Goal: Task Accomplishment & Management: Use online tool/utility

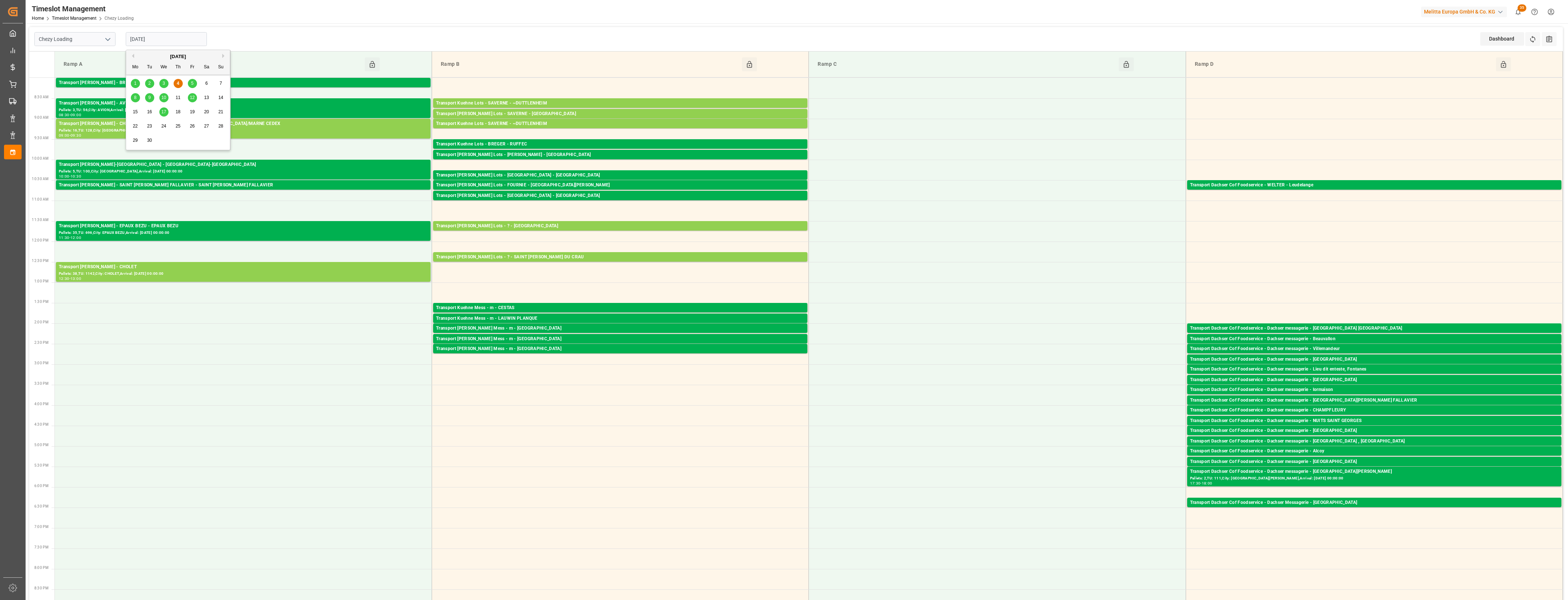
click at [167, 40] on input "[DATE]" at bounding box center [166, 39] width 81 height 14
click at [194, 84] on div "5" at bounding box center [192, 83] width 9 height 9
type input "[DATE]"
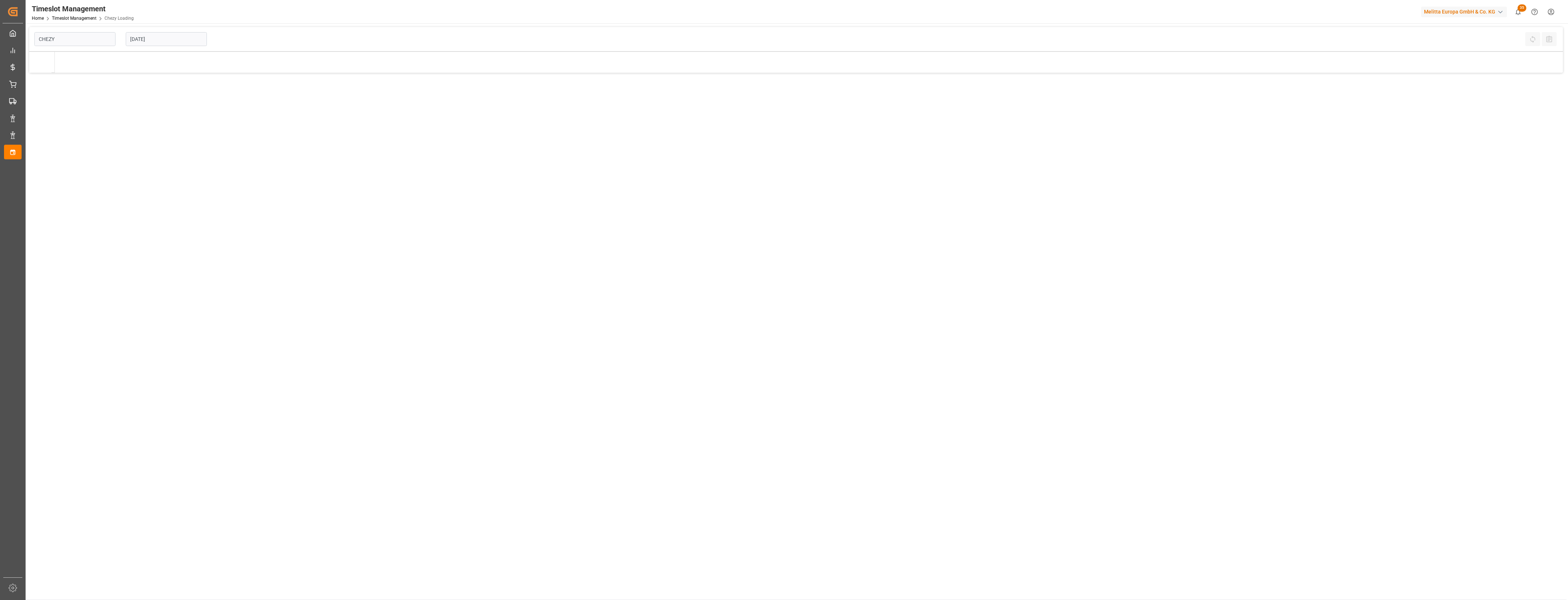
type input "Chezy Loading"
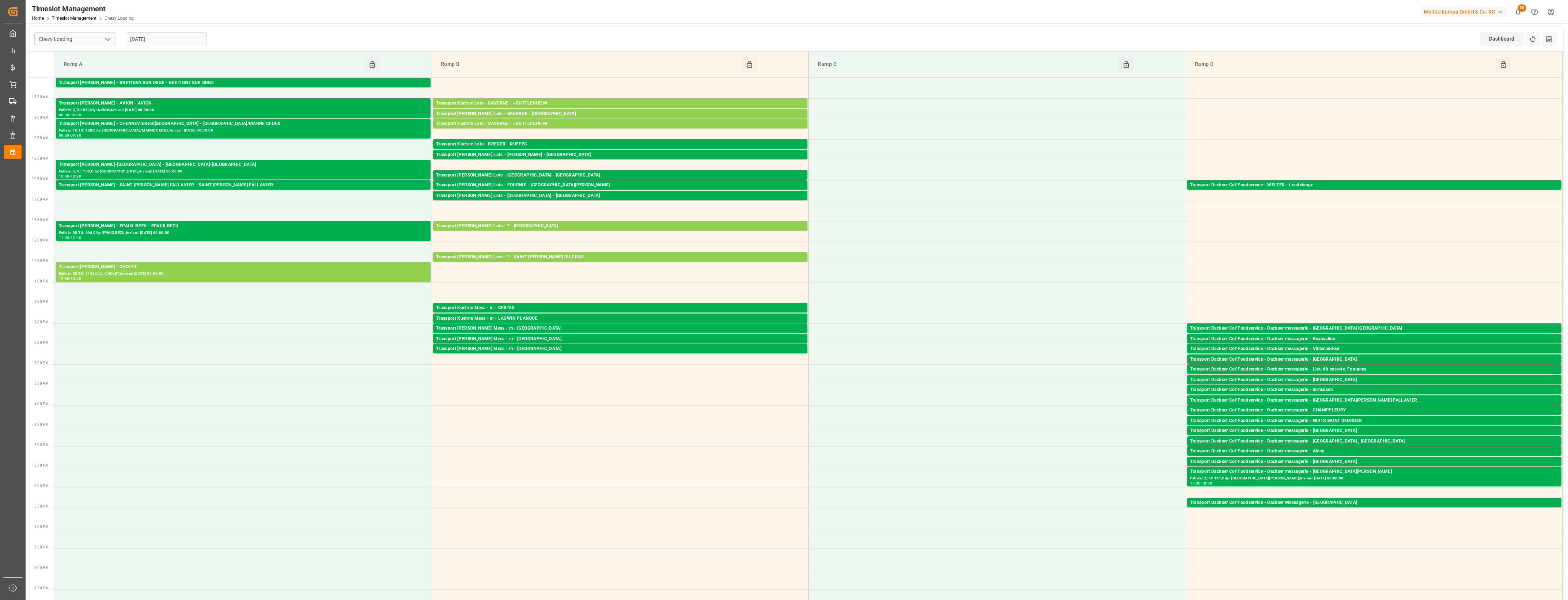
click at [180, 46] on div "[DATE]" at bounding box center [166, 39] width 91 height 24
click at [178, 44] on input "[DATE]" at bounding box center [166, 39] width 81 height 14
click at [192, 85] on span "5" at bounding box center [192, 83] width 2 height 5
type input "[DATE]"
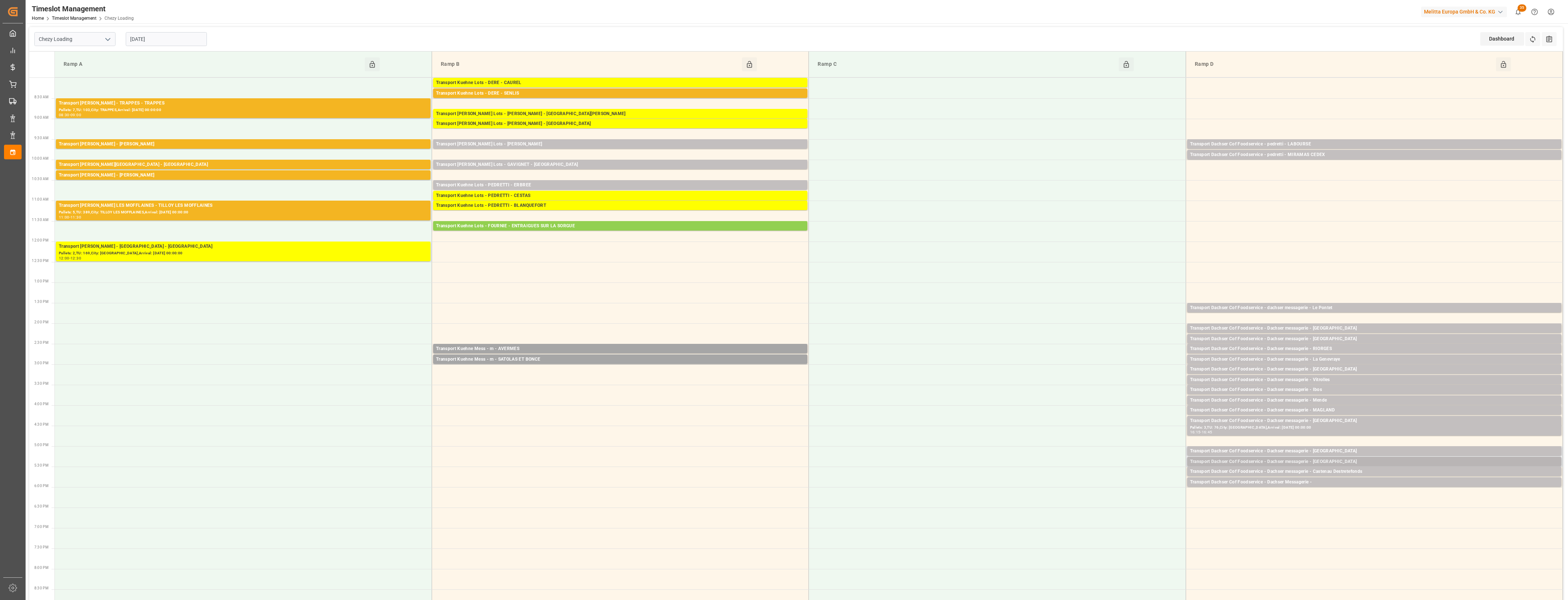
click at [1332, 461] on div "Transport Dachser Cof Foodservice - Dachser messagerie - [GEOGRAPHIC_DATA]" at bounding box center [1374, 462] width 368 height 7
click at [1108, 487] on button "Open" at bounding box center [1091, 484] width 51 height 9
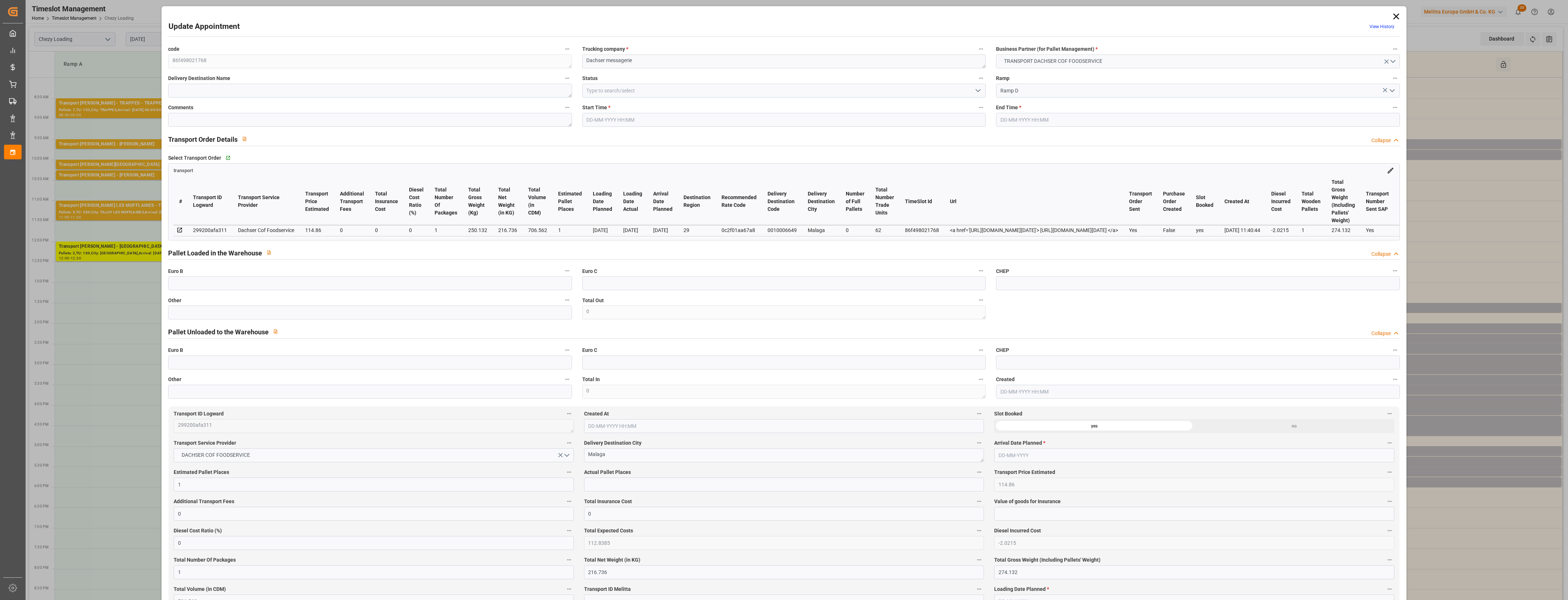
type input "1"
type input "114.86"
type input "0"
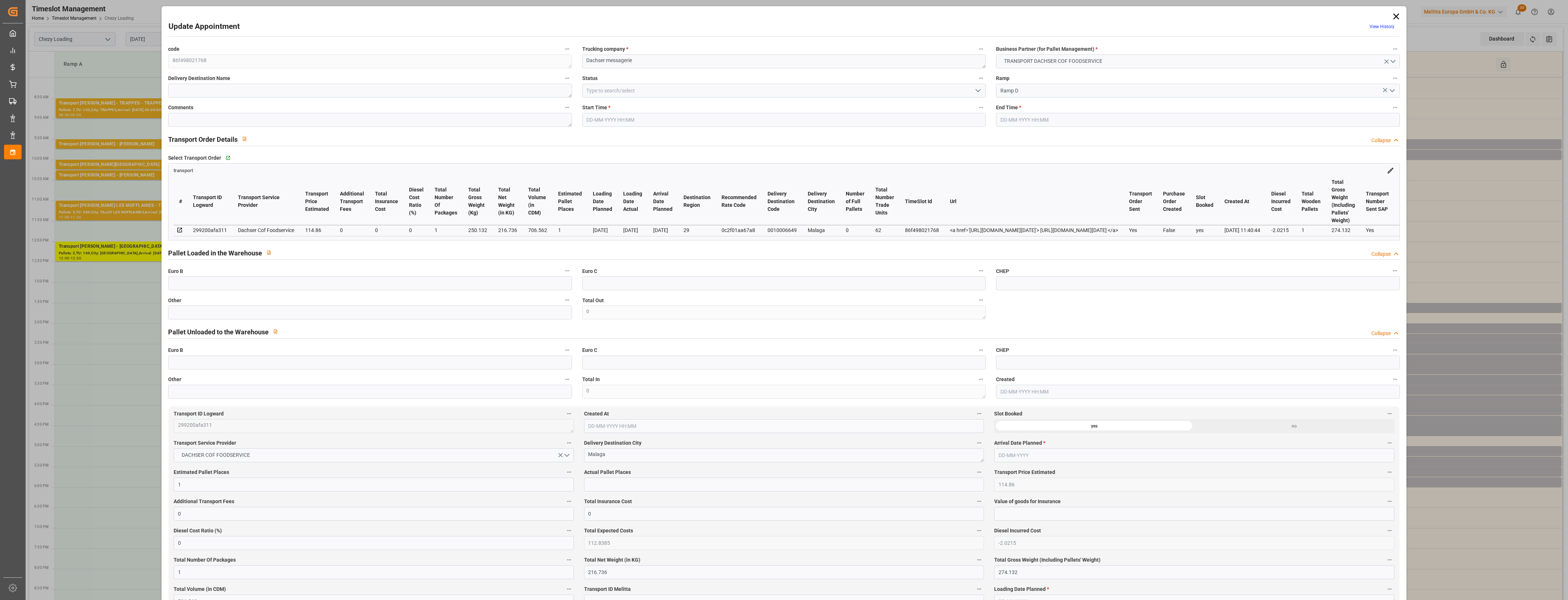
type input "112.8385"
type input "-2.0215"
type input "1"
type input "216.736"
type input "274.132"
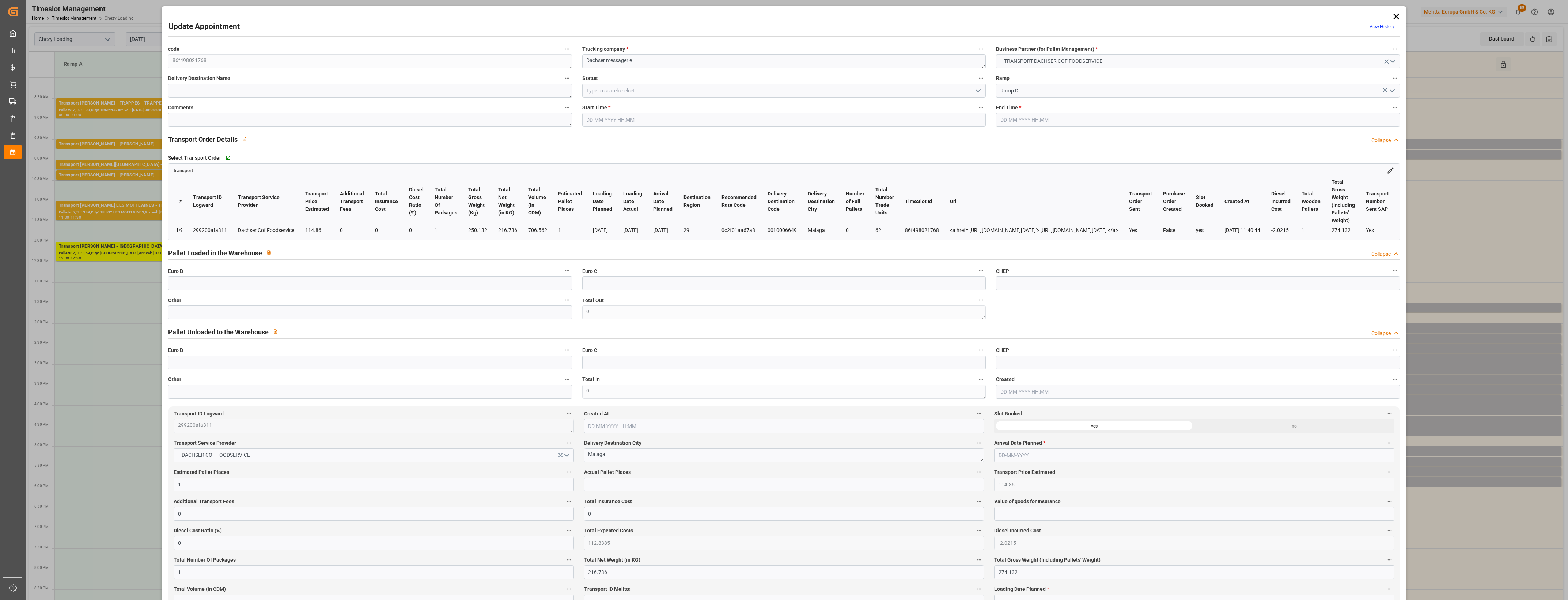
type input "706.562"
type input "29"
type input "0"
type input "62"
type input "1"
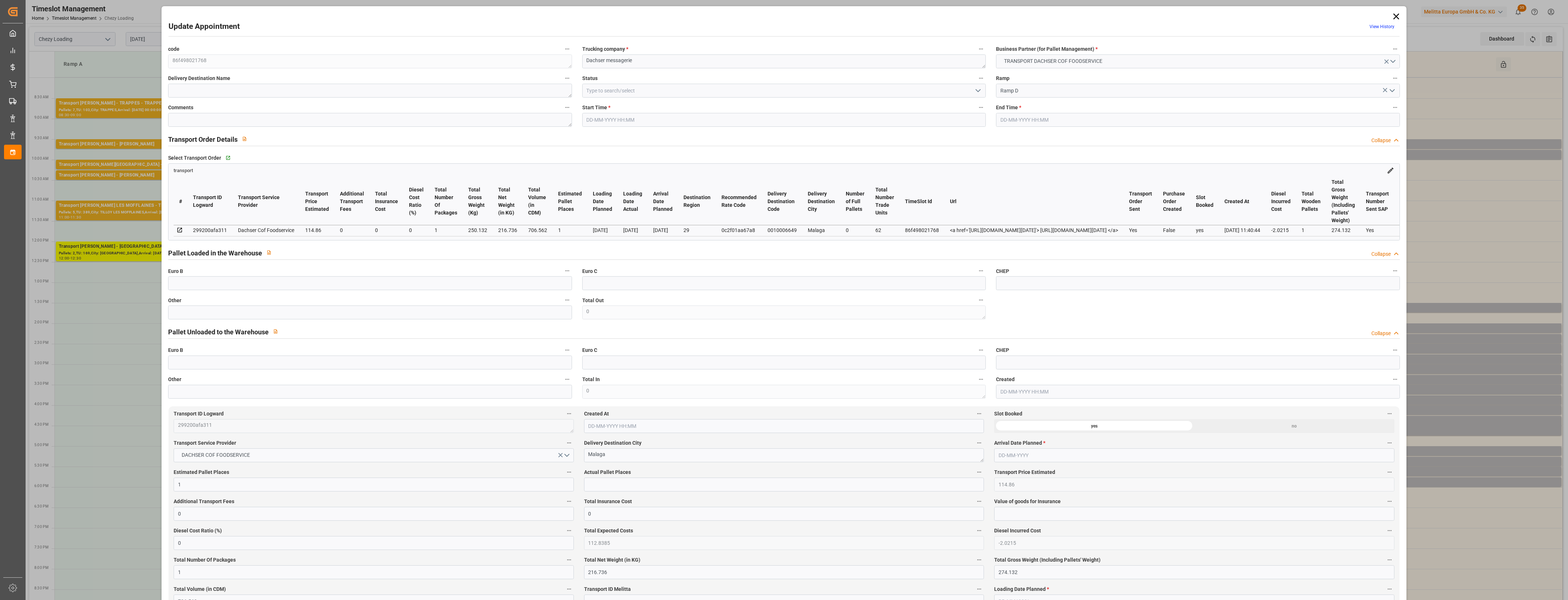
type input "101"
type input "250.132"
type input "0"
type input "4710.8598"
type input "0"
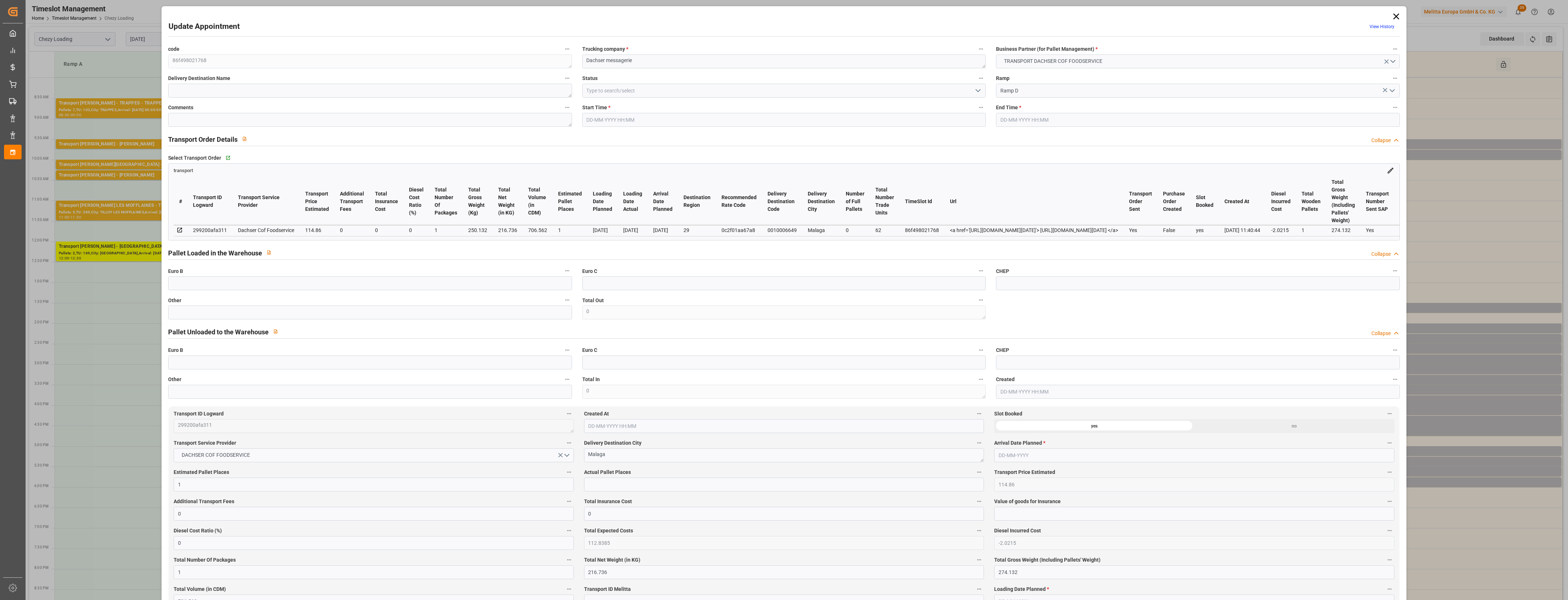
type input "0"
type input "21"
type input "35"
type input "[DATE] 17:15"
type input "[DATE] 17:30"
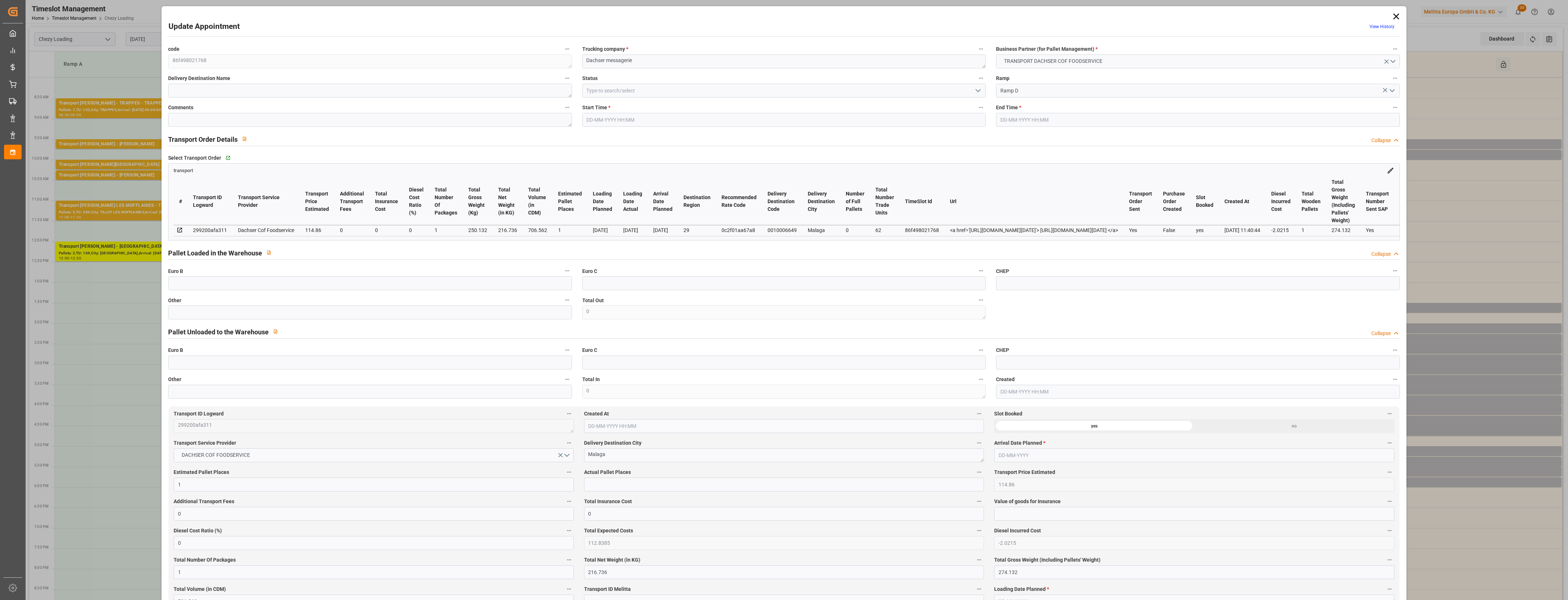
type input "[DATE] 12:10"
type input "[DATE] 11:40"
type input "[DATE]"
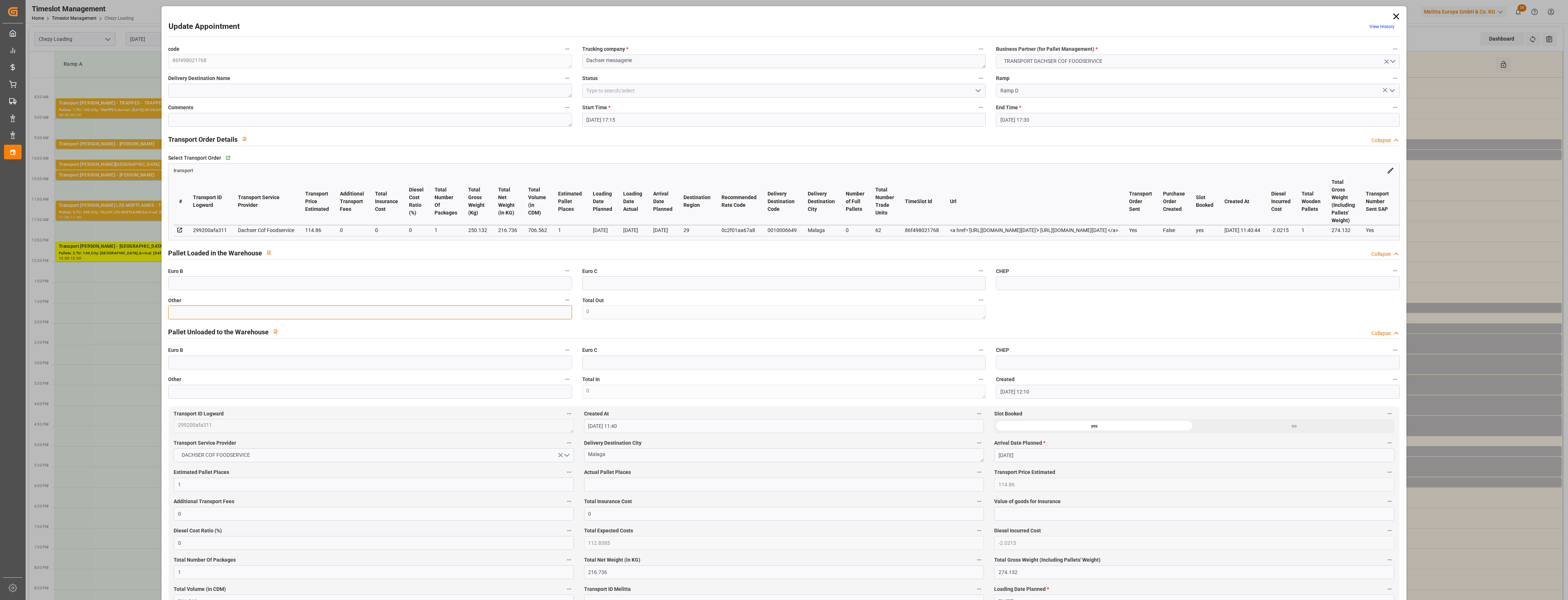
click at [335, 313] on input "text" at bounding box center [369, 312] width 404 height 14
type input "1"
click at [603, 485] on input "text" at bounding box center [784, 484] width 400 height 14
type input "1"
click at [631, 470] on label "Actual Pallet Places" at bounding box center [784, 472] width 400 height 10
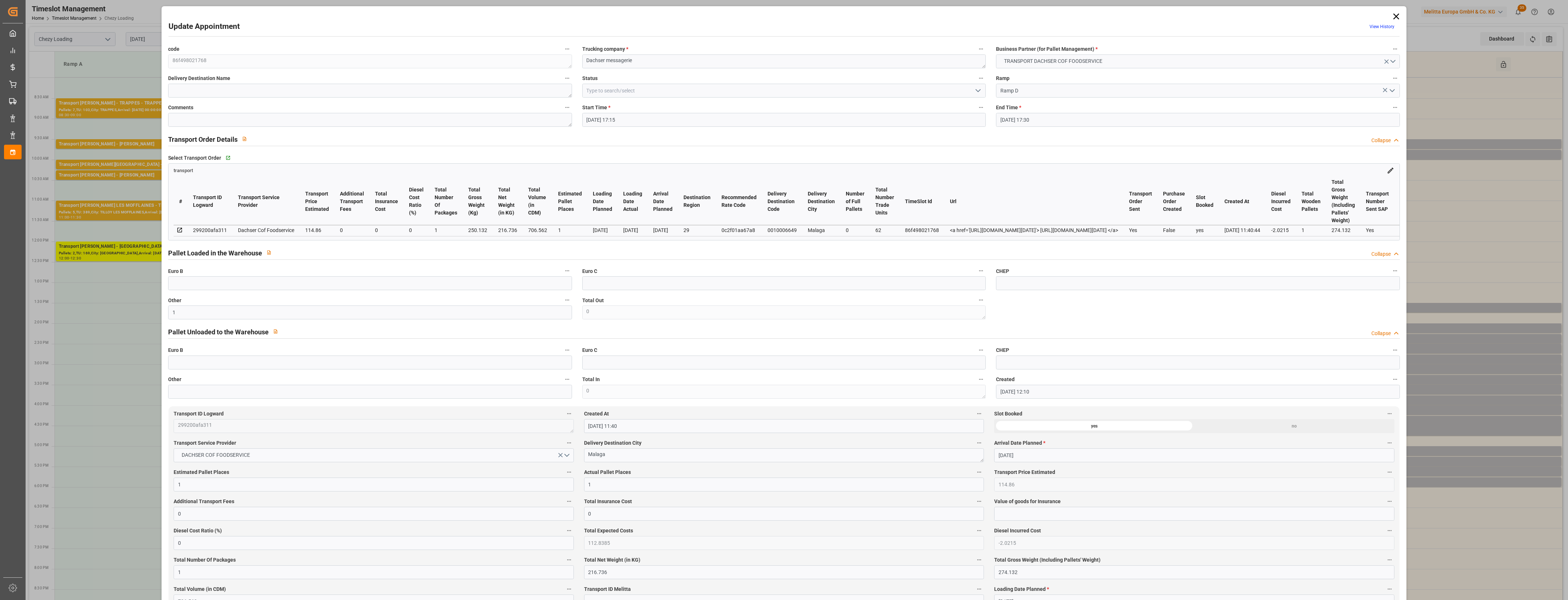
click at [975, 470] on button "Actual Pallet Places" at bounding box center [979, 472] width 10 height 10
click at [662, 472] on div at bounding box center [784, 300] width 1568 height 600
click at [978, 93] on icon "open menu" at bounding box center [978, 91] width 9 height 9
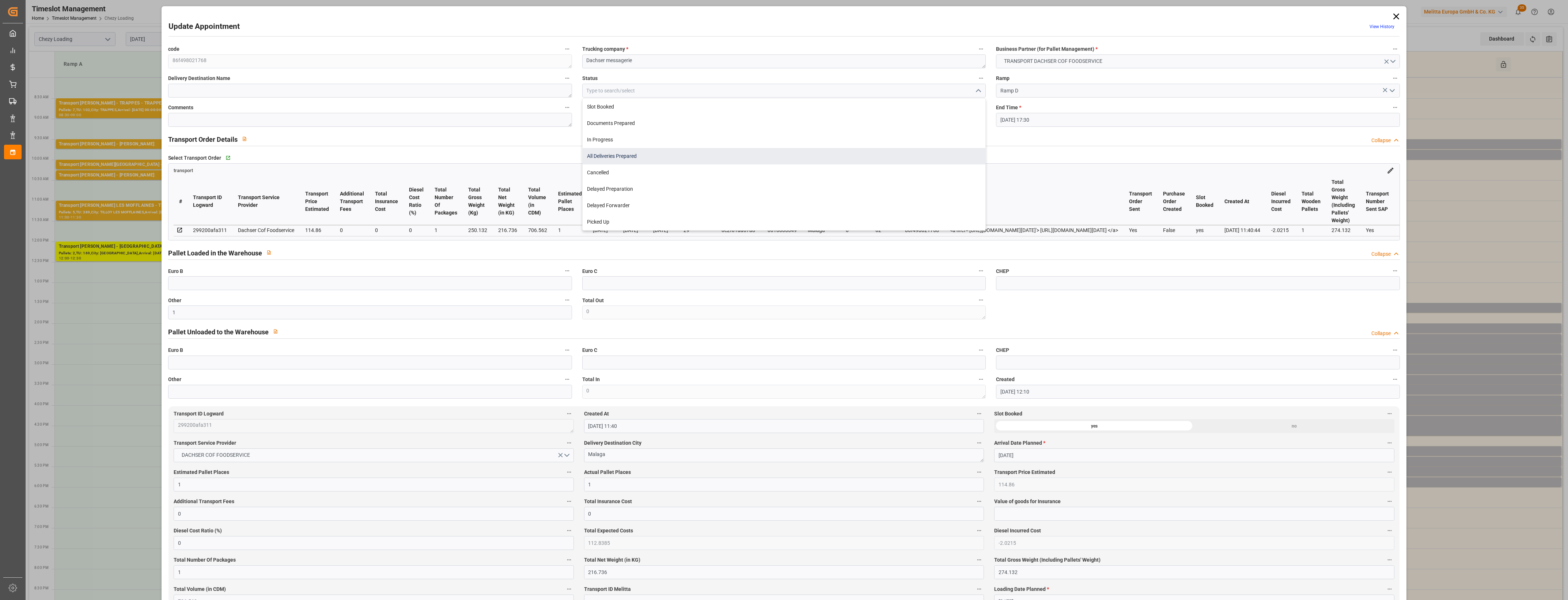
click at [620, 154] on div "All Deliveries Prepared" at bounding box center [784, 156] width 403 height 16
type input "All Deliveries Prepared"
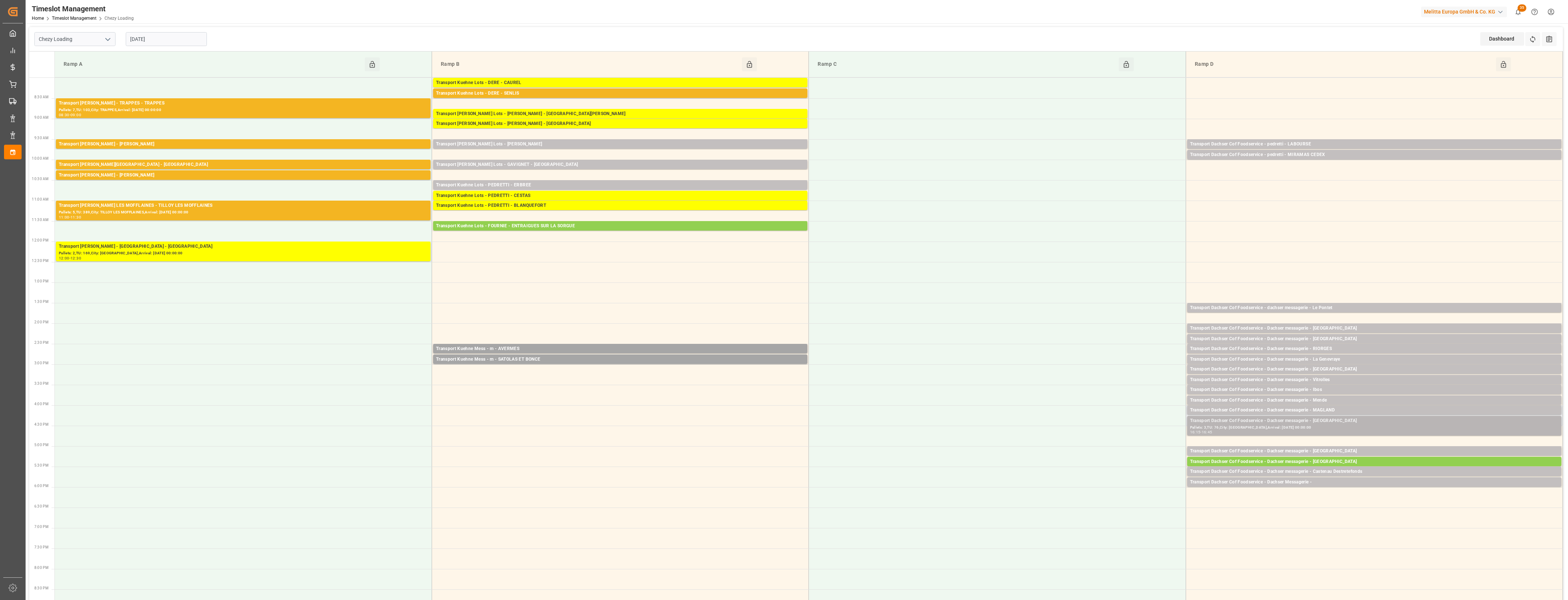
click at [1321, 427] on div "Pallets: 3,TU: 76,City: [GEOGRAPHIC_DATA],Arrival: [DATE] 00:00:00" at bounding box center [1374, 428] width 368 height 6
click at [1105, 441] on button "Open" at bounding box center [1091, 443] width 51 height 9
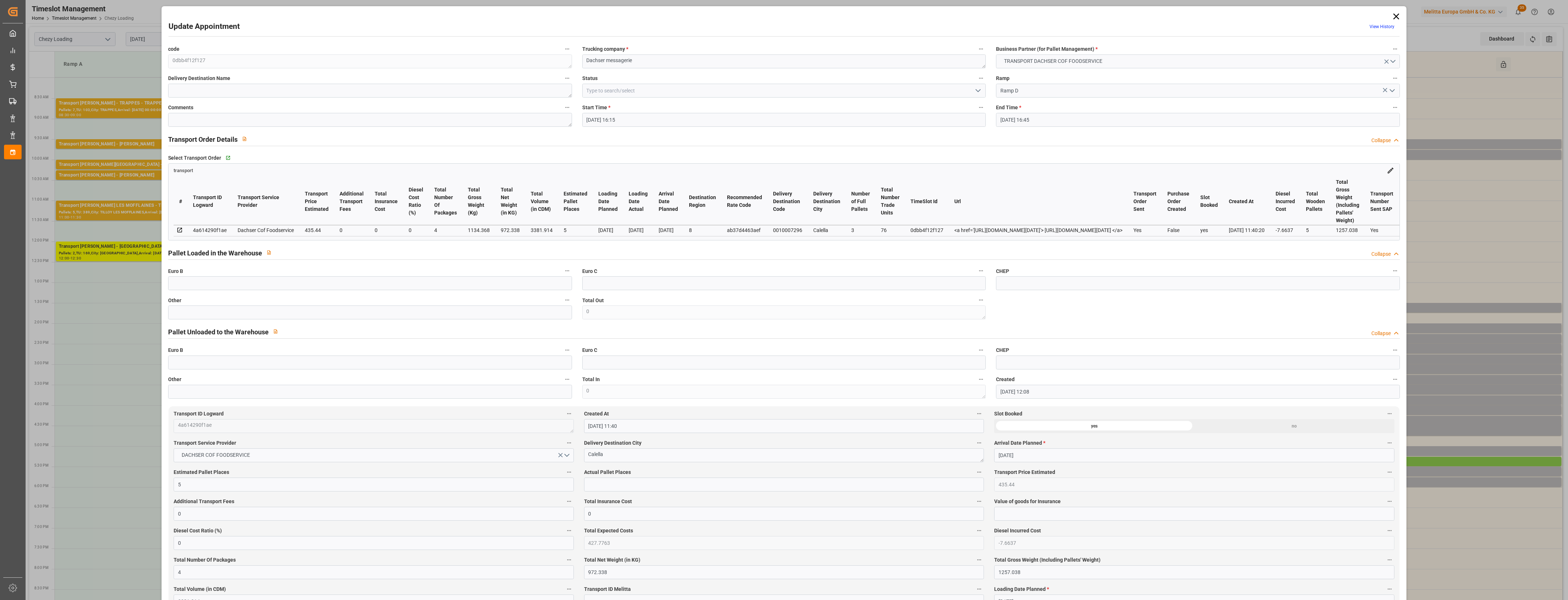
type input "[DATE] 16:15"
type input "[DATE] 16:45"
type input "[DATE] 12:08"
type input "[DATE] 11:40"
type input "[DATE]"
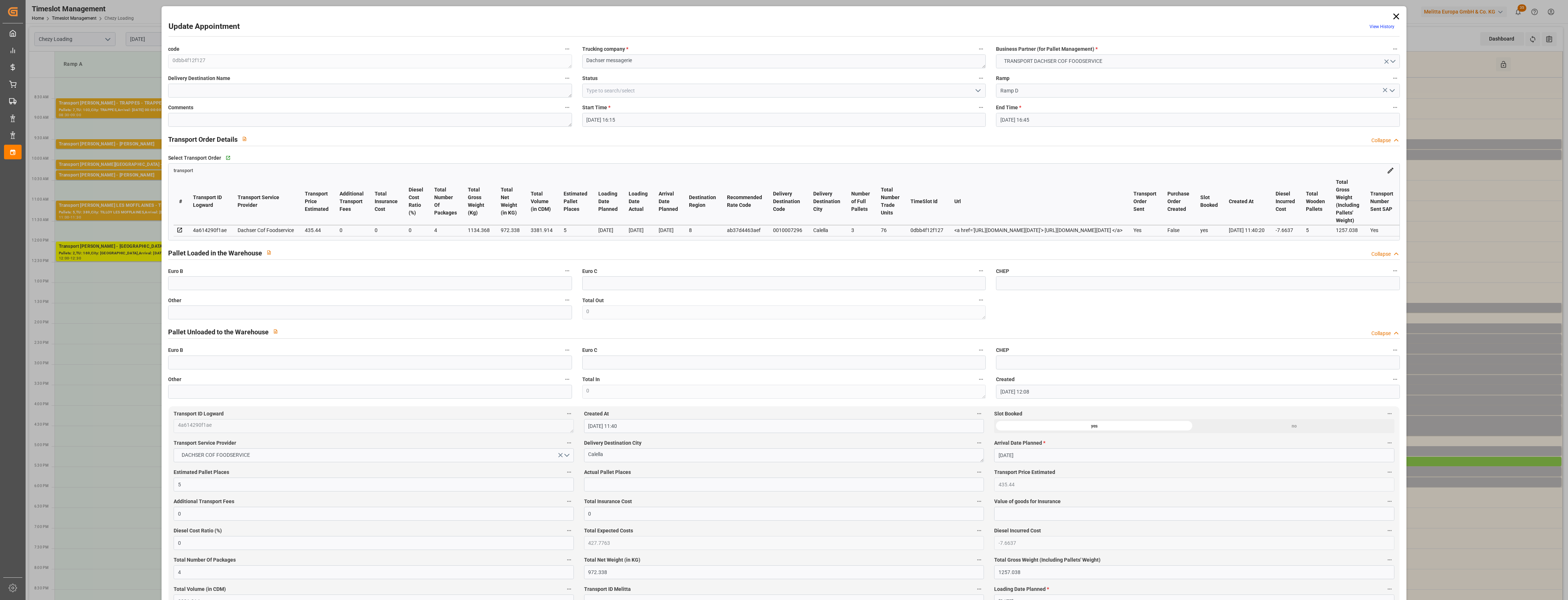
type input "[DATE]"
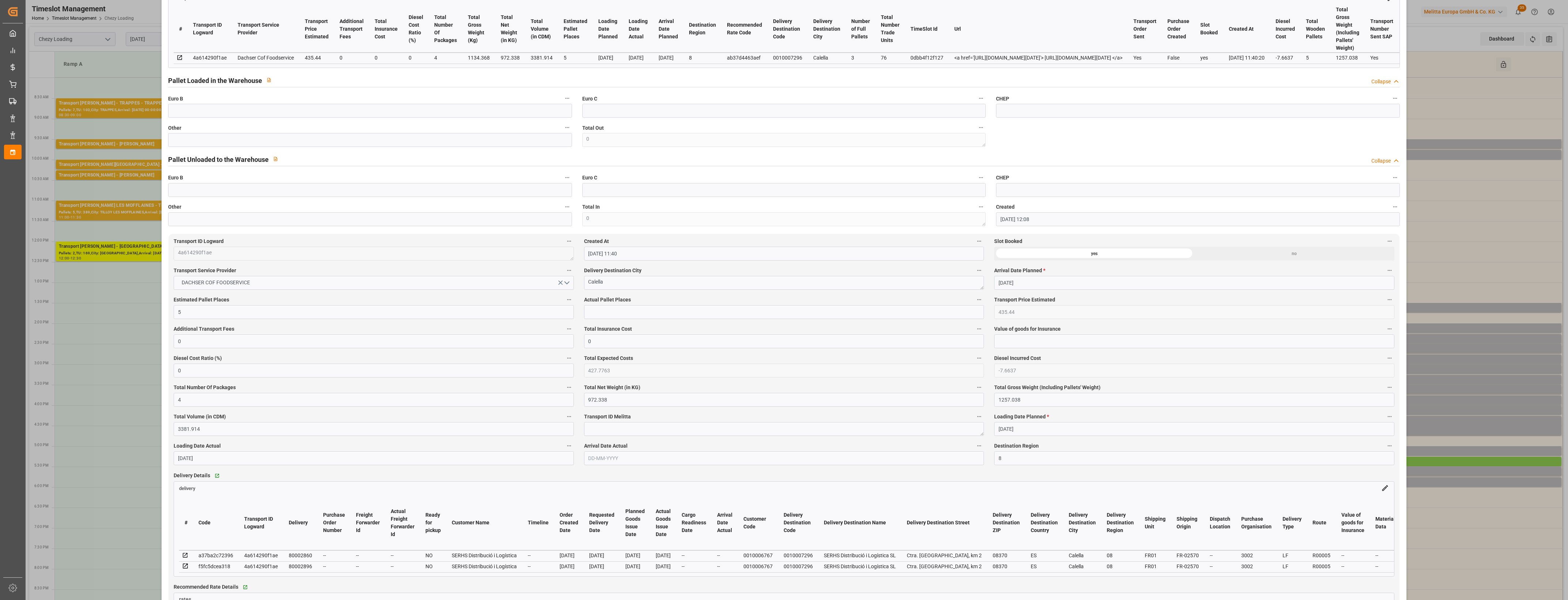
scroll to position [91, 0]
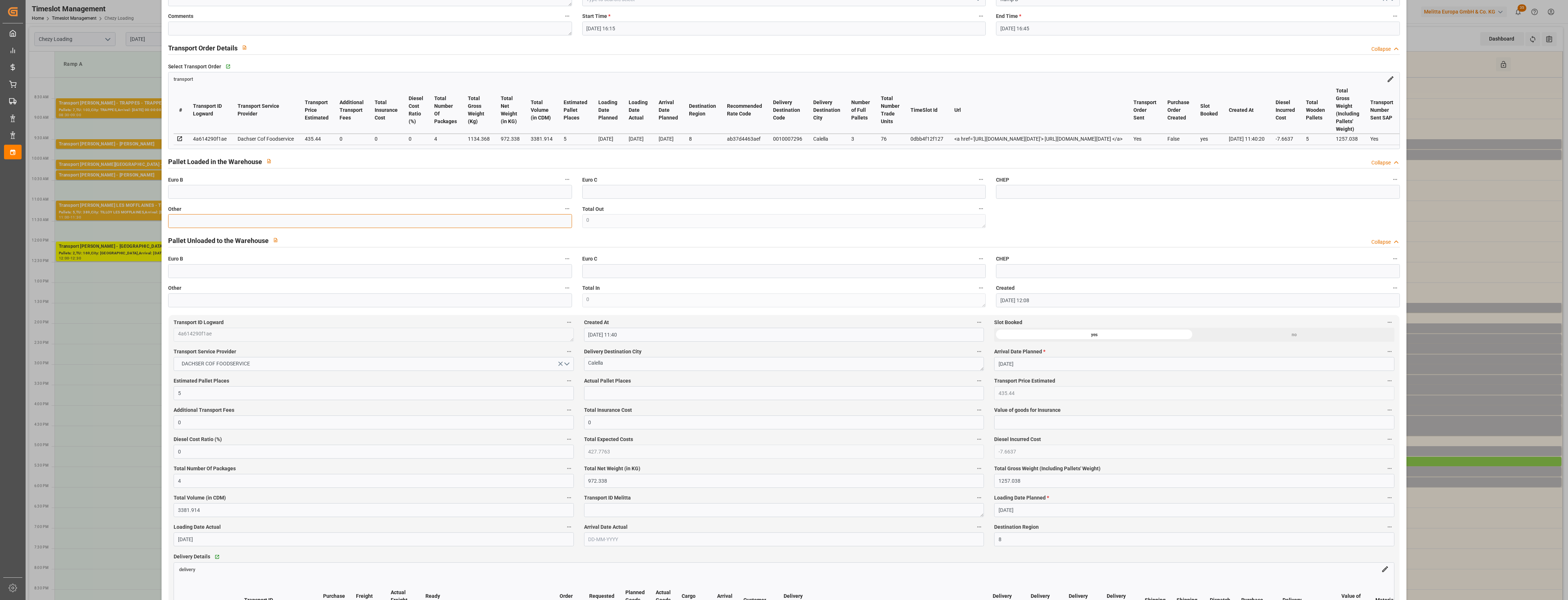
click at [191, 224] on input "text" at bounding box center [369, 221] width 404 height 14
type input "4"
click at [640, 395] on input "text" at bounding box center [784, 393] width 400 height 14
type input "4"
click at [673, 377] on div "Actual Pallet Places 4" at bounding box center [784, 388] width 410 height 29
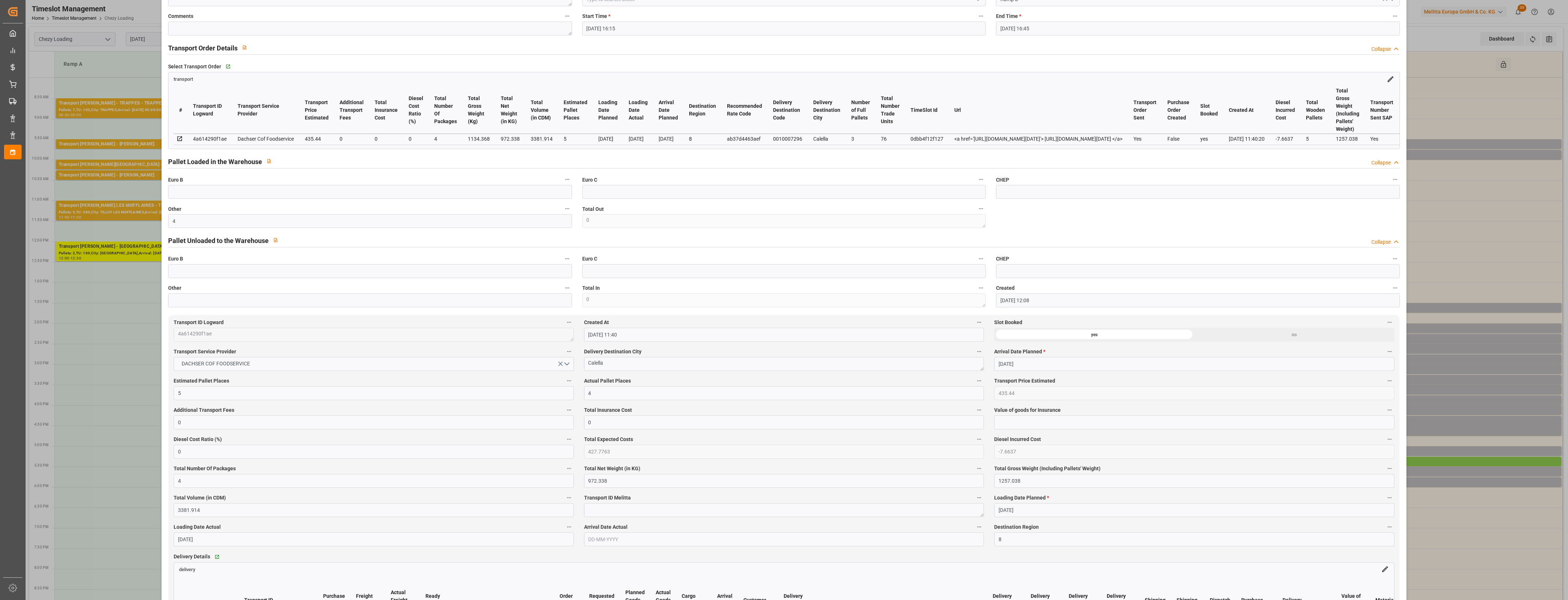
click at [705, 385] on label "Actual Pallet Places" at bounding box center [784, 381] width 400 height 10
click at [975, 385] on button "Actual Pallet Places" at bounding box center [979, 381] width 10 height 10
click at [700, 383] on div at bounding box center [784, 300] width 1568 height 600
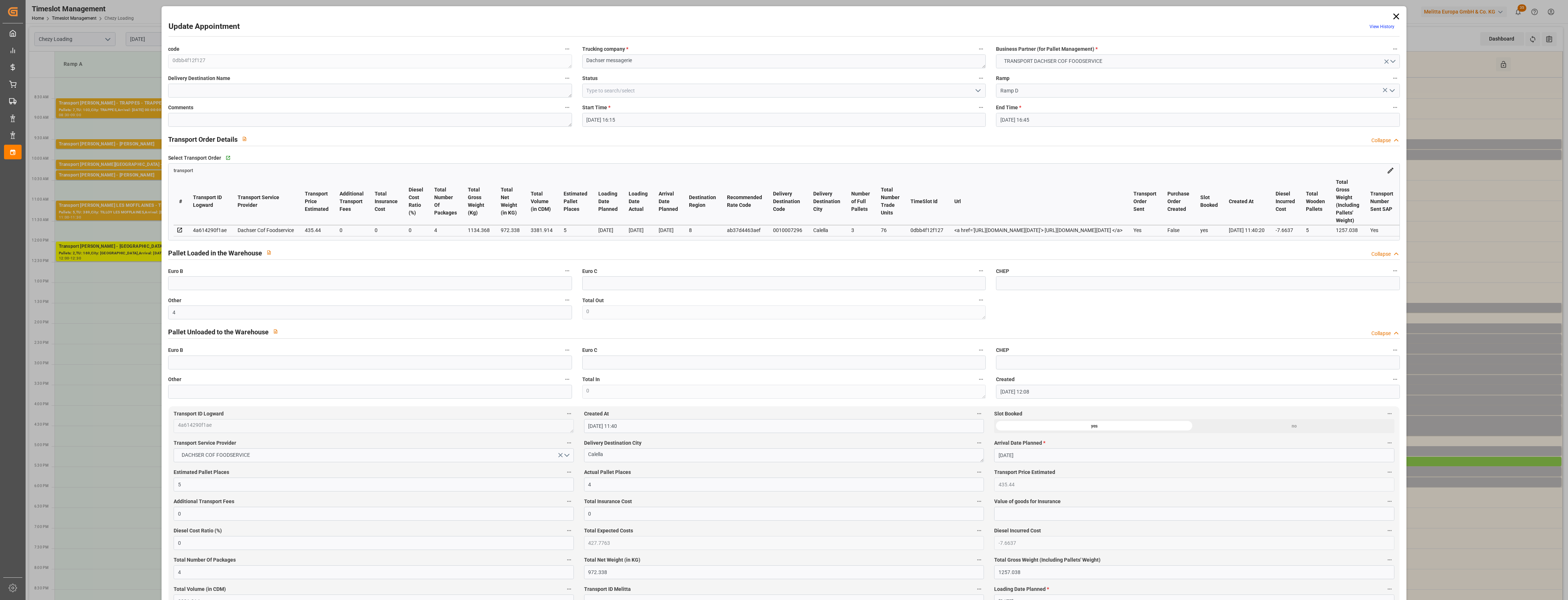
click at [976, 91] on polyline "open menu" at bounding box center [978, 91] width 4 height 2
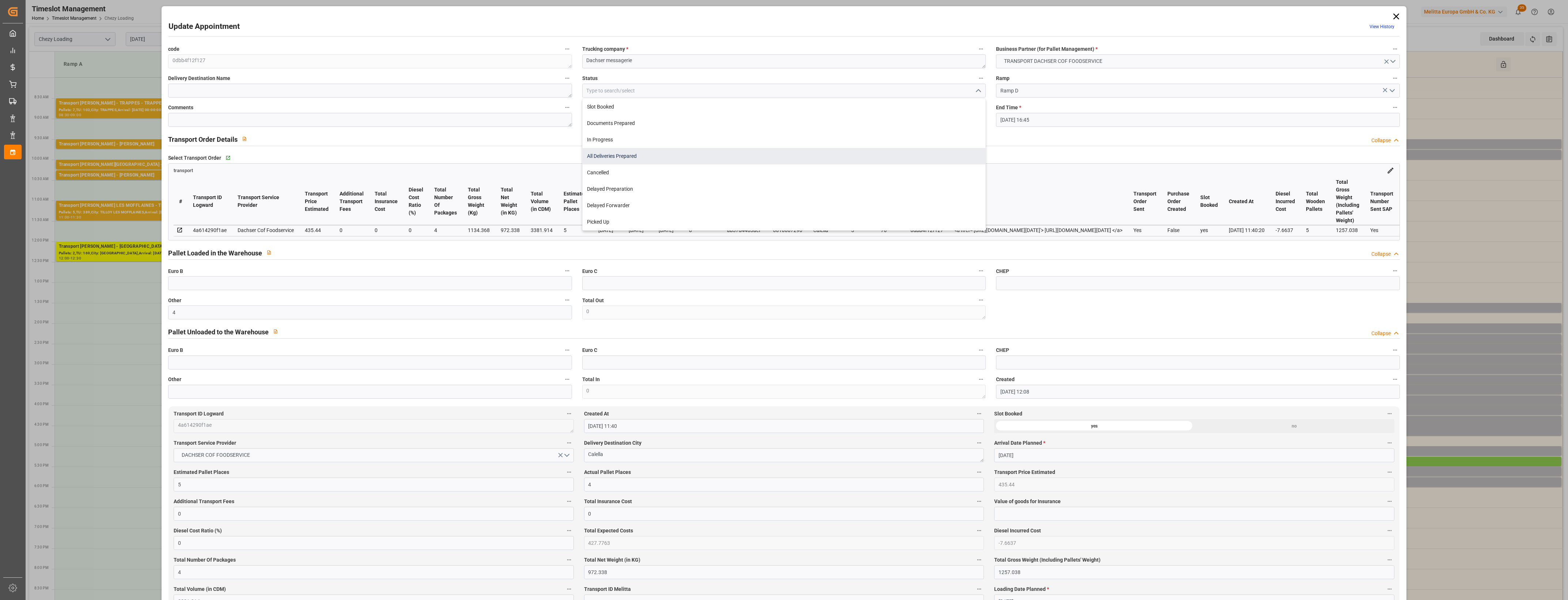
click at [607, 156] on div "All Deliveries Prepared" at bounding box center [784, 156] width 403 height 16
type input "All Deliveries Prepared"
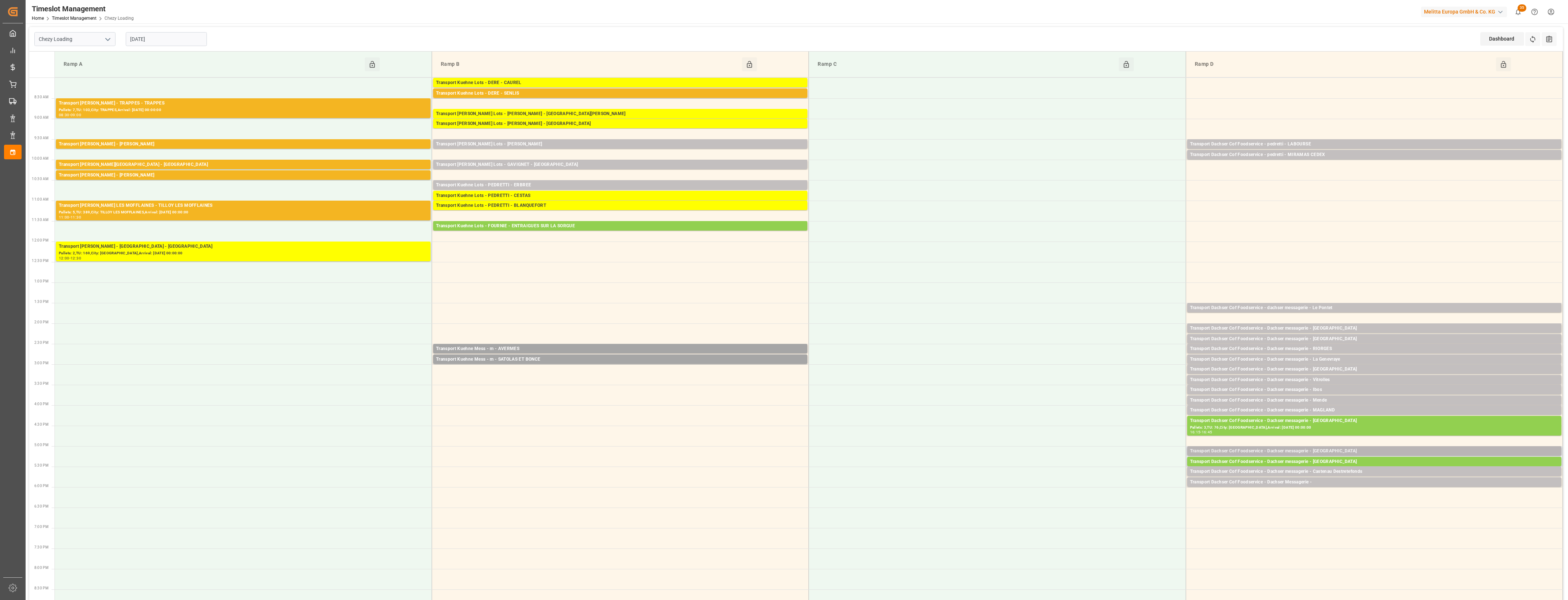
click at [1338, 452] on div "Transport Dachser Cof Foodservice - Dachser messagerie - [GEOGRAPHIC_DATA]" at bounding box center [1374, 452] width 368 height 7
click at [1089, 486] on button "Open" at bounding box center [1091, 484] width 51 height 9
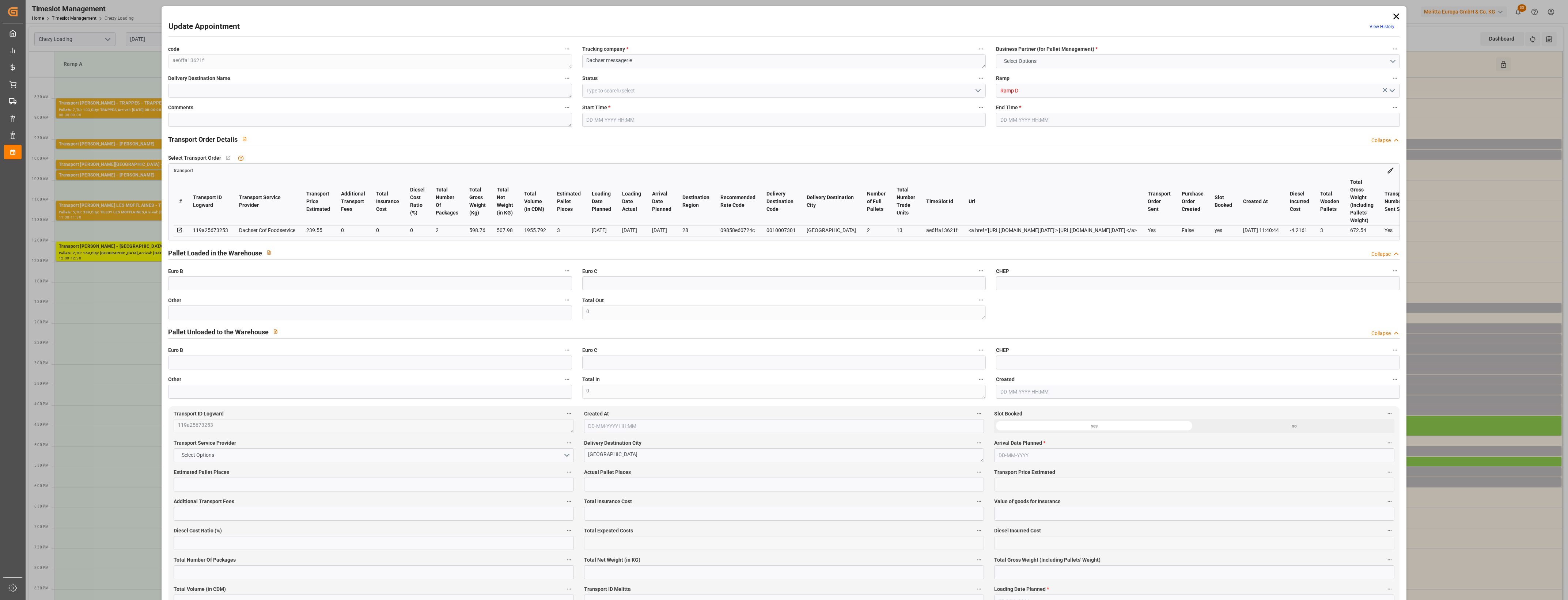
type input "3"
type input "239.55"
type input "0"
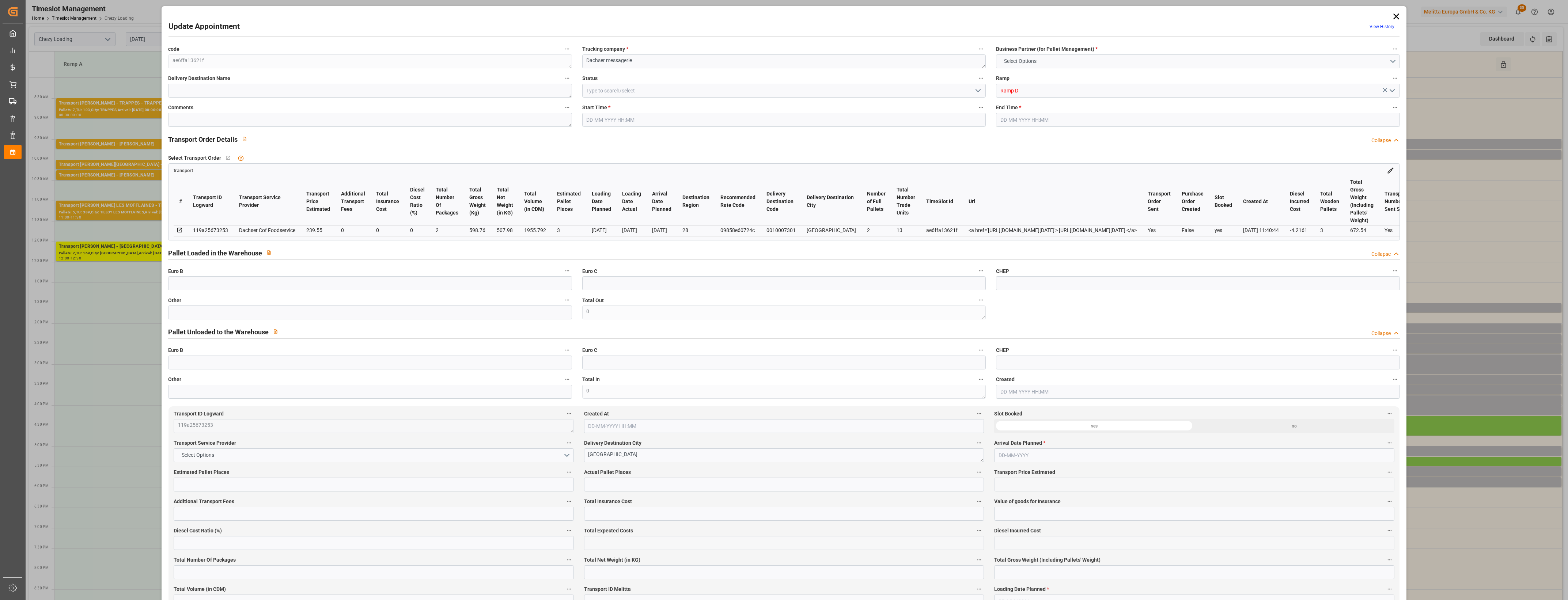
type input "235.3339"
type input "-4.2161"
type input "2"
type input "507.98"
type input "672.54"
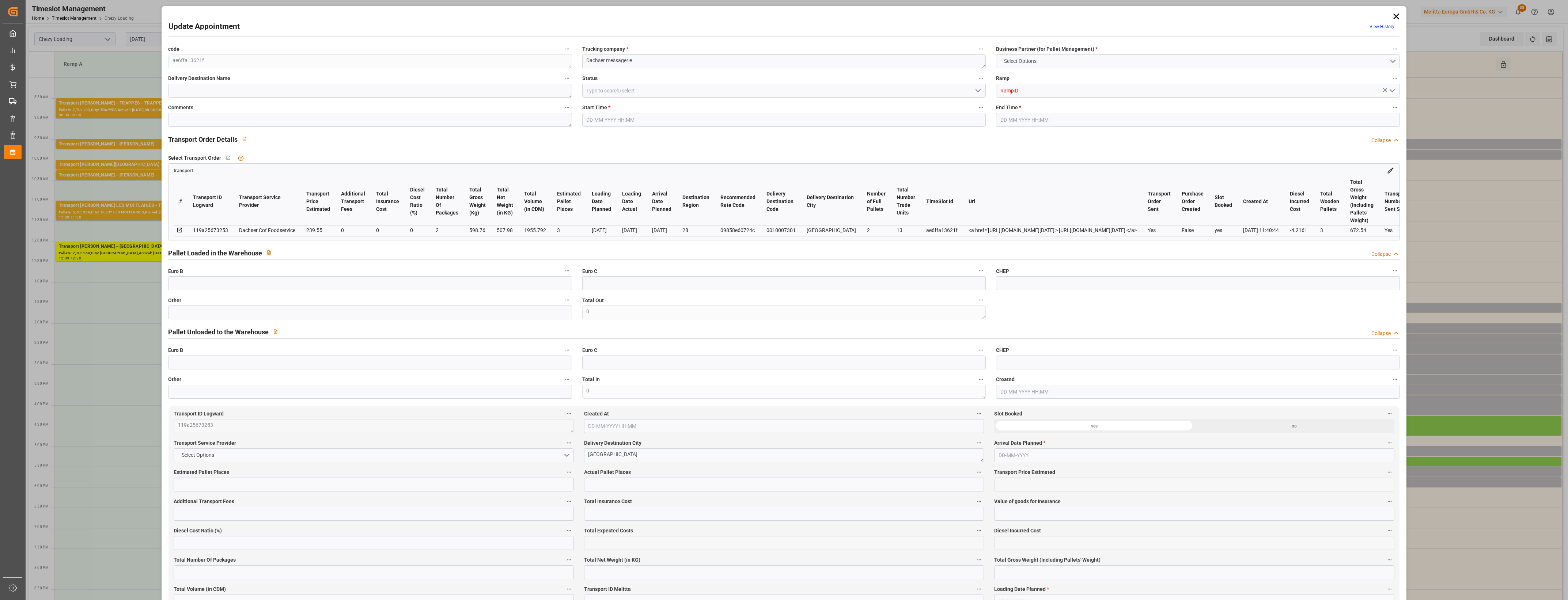
type input "1955.792"
type input "28"
type input "2"
type input "13"
type input "3"
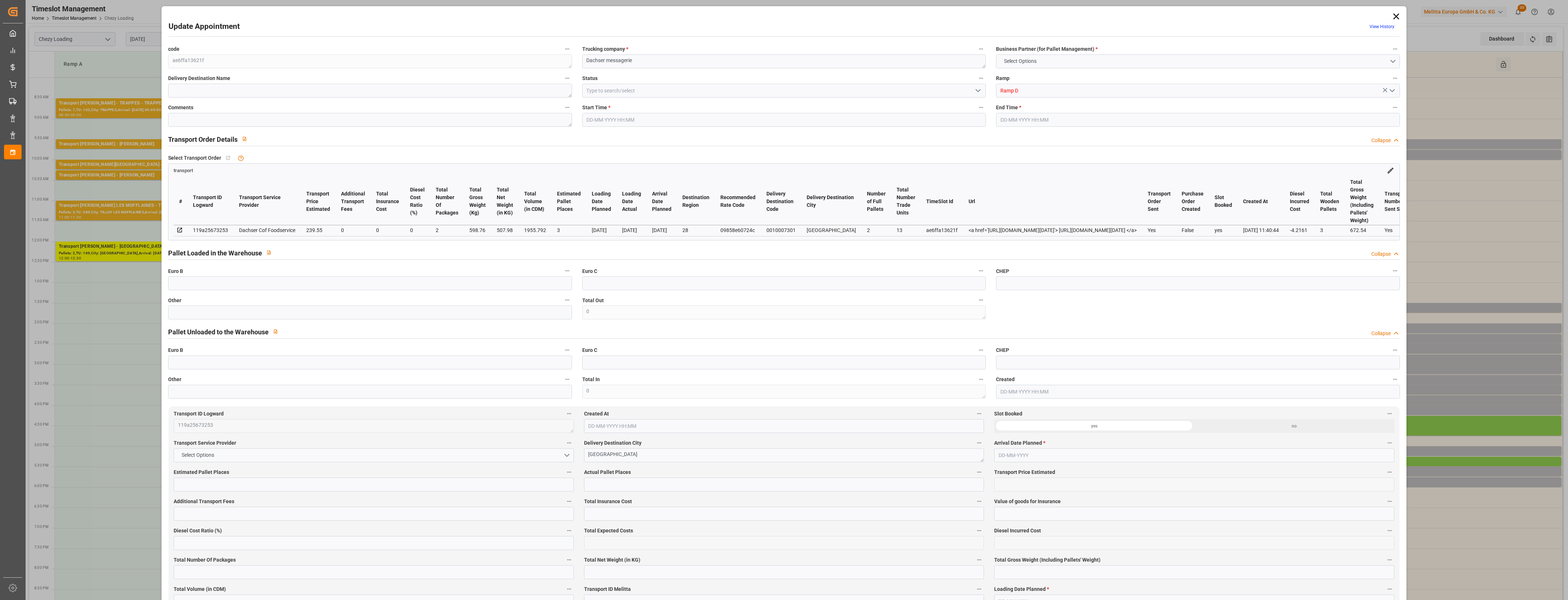
type input "101"
type input "598.76"
type input "0"
type input "4710.8598"
type input "0"
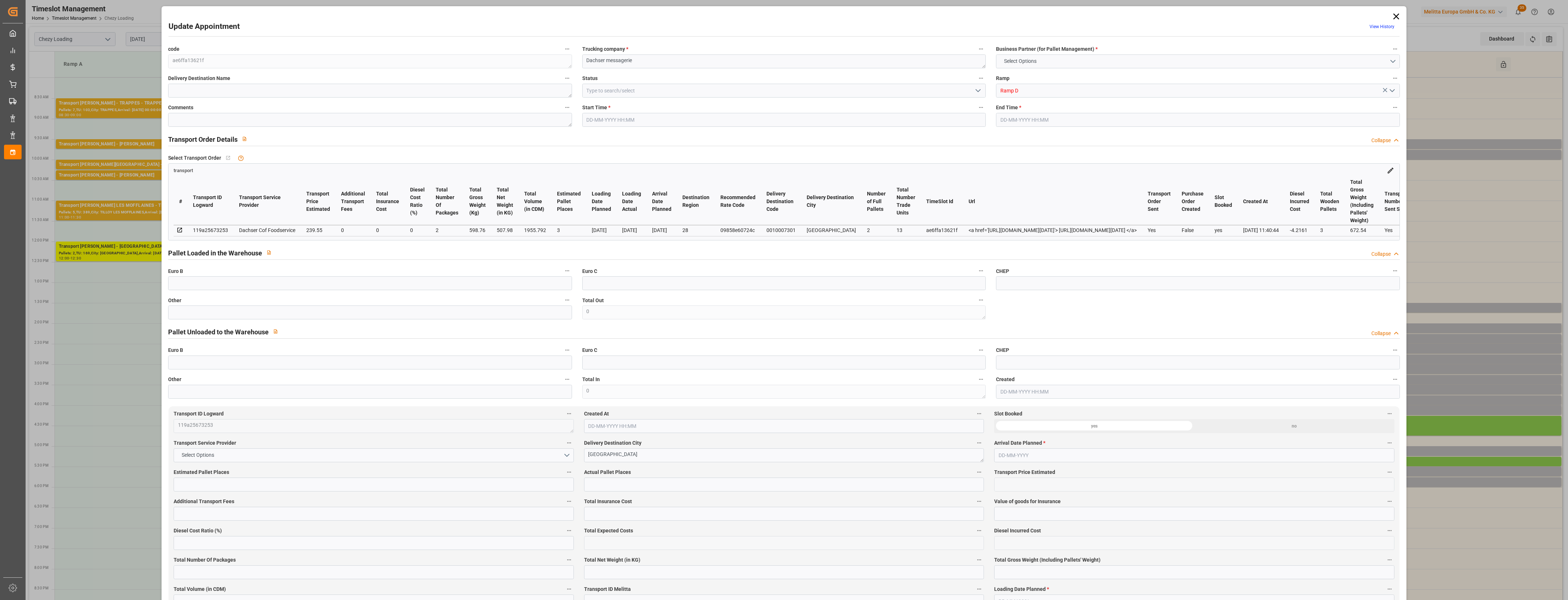
type input "0"
type input "21"
type input "35"
type input "[DATE] 17:00"
type input "[DATE] 17:15"
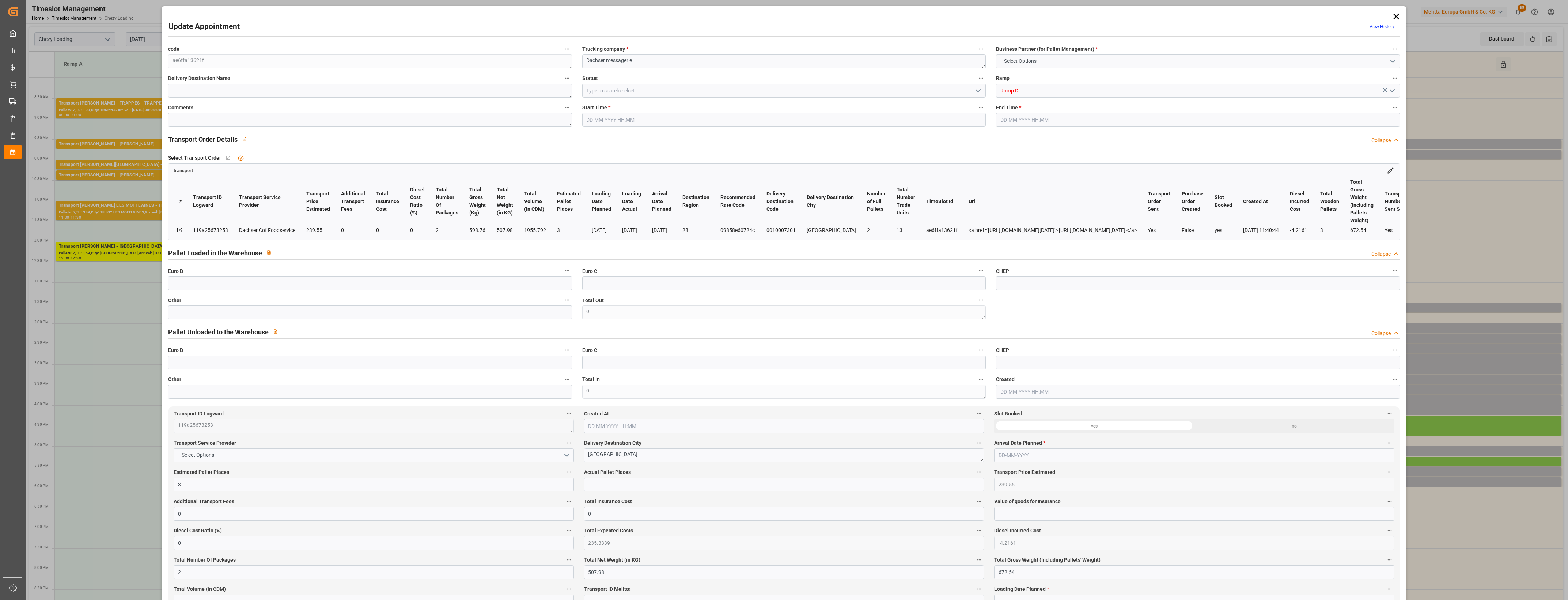
type input "[DATE] 12:09"
type input "[DATE] 11:40"
type input "[DATE]"
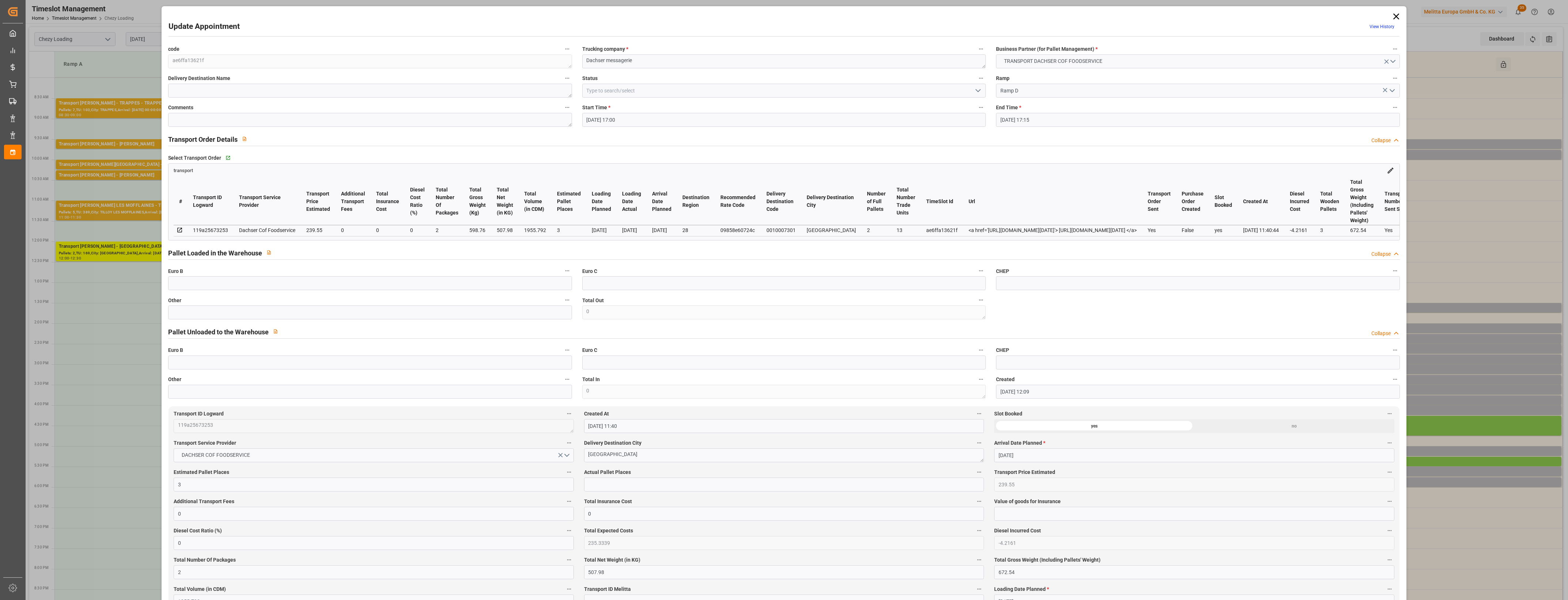
click icon "open menu"
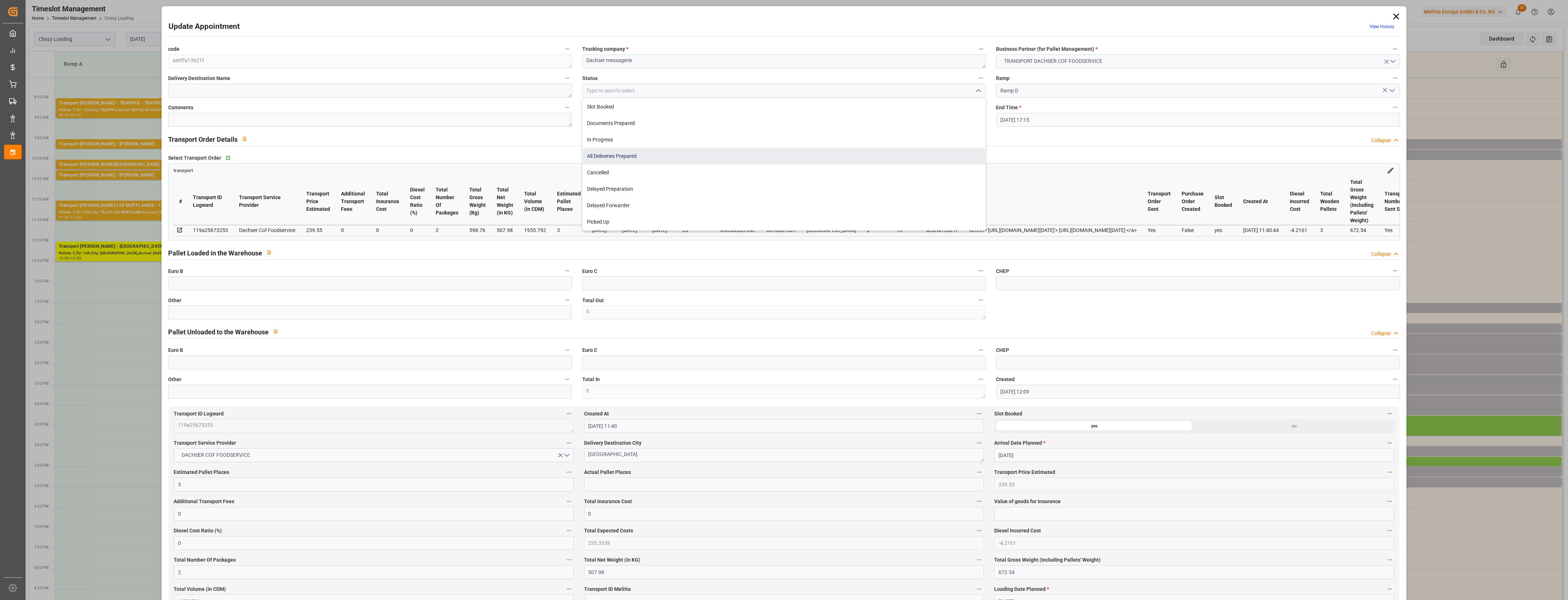
click div "All Deliveries Prepared"
type input "All Deliveries Prepared"
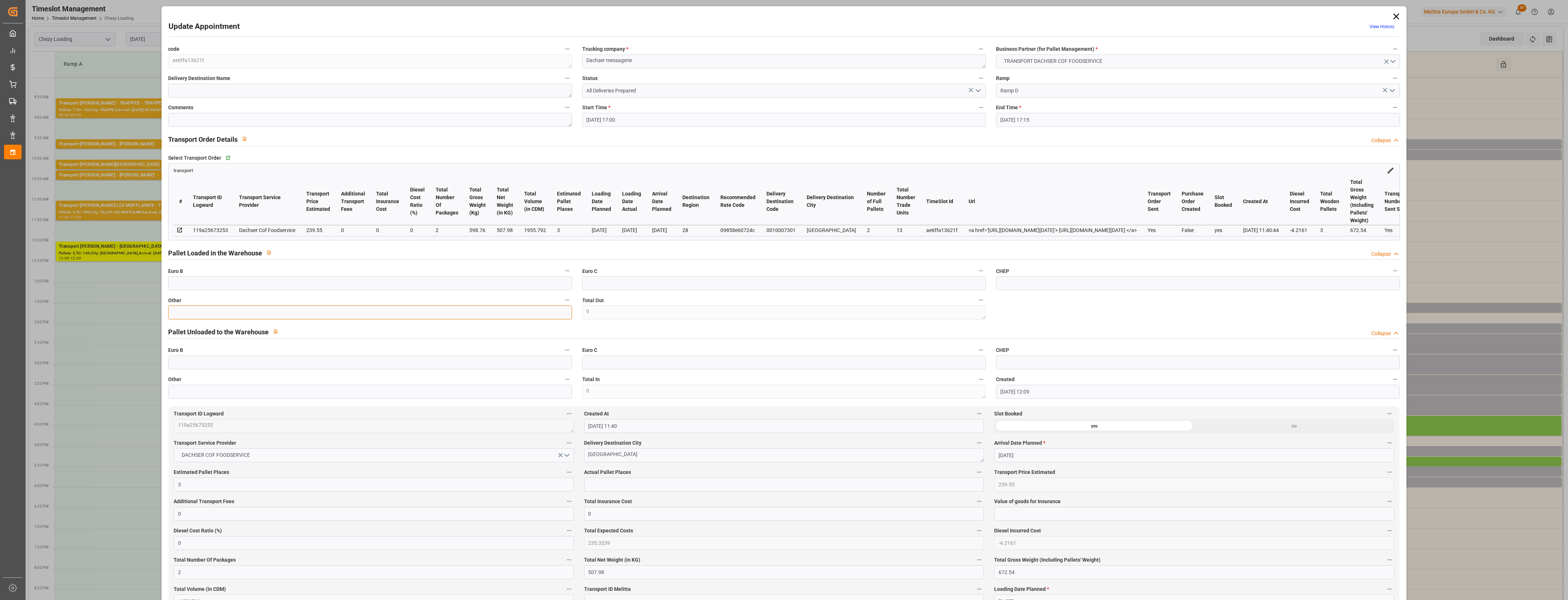
click input "text"
type input "2"
click input "text"
type input "2"
click label "Actual Pallet Places"
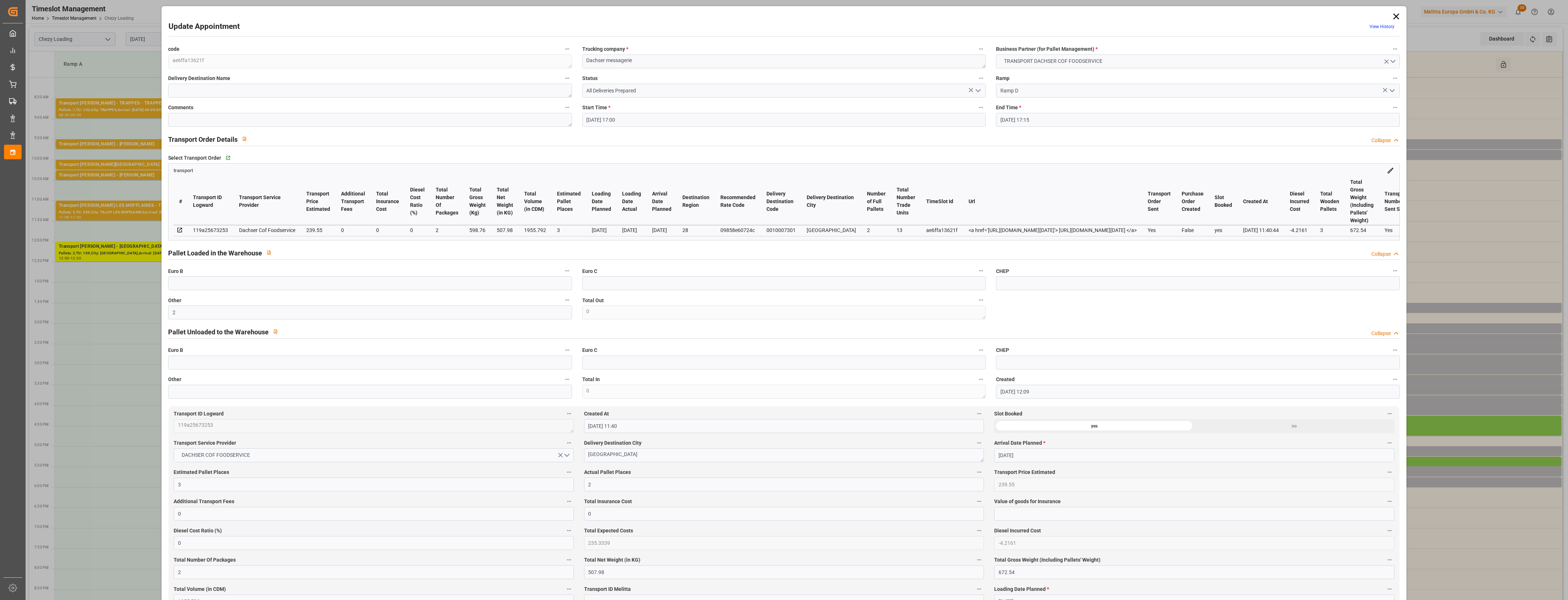
click button "Actual Pallet Places"
click div
click icon "open menu"
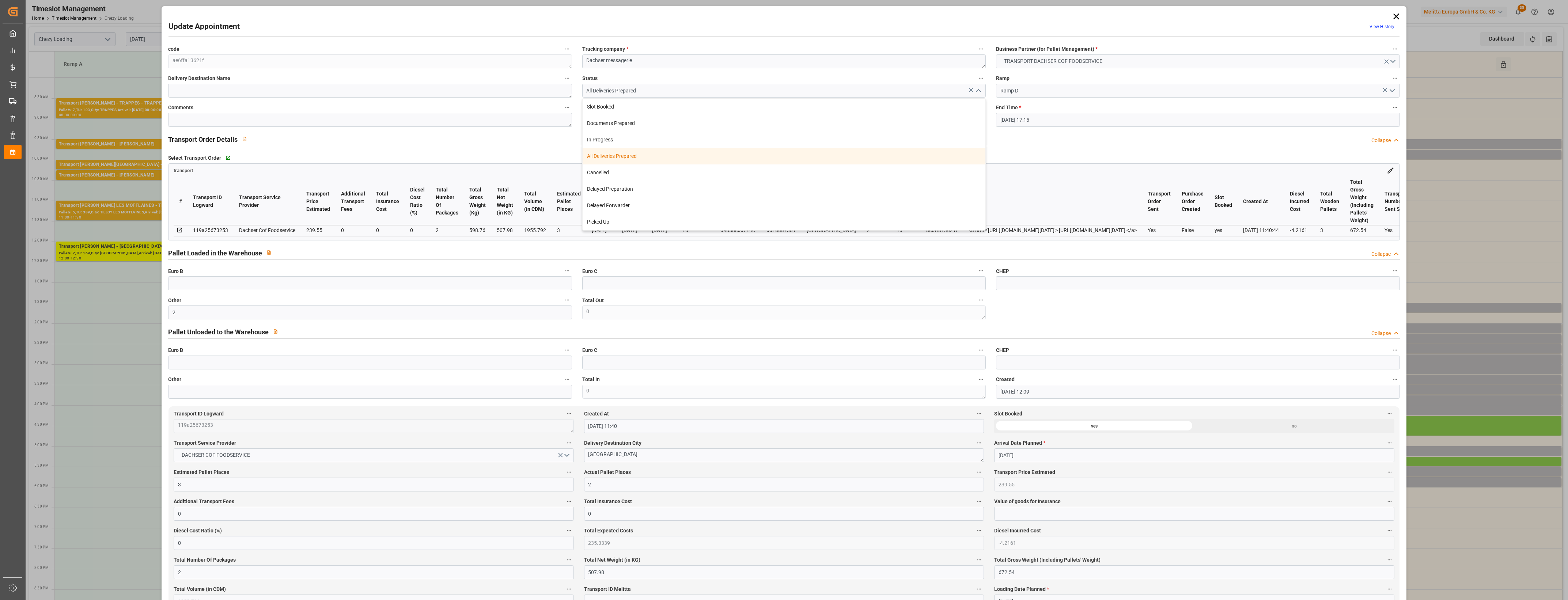
click div "All Deliveries Prepared"
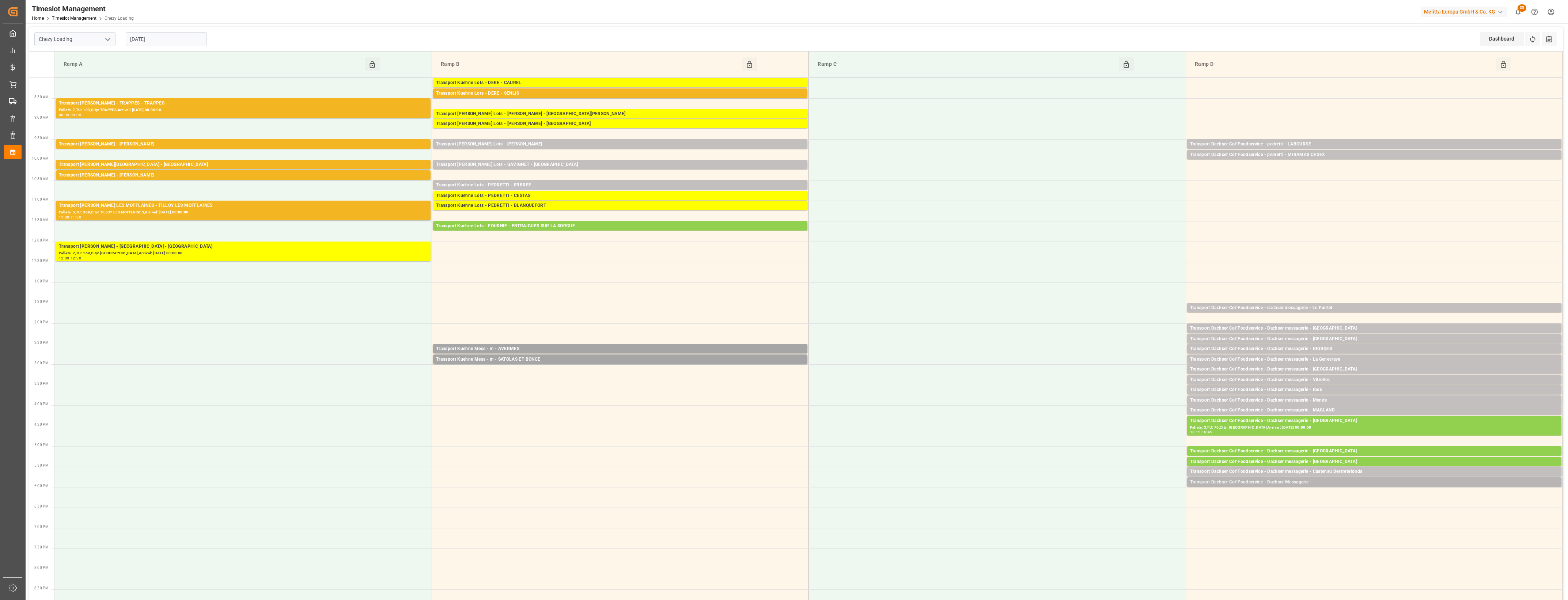
click div "Transport Dachser Cof Foodservice - Dachser Messagerie -"
click button "Open"
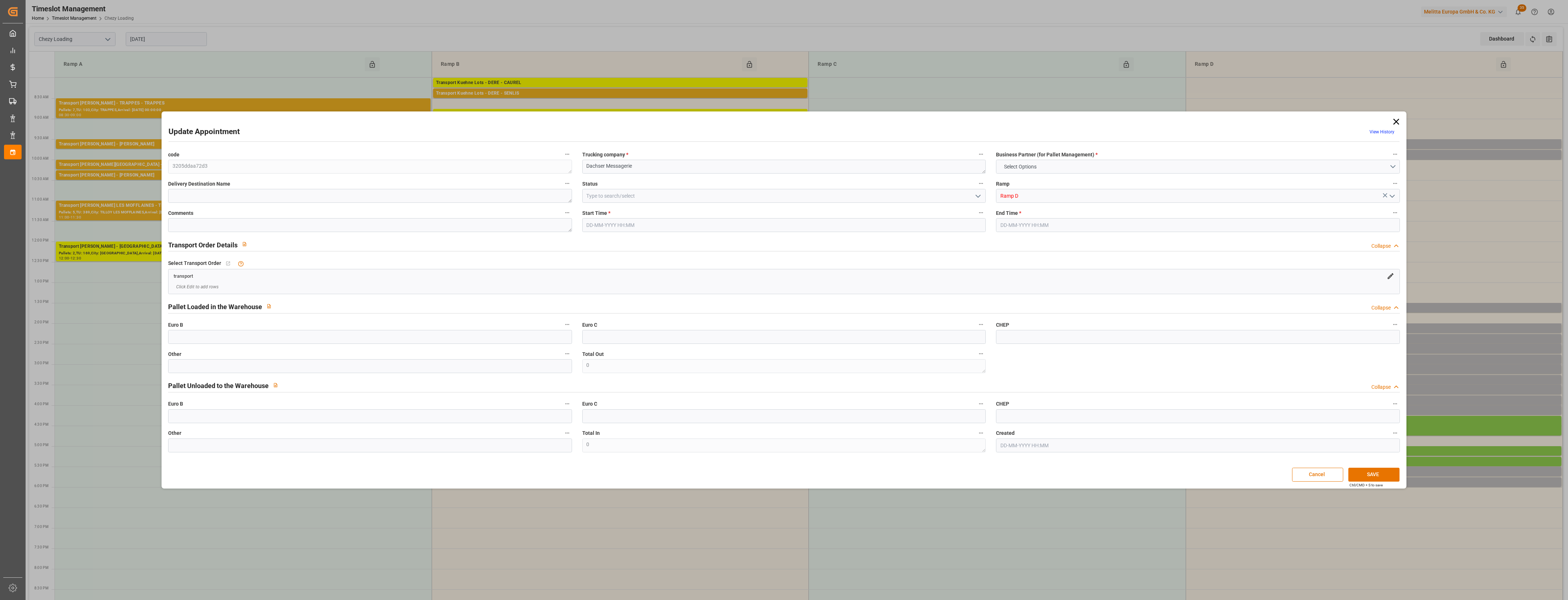
type input "[DATE] 17:45"
type input "[DATE] 18:00"
type input "[DATE] 12:12"
click button "Cancel"
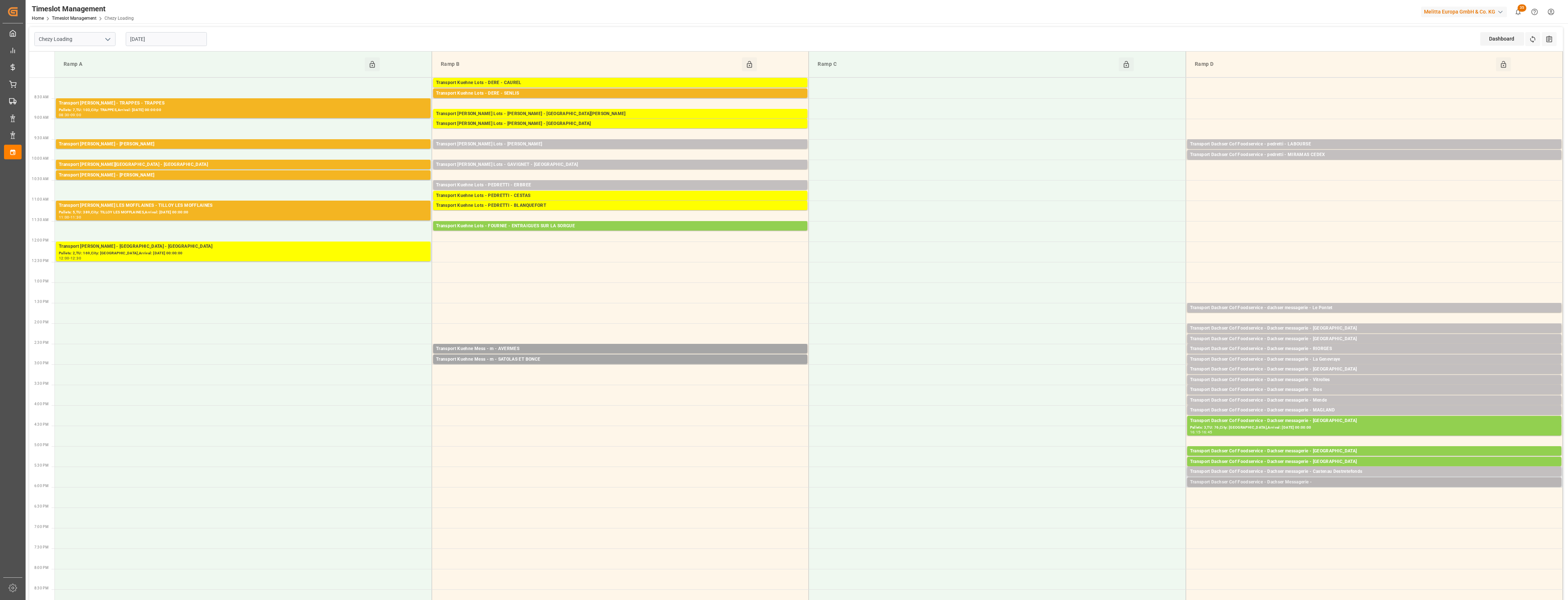
drag, startPoint x: 1425, startPoint y: 485, endPoint x: 1298, endPoint y: 484, distance: 127.0
click div "Transport Dachser Cof Foodservice - Dachser Messagerie -"
click button "Delete"
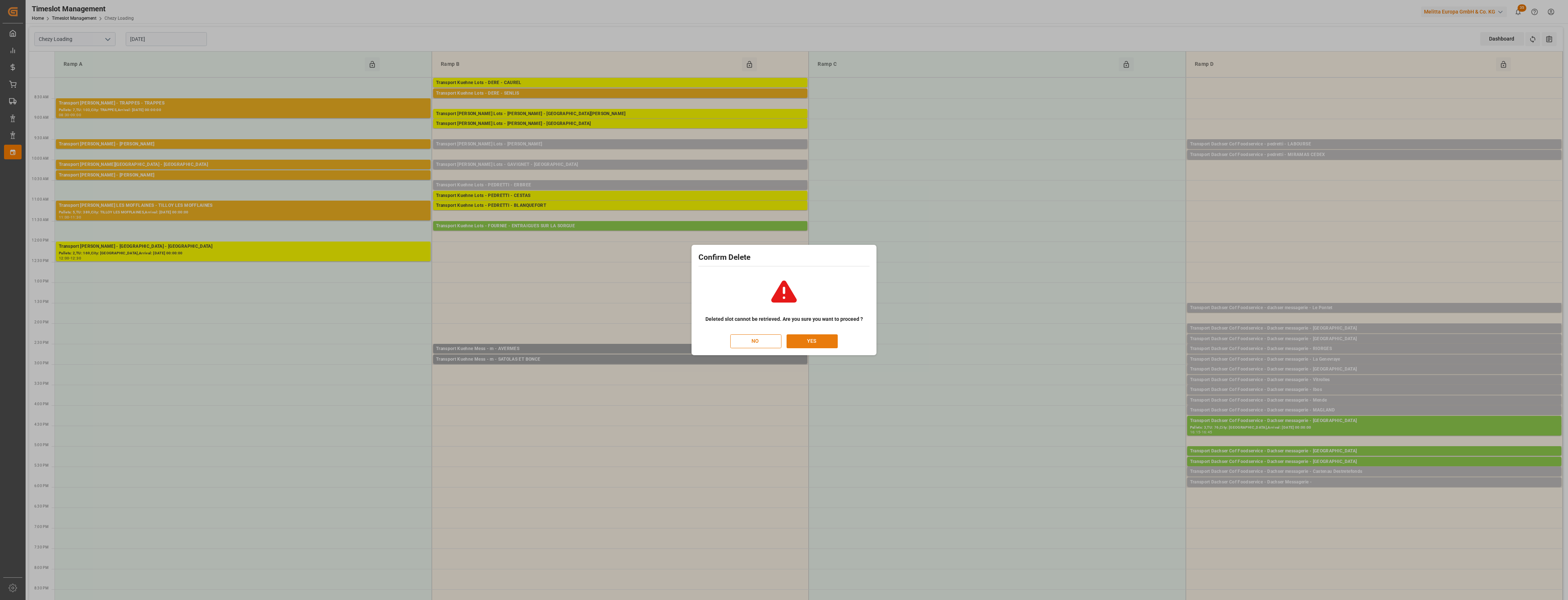
click button "YES"
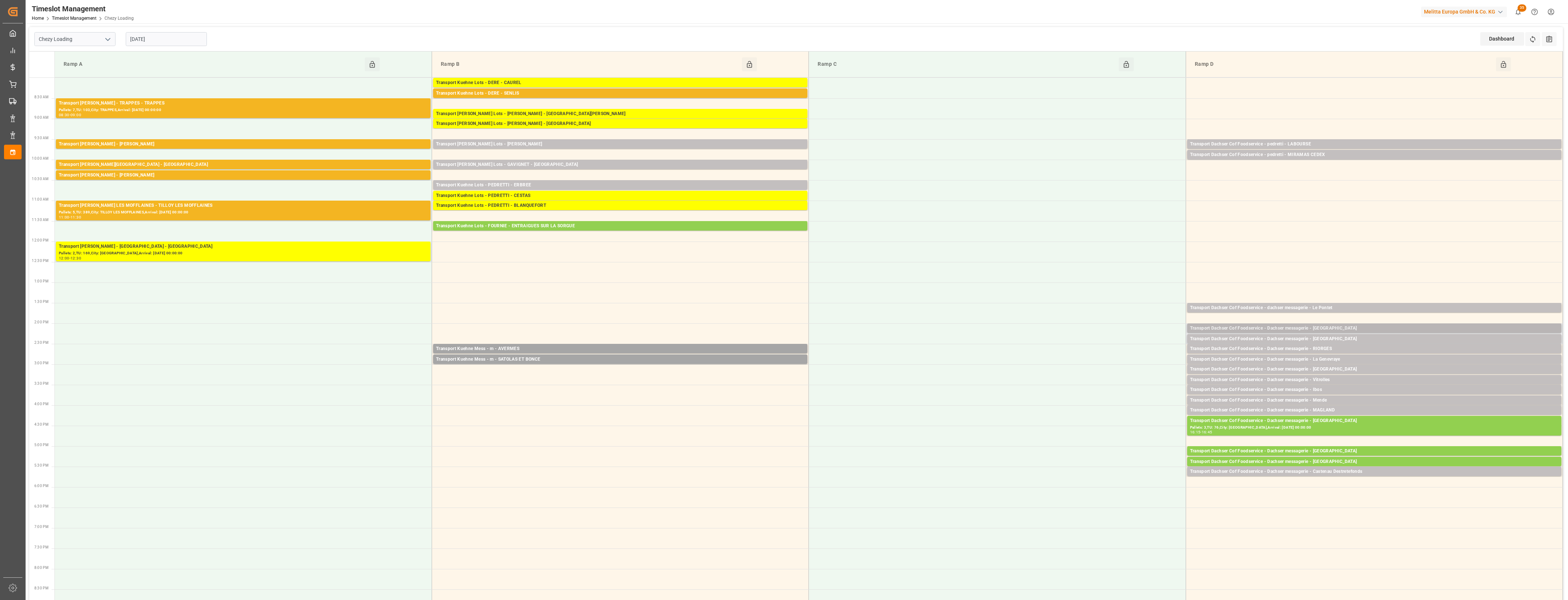
click div "Transport Dachser Cof Foodservice - Dachser messagerie - [GEOGRAPHIC_DATA]"
click button "Open"
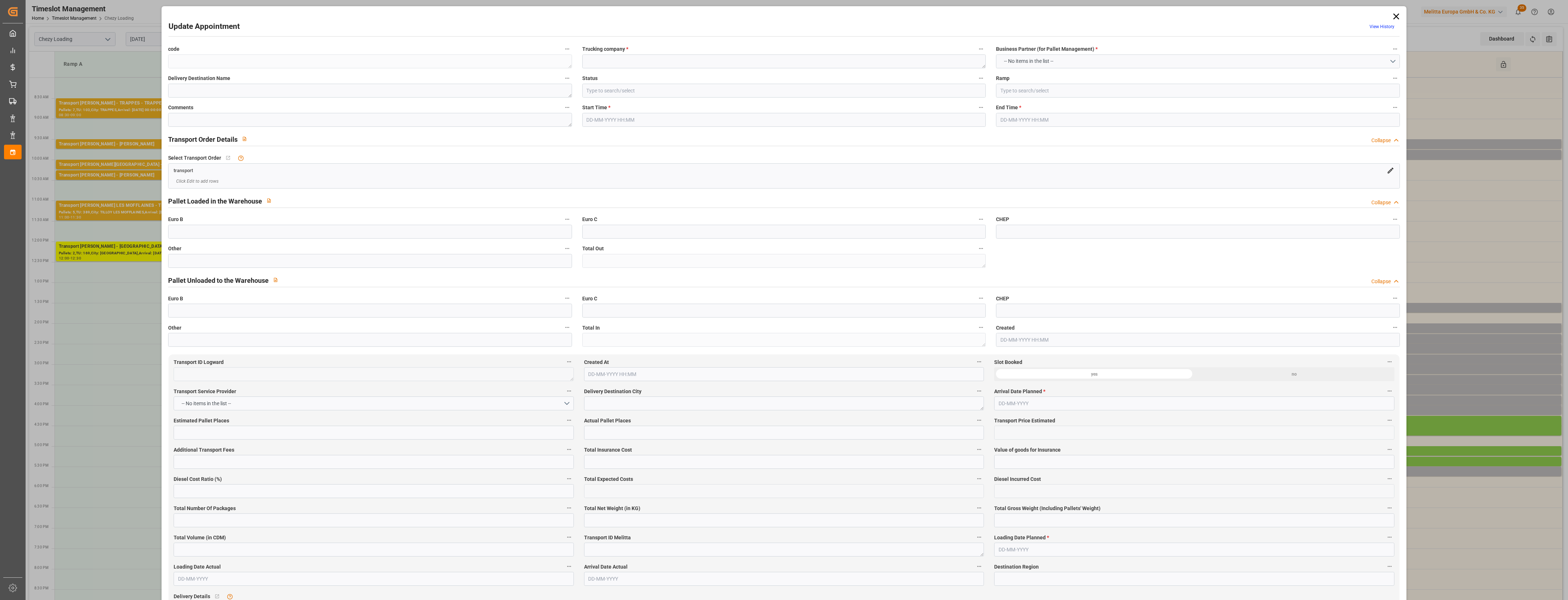
type textarea "012e763d79fa"
type textarea "Dachser messagerie"
type input "Ramp D"
type textarea "0"
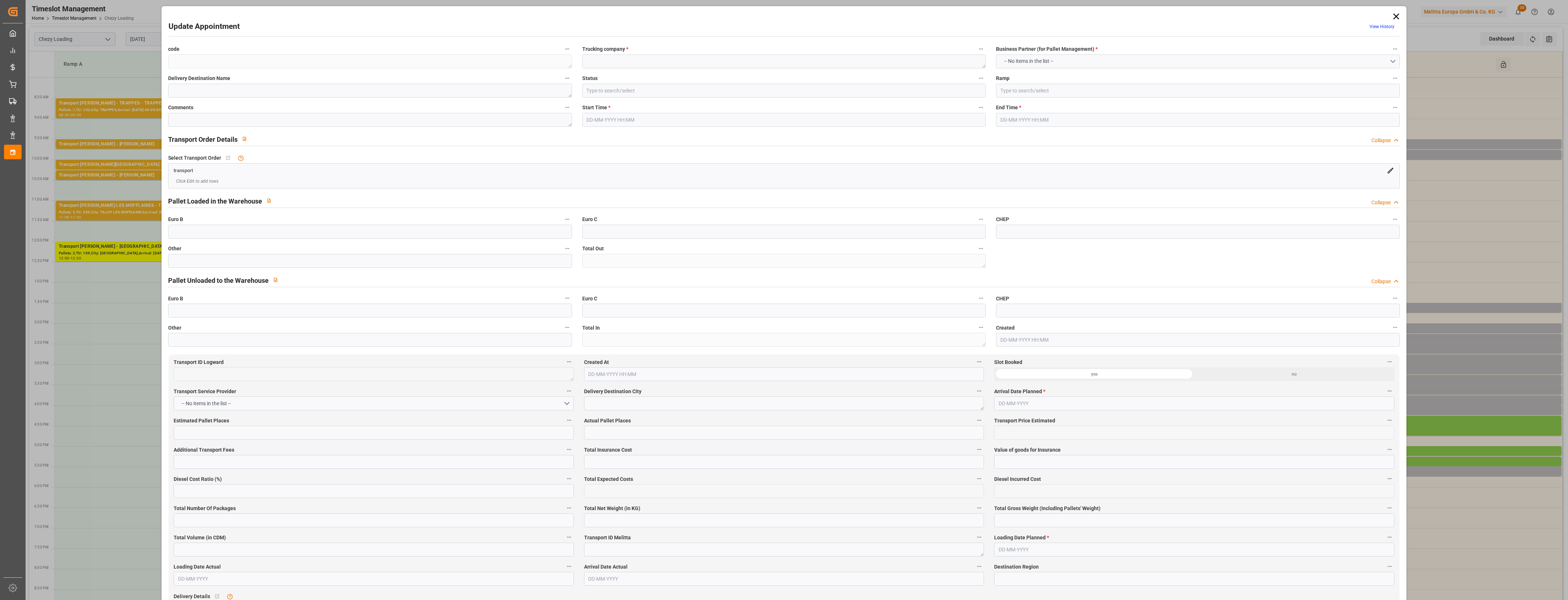
type textarea "6b45ae7561cb"
type textarea "[GEOGRAPHIC_DATA]"
type textarea "0010007375"
type textarea "012e763d79fa"
type textarea "FR-02570"
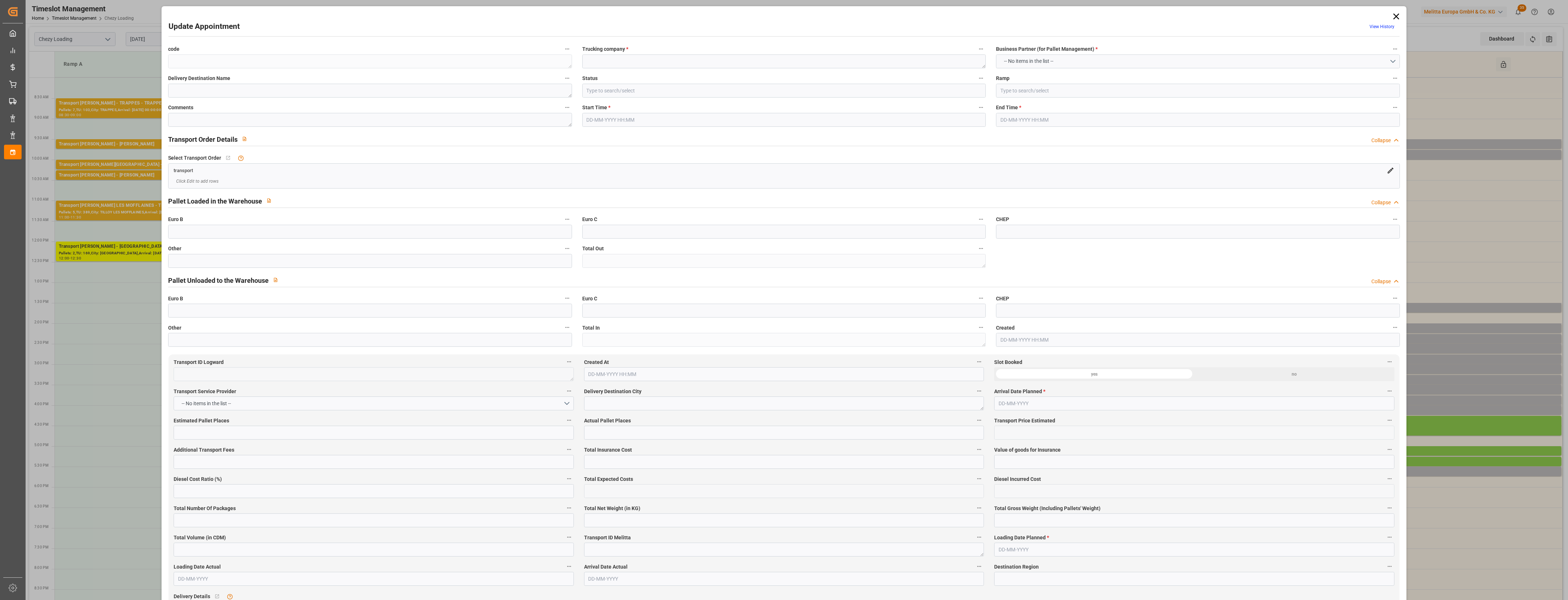
type textarea "FR"
type input "Road"
type input "FR"
type input "18000"
type input "Small Shipment"
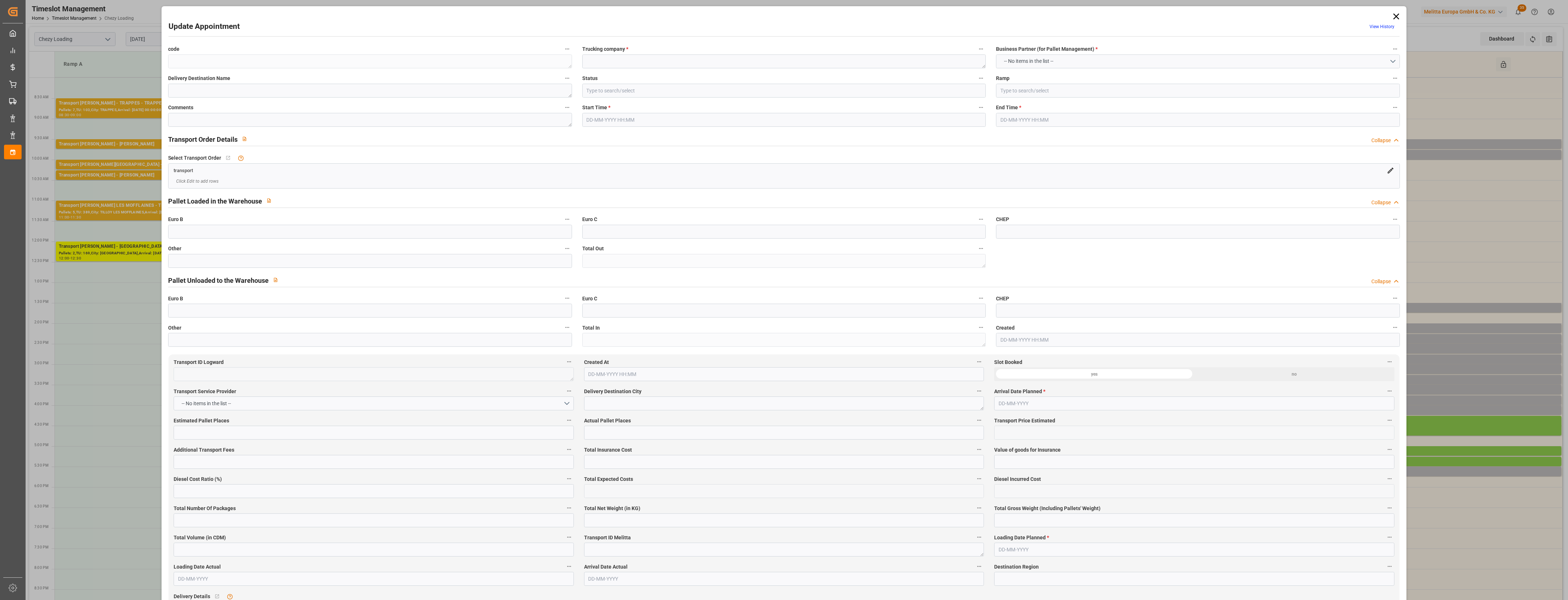
type input "3.5-7.5 t"
type input "EURO 6"
type input "Diesel"
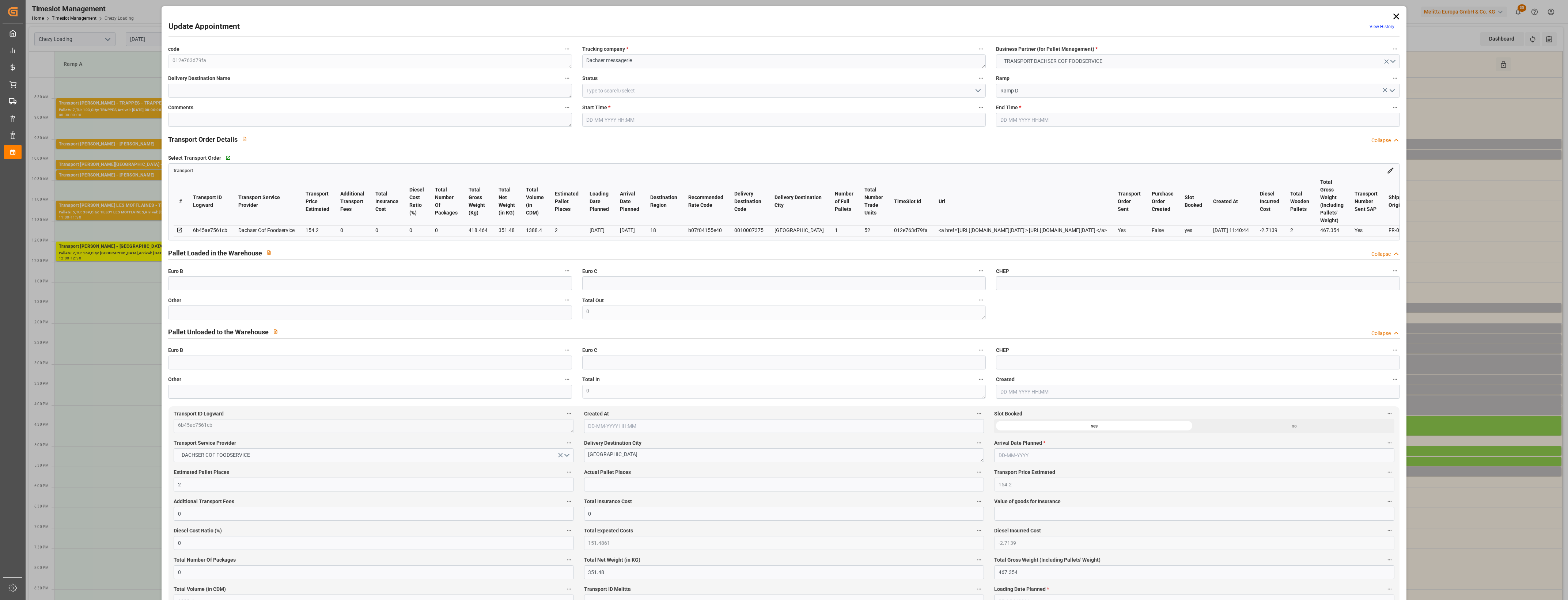
type input "2"
type input "154.2"
type input "0"
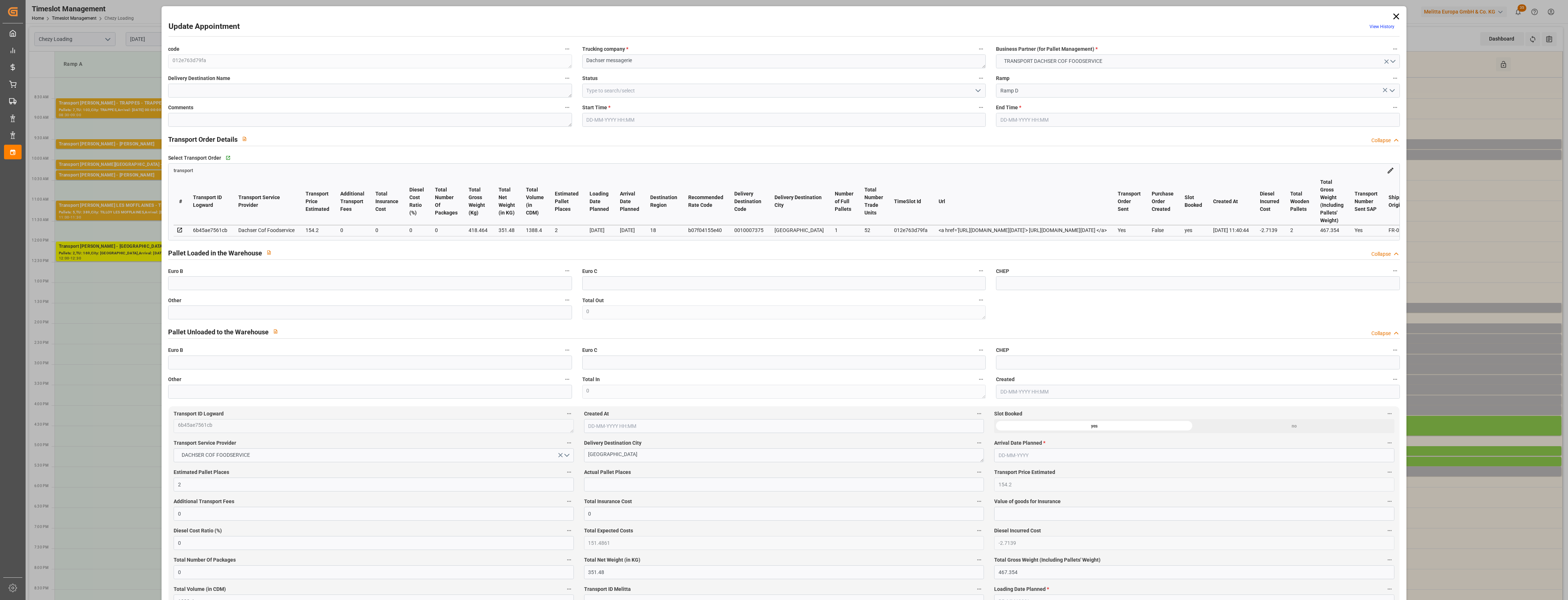
type input "151.4861"
type input "-2.7139"
type input "0"
type input "351.48"
type input "467.354"
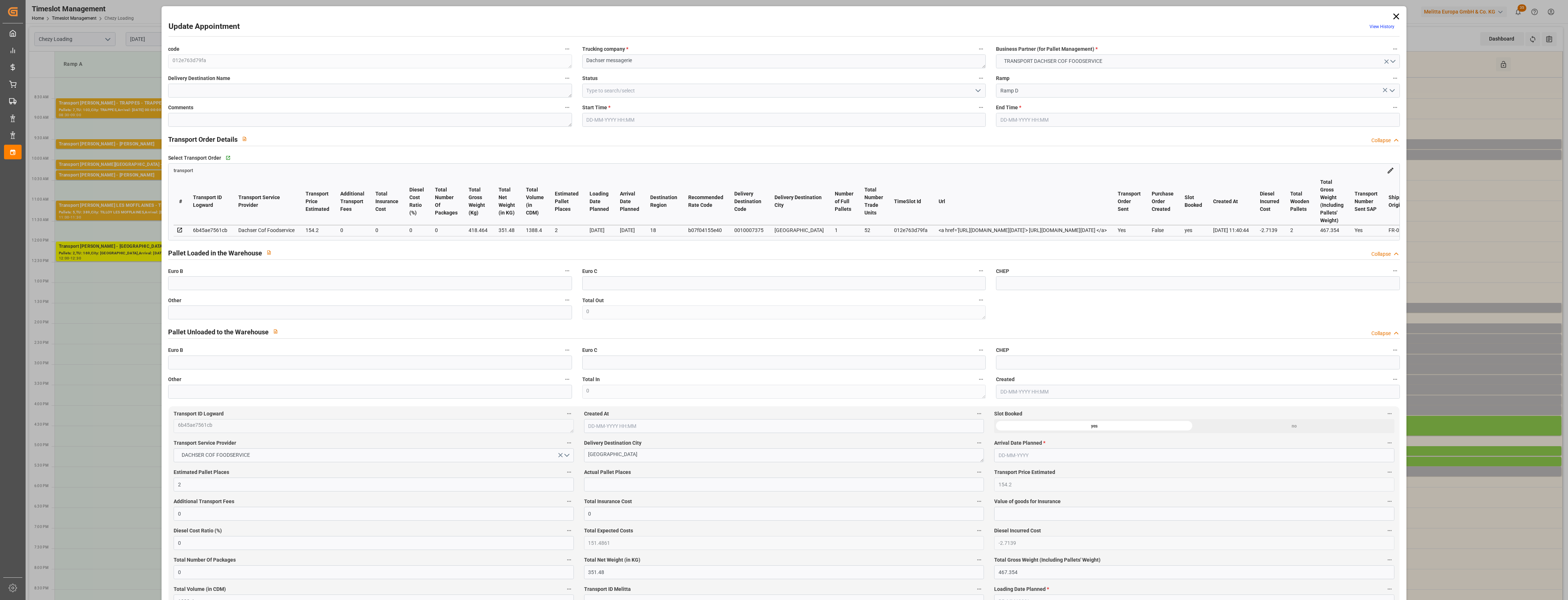
type input "1388.4"
type input "18"
type input "1"
type input "52"
type input "2"
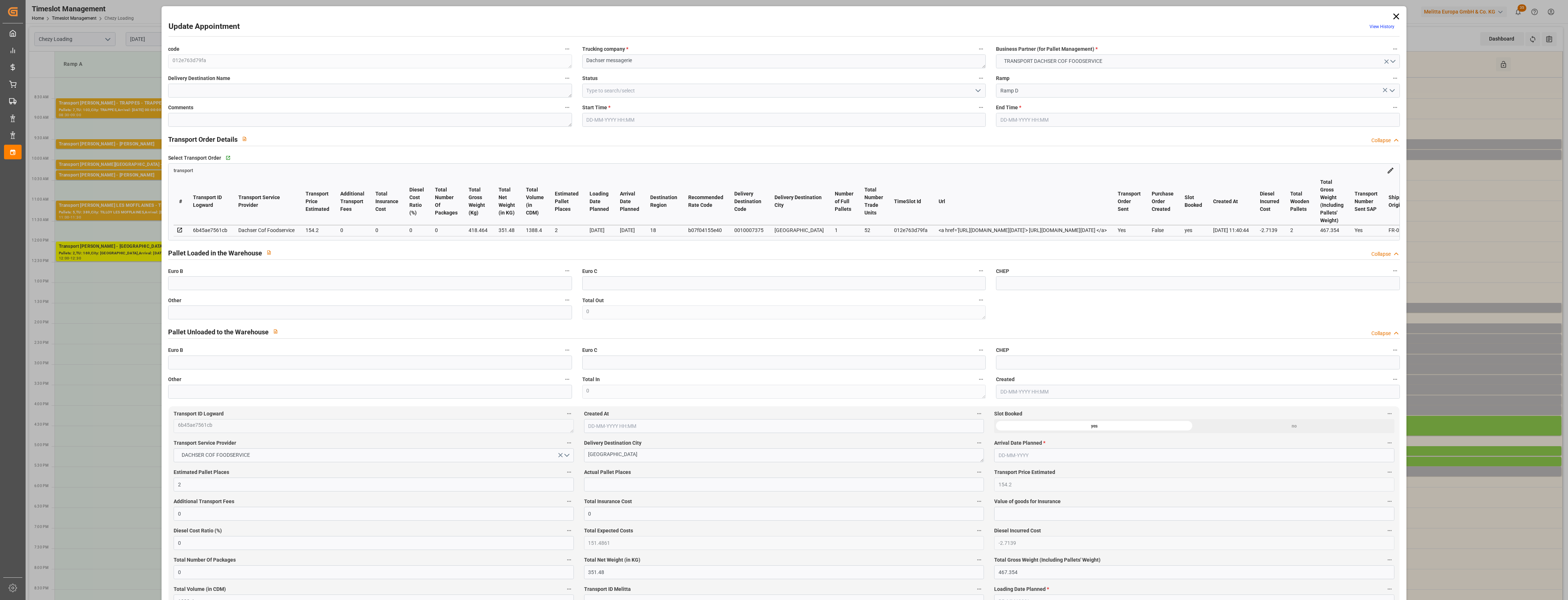
type input "101"
type input "418.464"
type input "0"
type input "4710.8598"
type input "0"
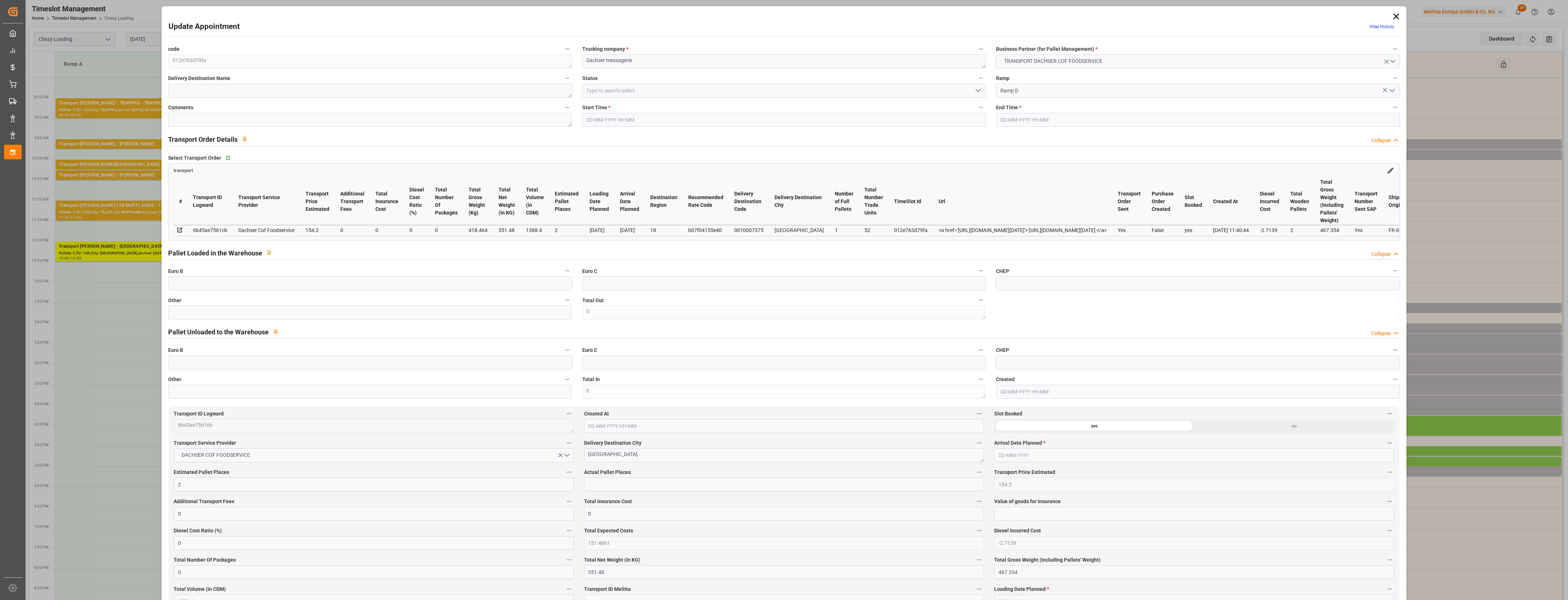
type input "0"
type input "21"
type input "35"
type input "[DATE] 14:00"
type input "[DATE] 14:15"
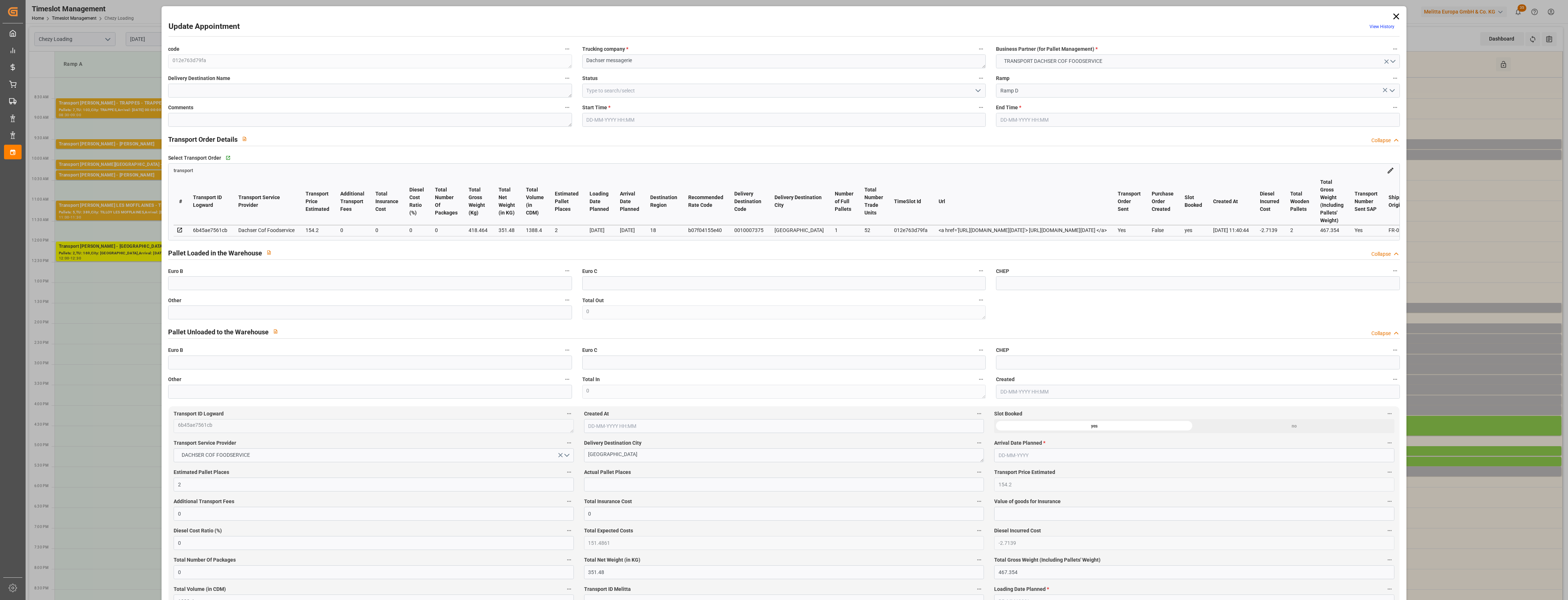
type input "[DATE] 11:56"
type input "[DATE] 11:40"
type input "[DATE]"
click input "text"
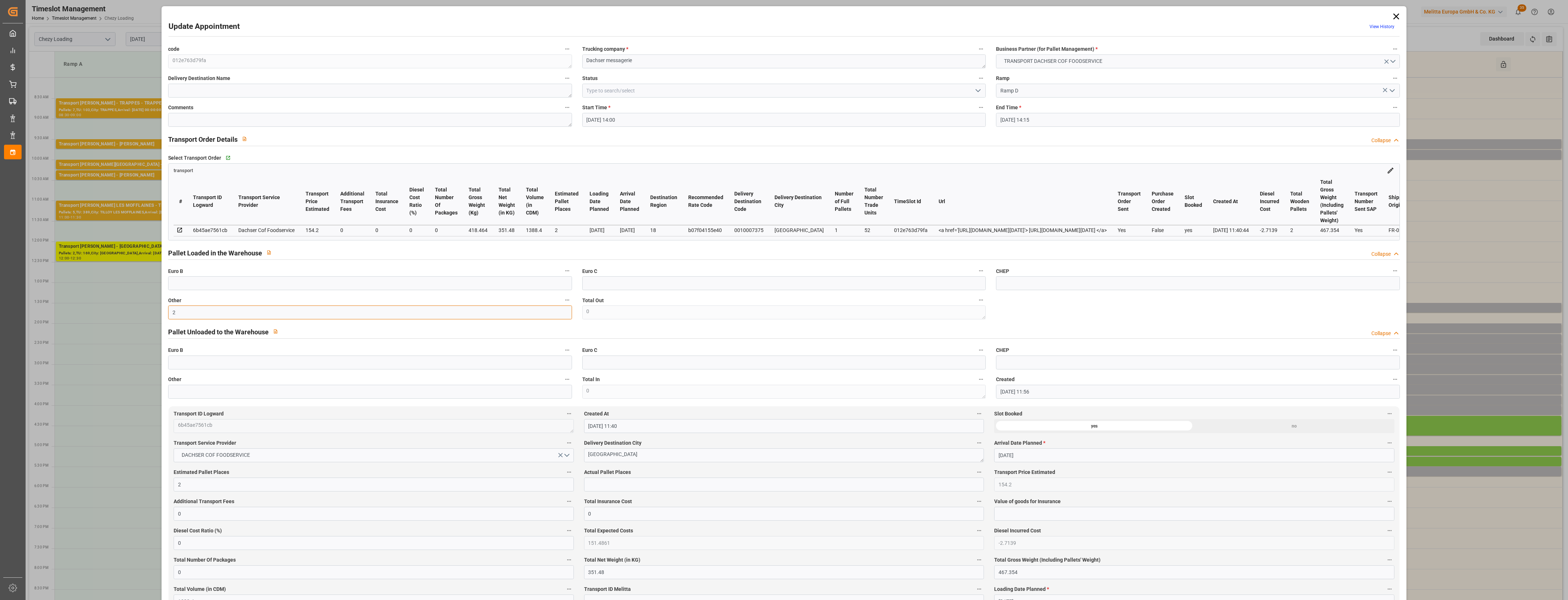
type input "2"
click input "text"
type input "2"
click label "Actual Pallet Places"
click button "Actual Pallet Places"
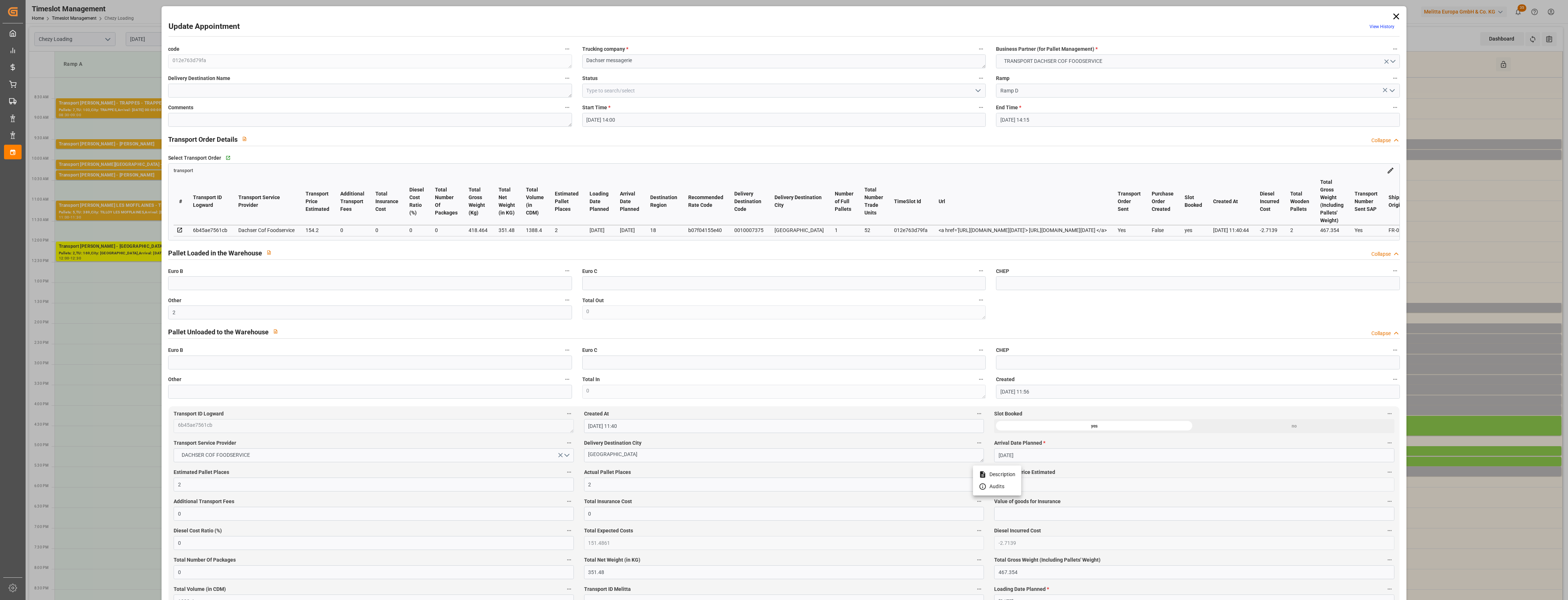
click div
click icon "open menu"
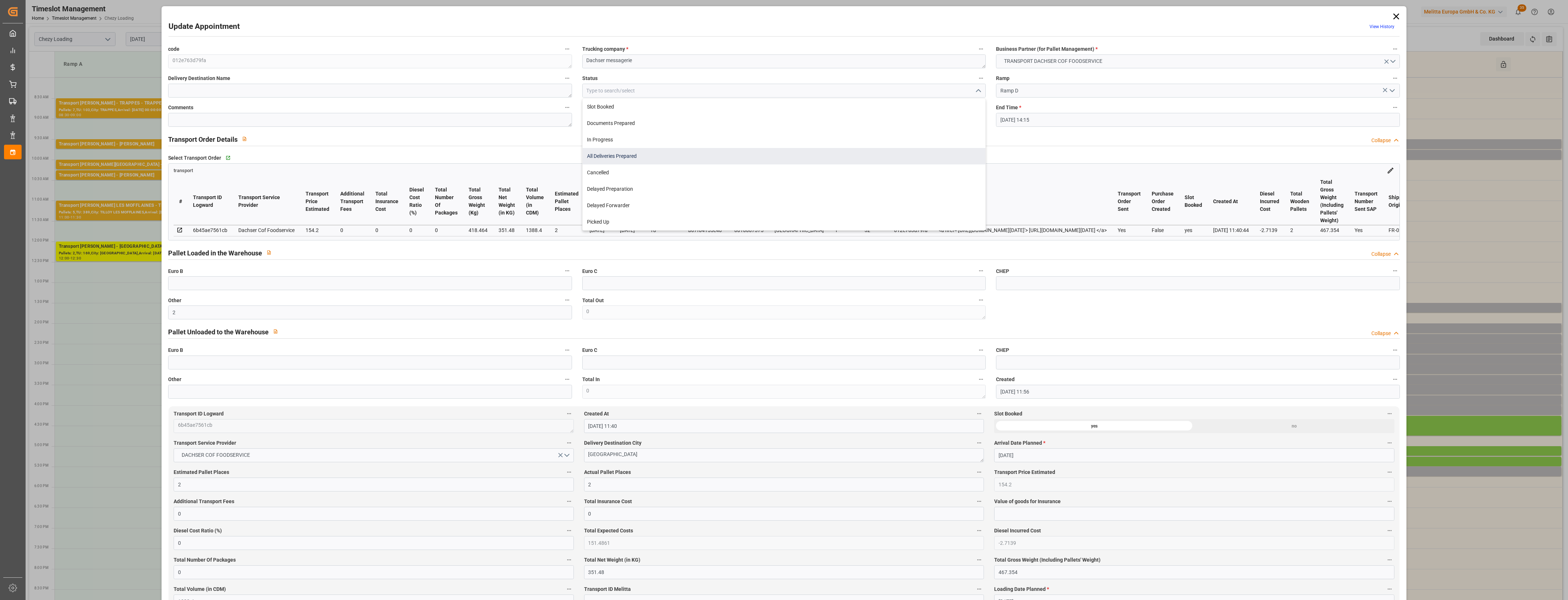
click div "All Deliveries Prepared"
type input "All Deliveries Prepared"
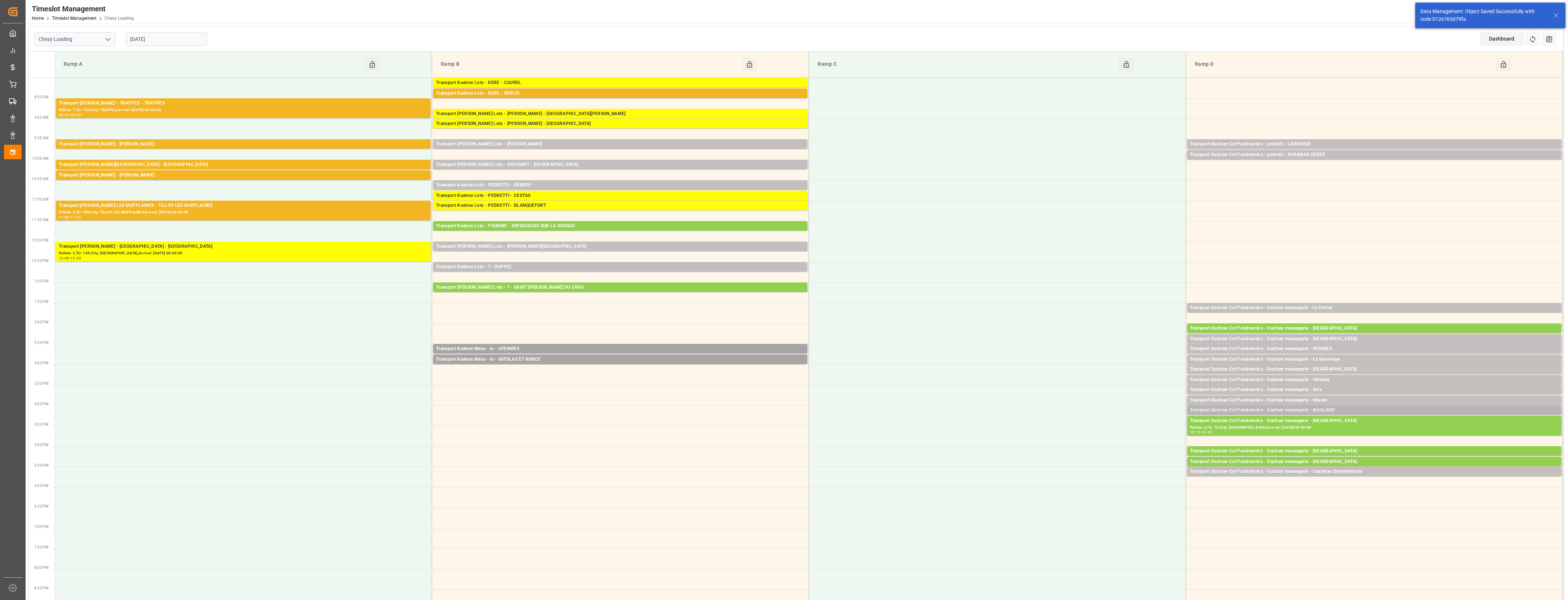
click div "Transport Dachser Cof Foodservice - Dachser messagerie - MAGLAND"
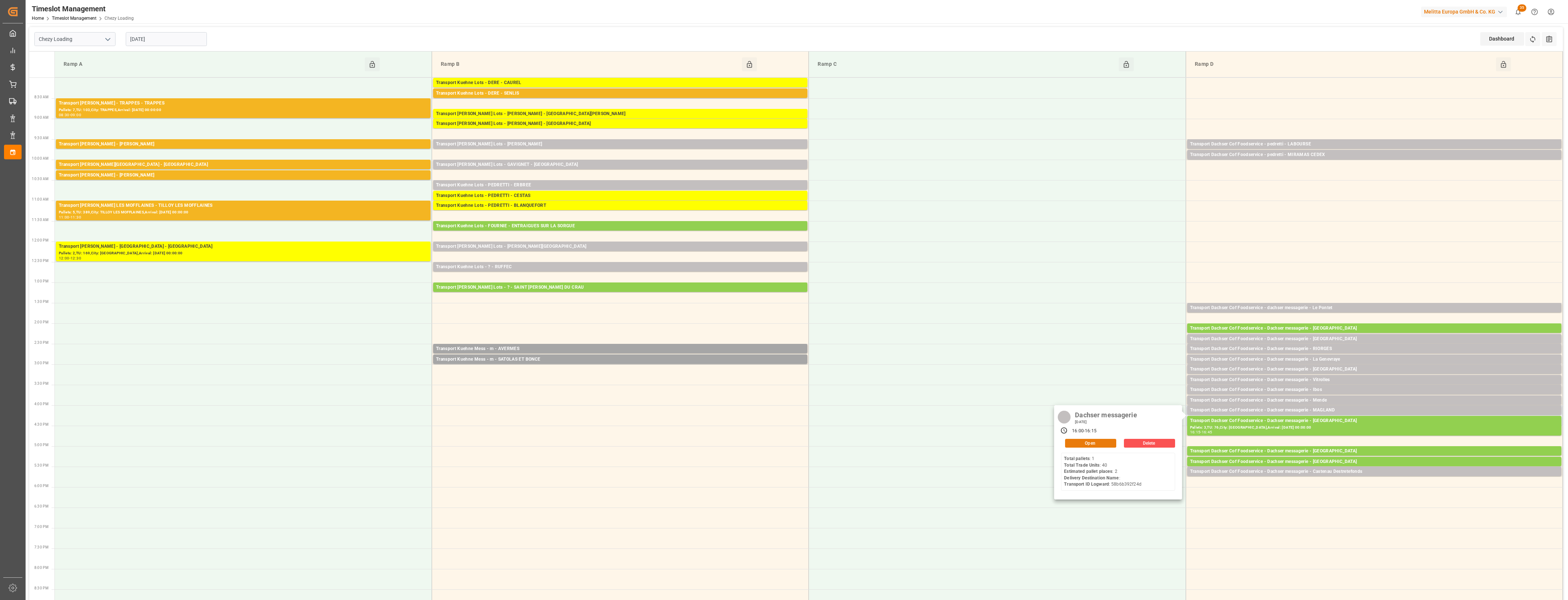
click button "Open"
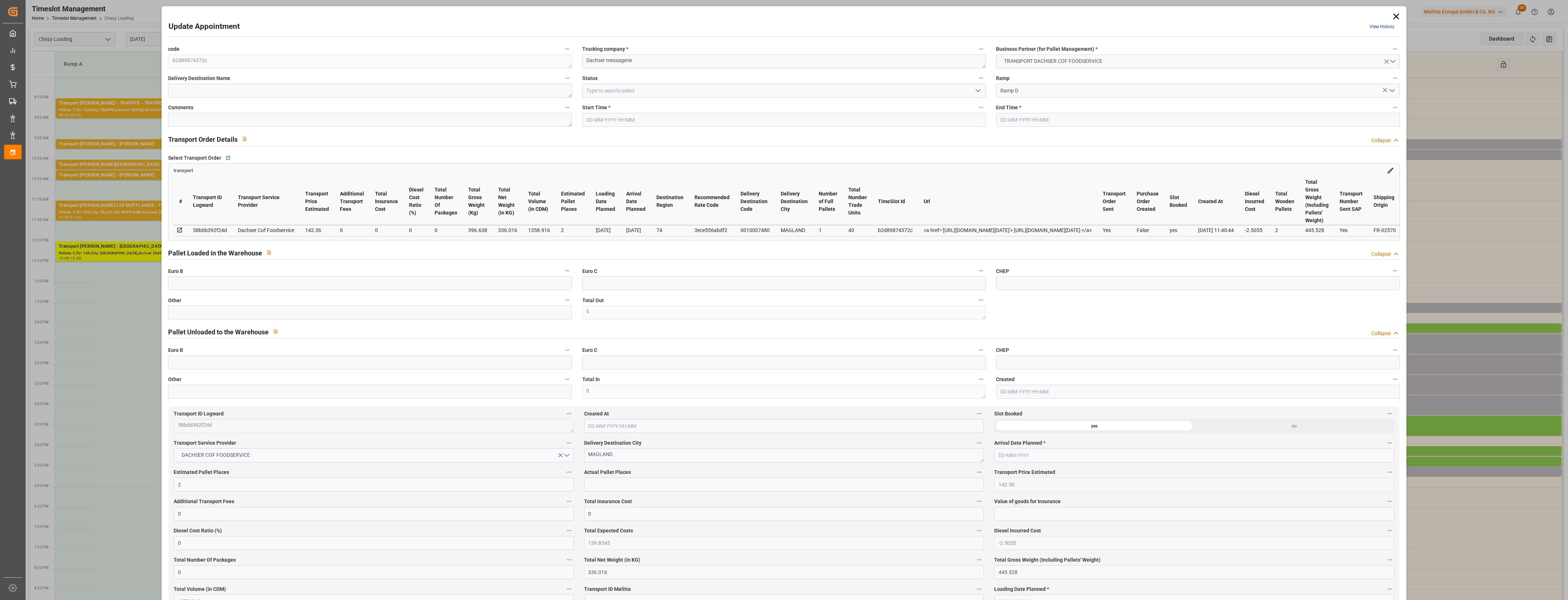
type input "[DATE] 16:00"
type input "[DATE] 16:15"
type input "[DATE] 12:05"
type input "[DATE] 11:40"
type input "[DATE]"
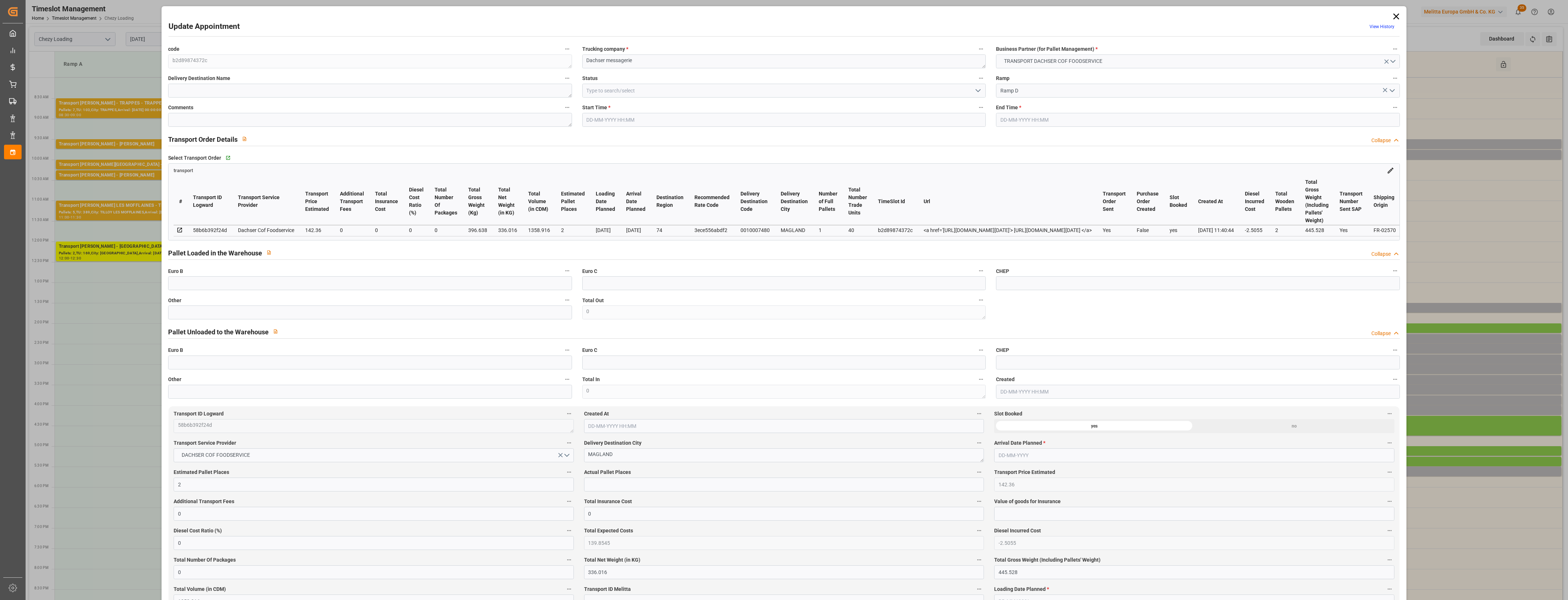
type input "[DATE]"
click input "text"
type input "2"
drag, startPoint x: 595, startPoint y: 484, endPoint x: 603, endPoint y: 486, distance: 8.2
click input "text"
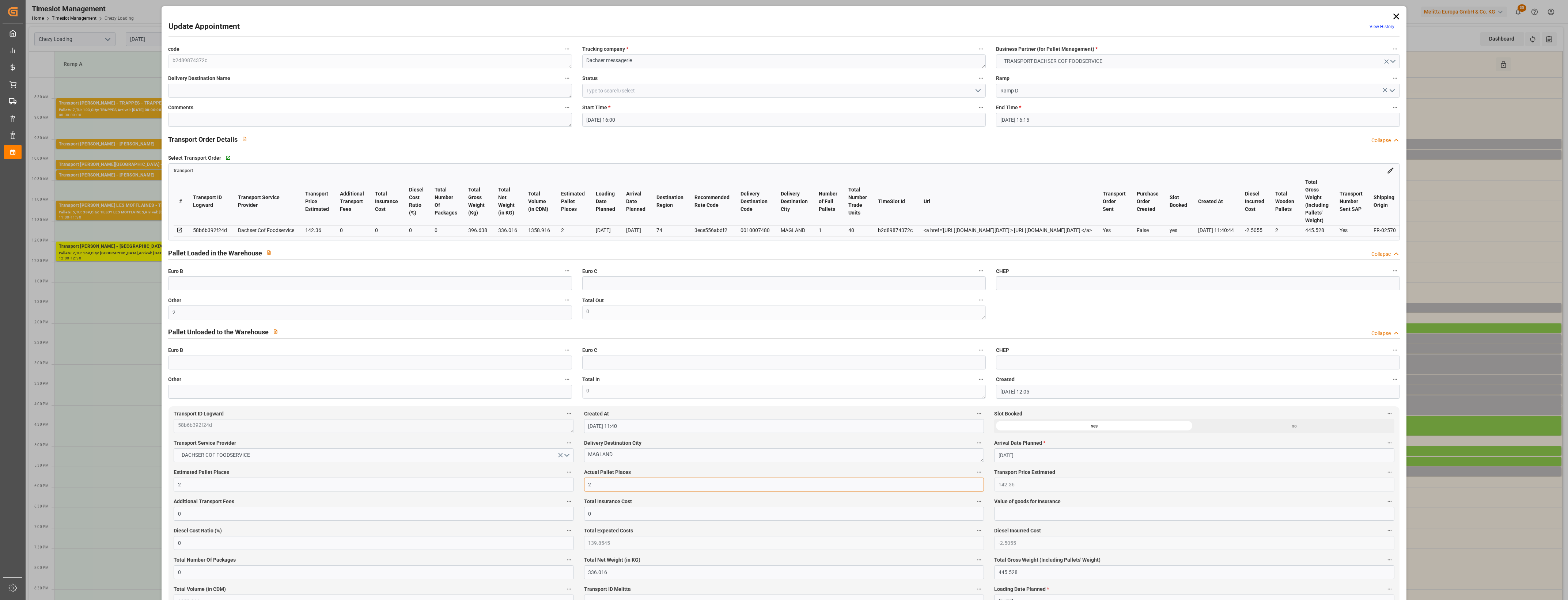
type input "2"
click label "Actual Pallet Places"
click button "Actual Pallet Places"
click div
click icon "open menu"
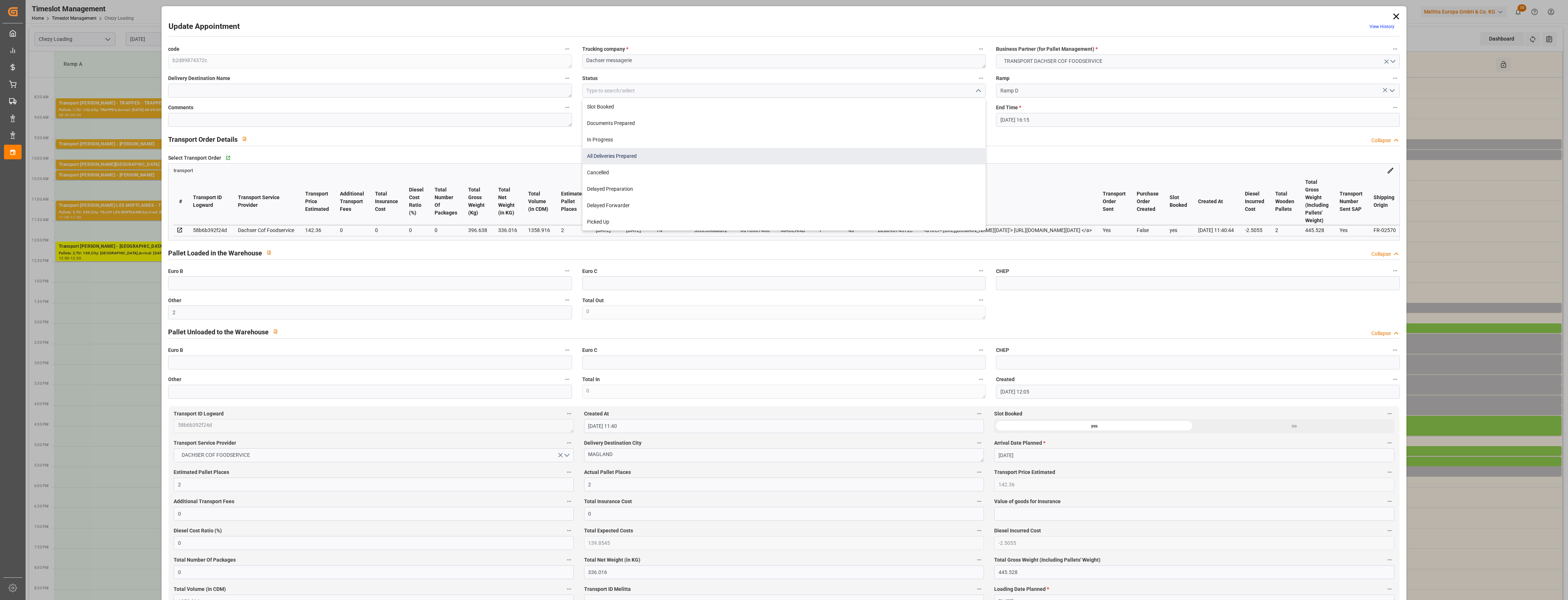
click div "All Deliveries Prepared"
type input "All Deliveries Prepared"
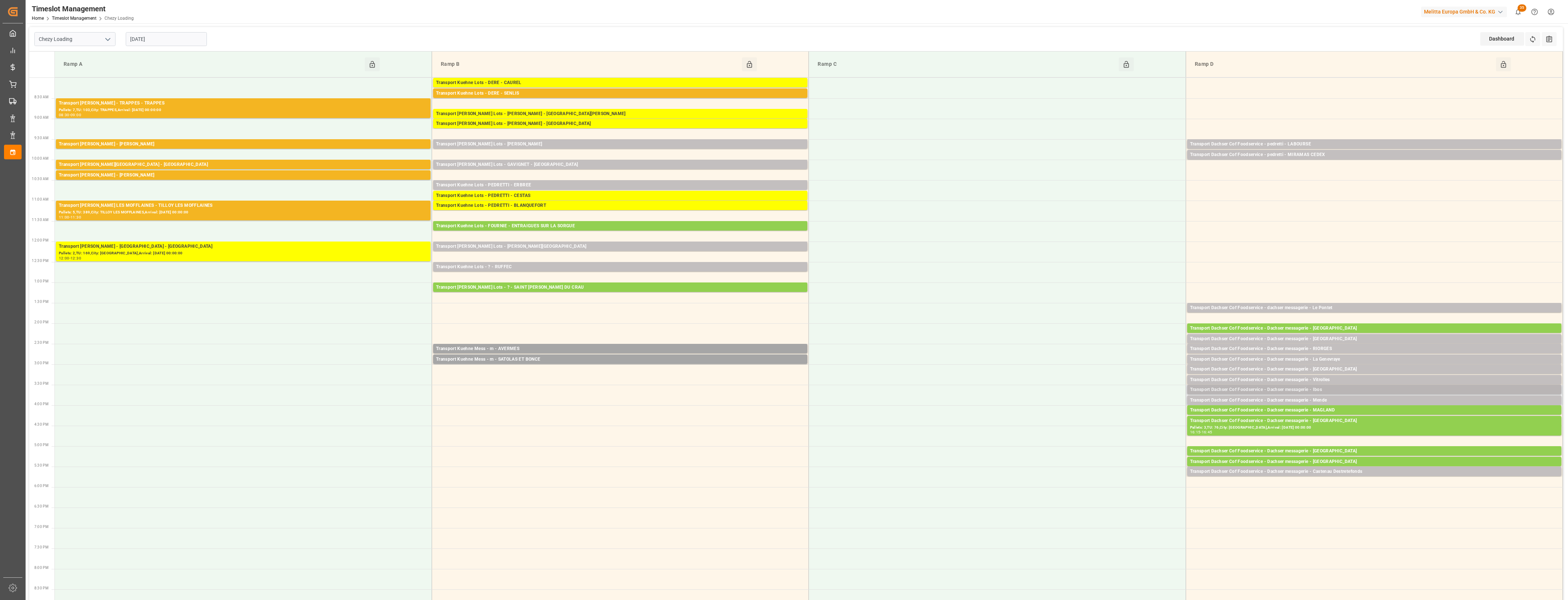
click div "Transport Dachser Cof Foodservice - Dachser messagerie - Ibos"
click button "Open"
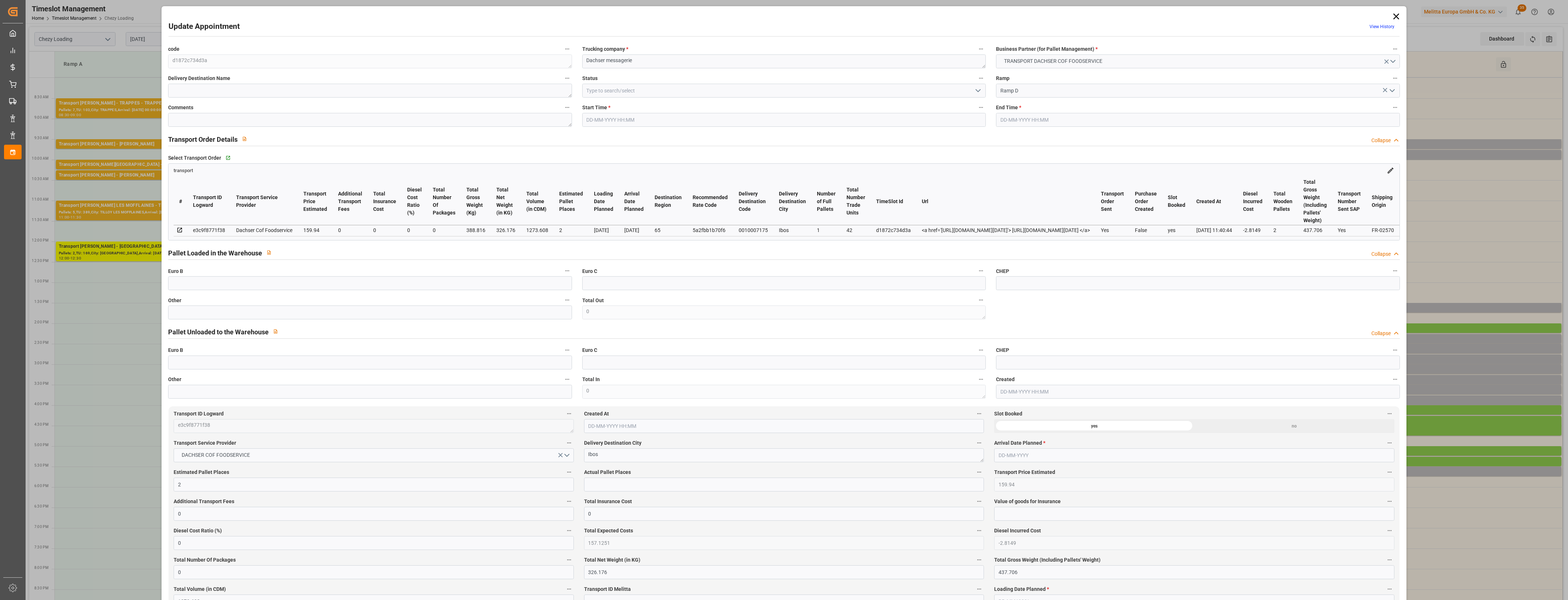
type input "[DATE] 15:30"
type input "[DATE] 15:45"
type input "[DATE] 11:59"
type input "[DATE] 11:40"
type input "[DATE]"
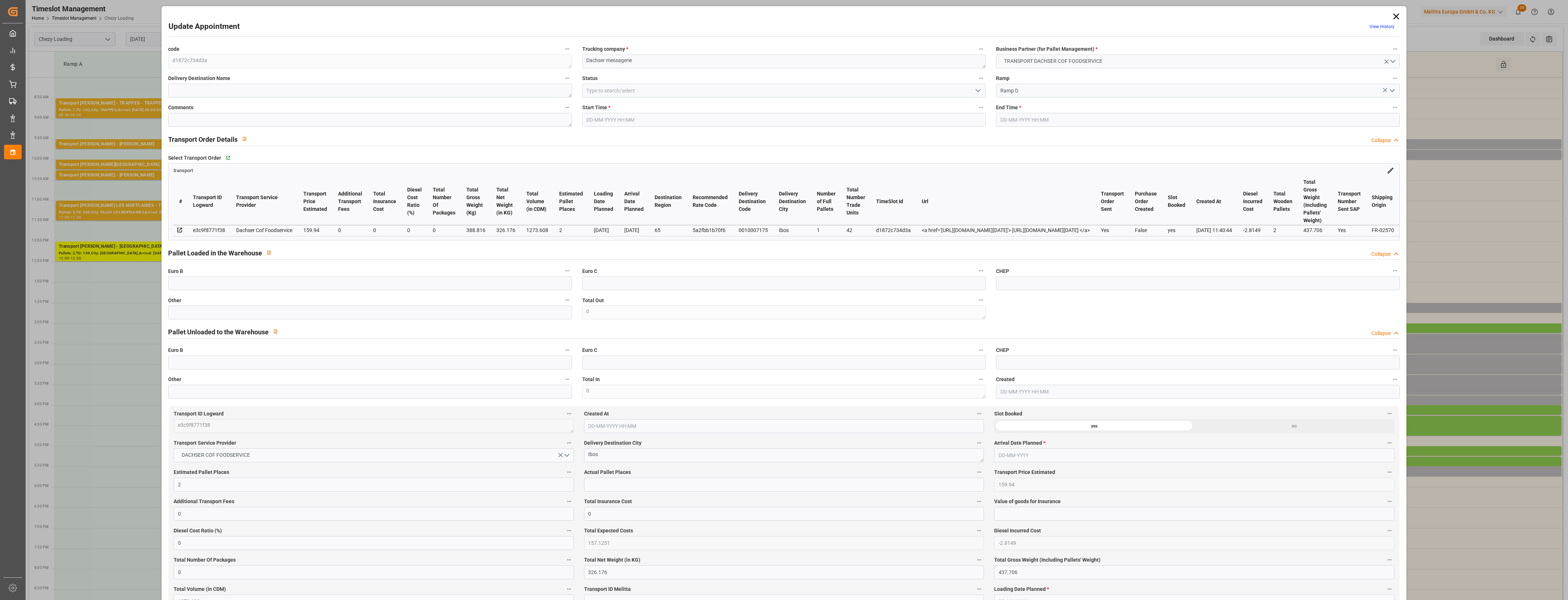
type input "[DATE]"
click input "text"
type input "2"
click input "text"
type input "2"
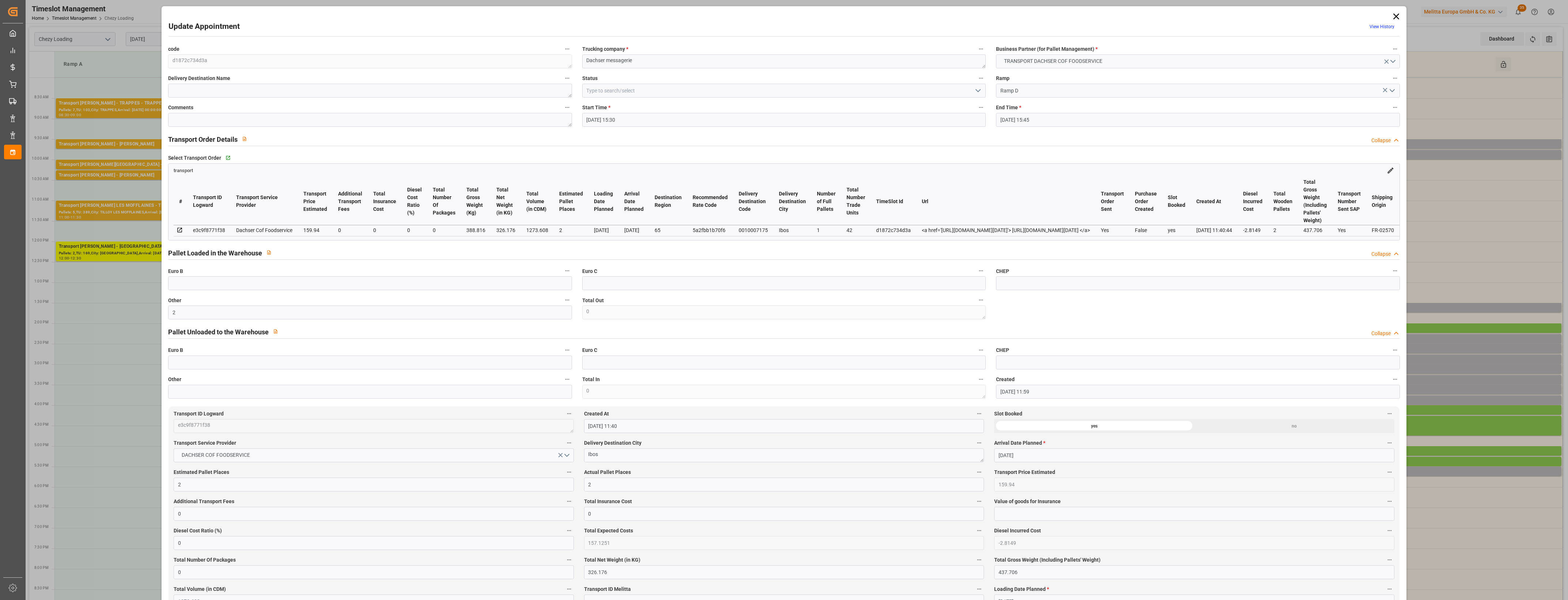
click label "Actual Pallet Places"
click button "Actual Pallet Places"
click div
click polyline "open menu"
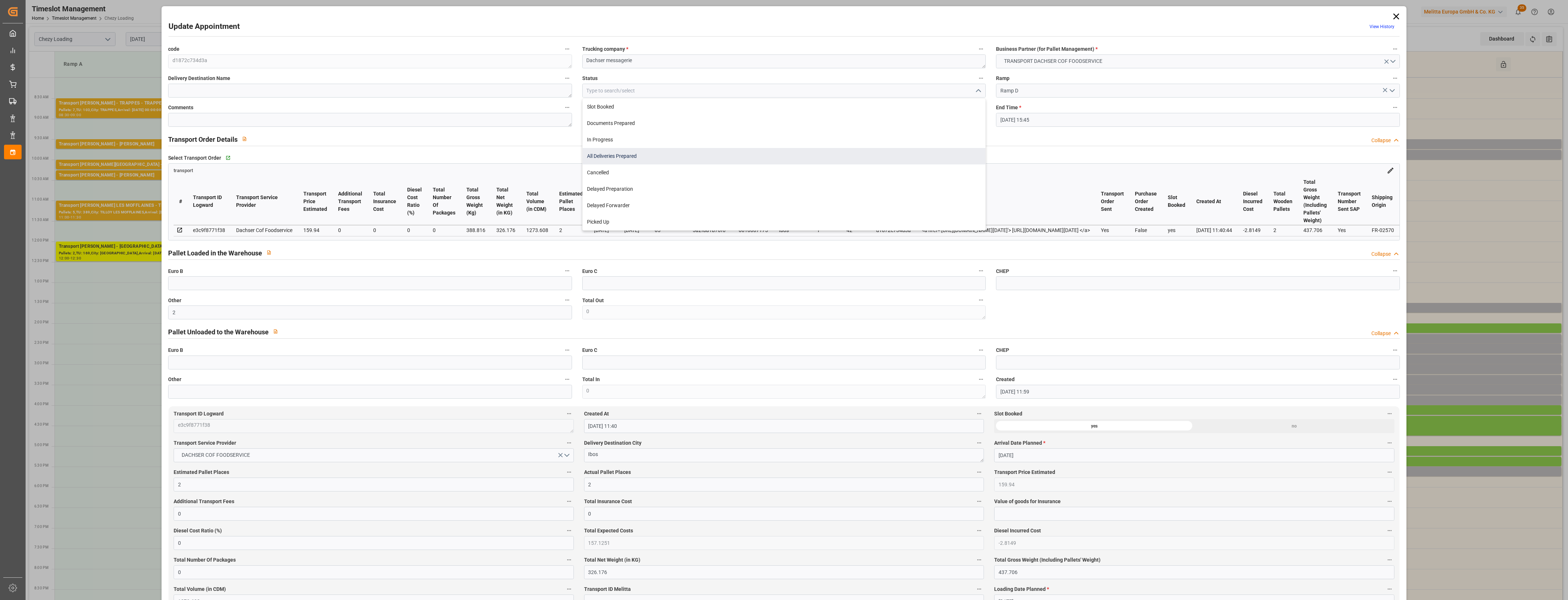
click div "All Deliveries Prepared"
type input "All Deliveries Prepared"
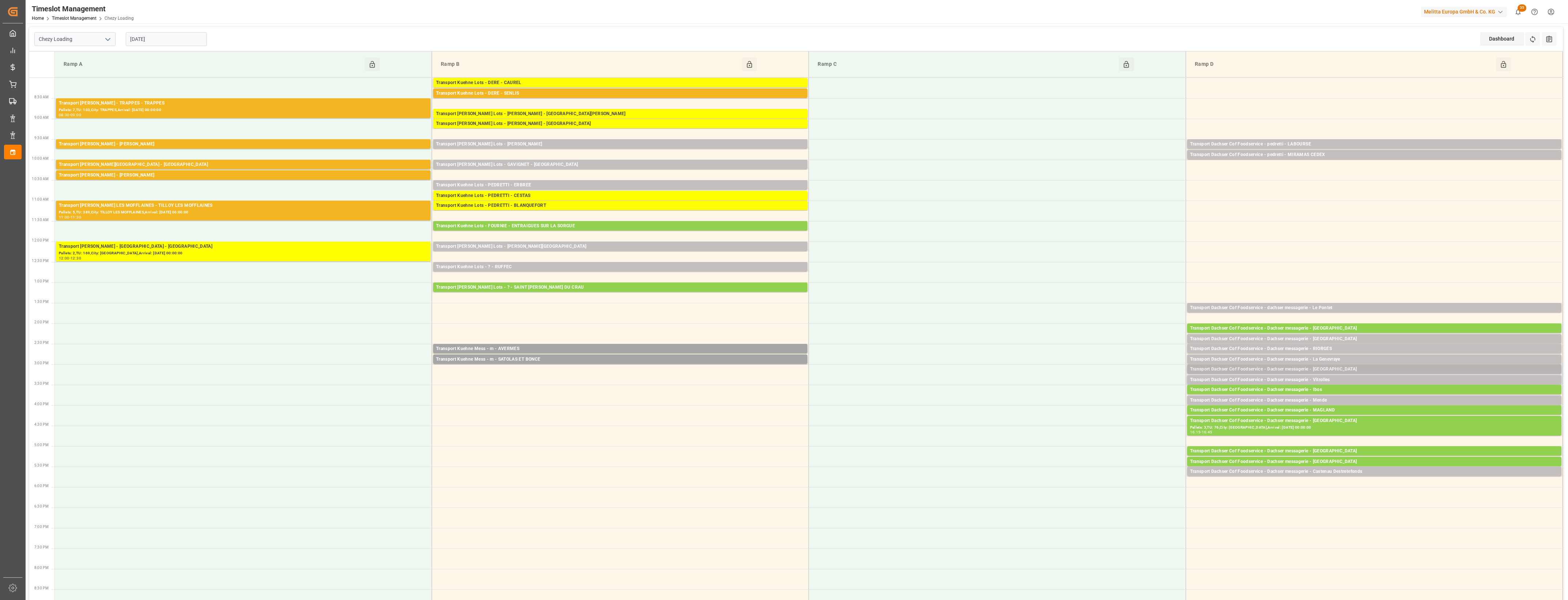
click div "Transport Dachser Cof Foodservice - Dachser messagerie - [GEOGRAPHIC_DATA]"
click button "Open"
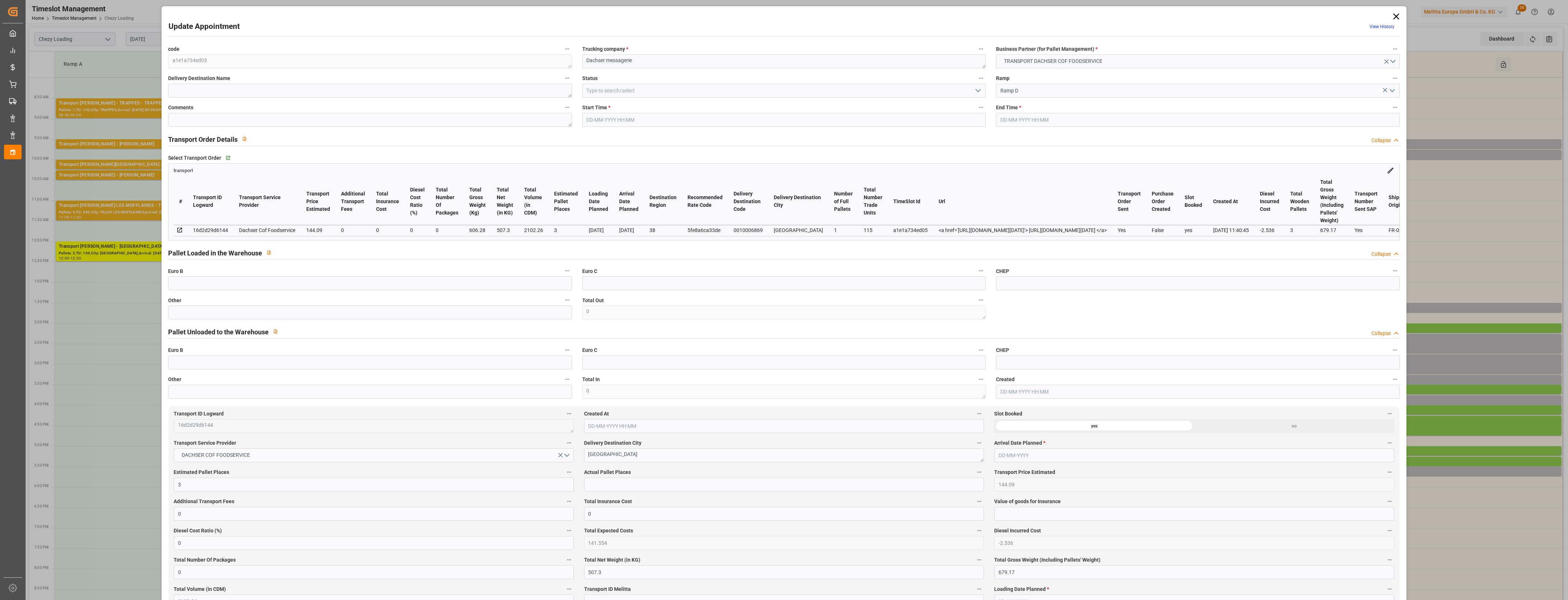
type input "[DATE] 15:00"
type input "[DATE] 15:15"
type input "[DATE] 11:58"
type input "[DATE] 11:40"
type input "[DATE]"
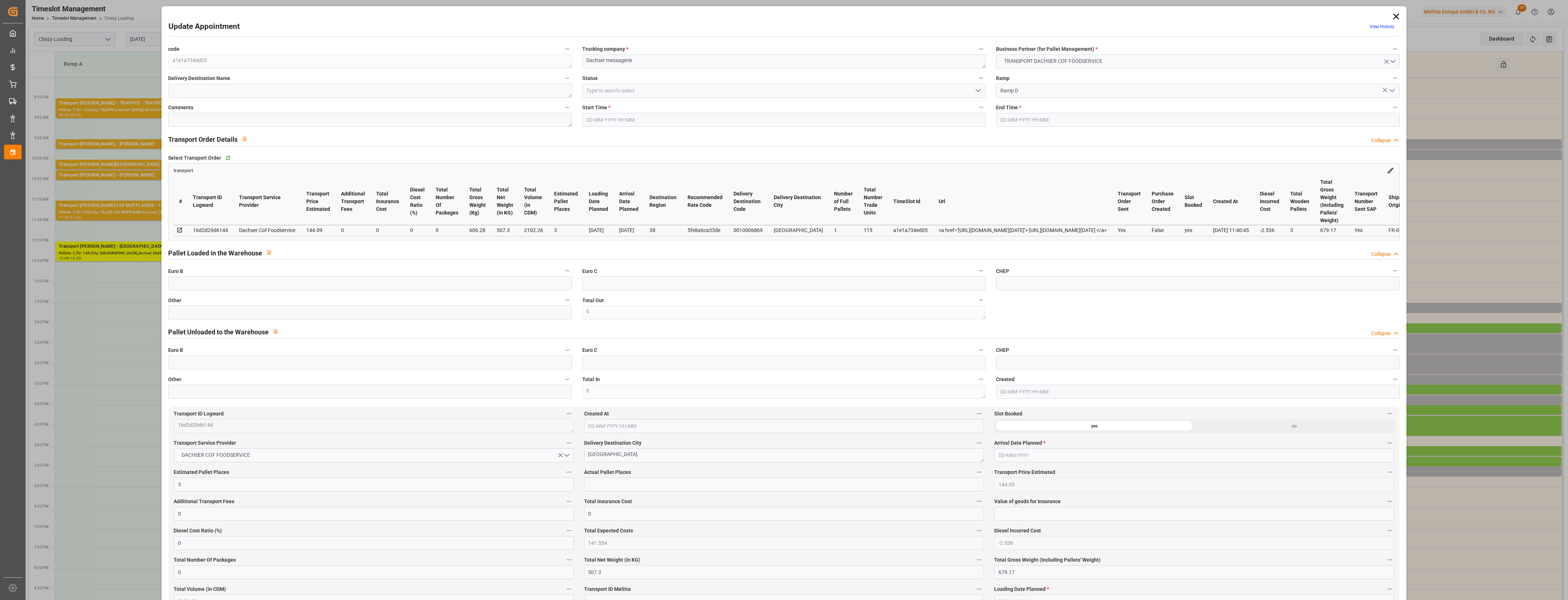
type input "[DATE]"
click input "text"
type input "2"
click input "text"
type input "2"
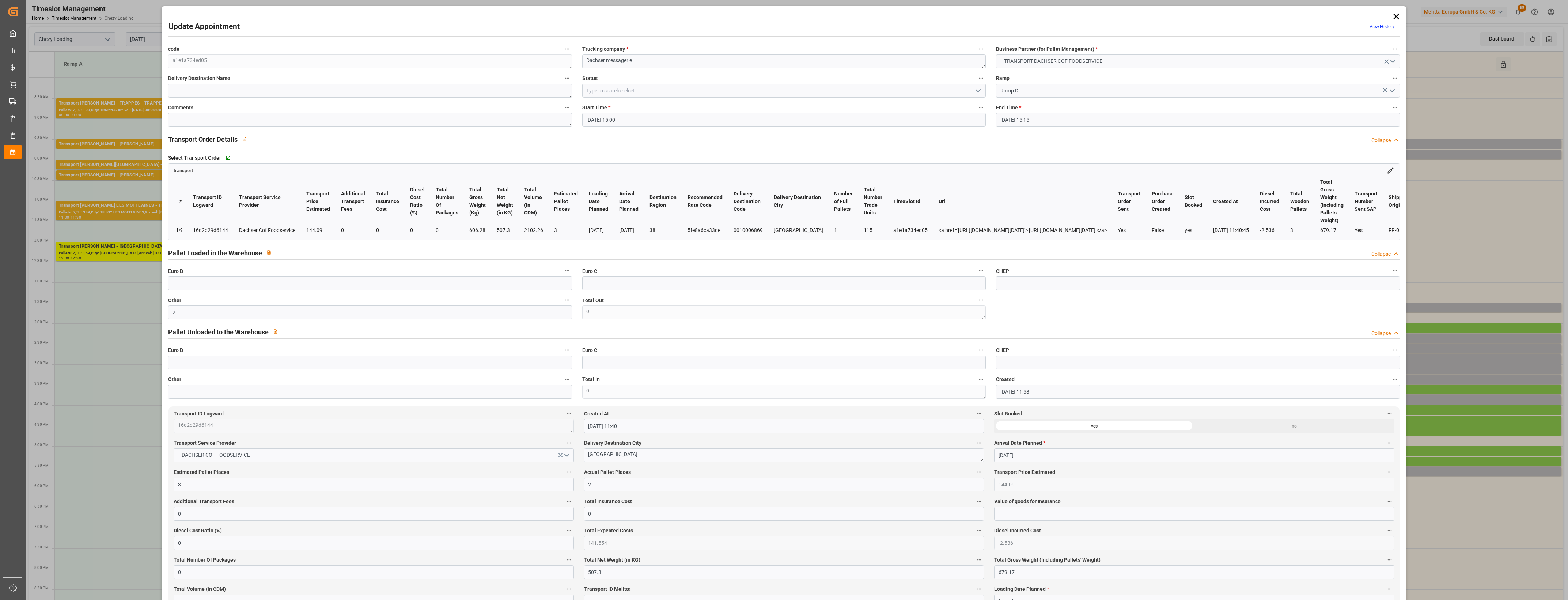
click label "Actual Pallet Places"
click button "Actual Pallet Places"
click div
click icon "open menu"
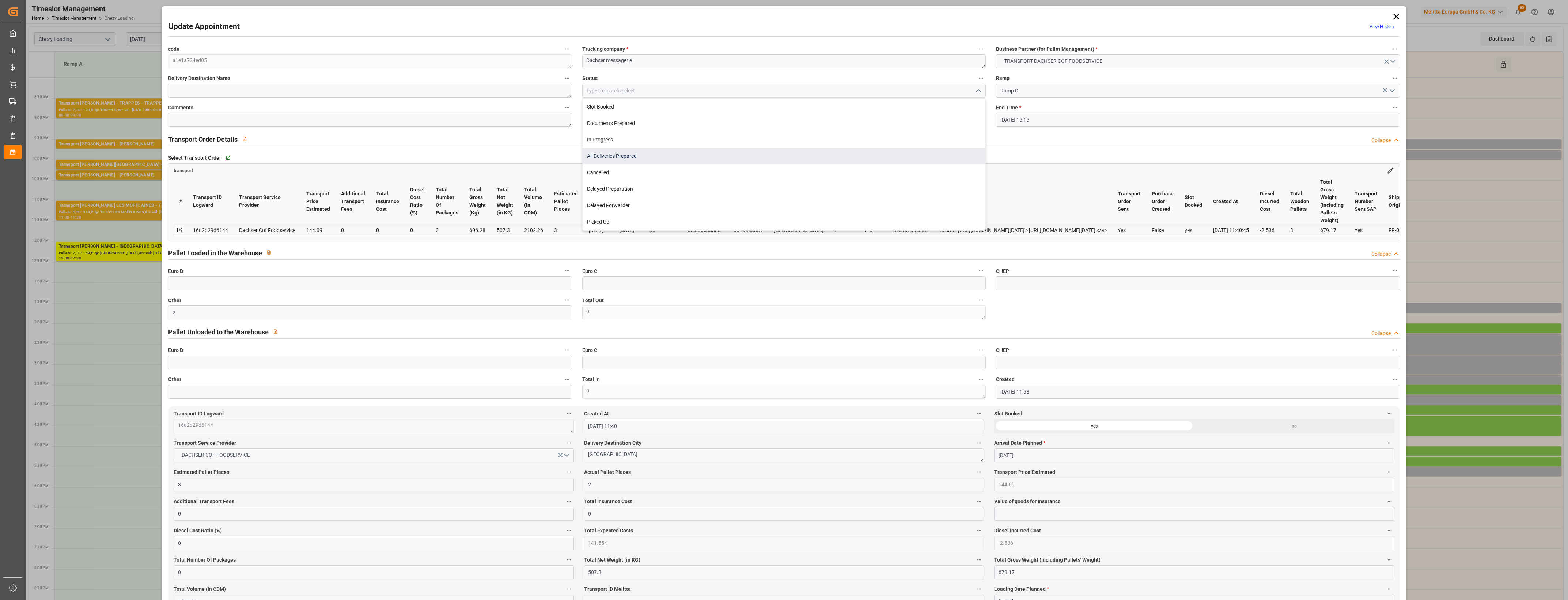
click div "All Deliveries Prepared"
type input "All Deliveries Prepared"
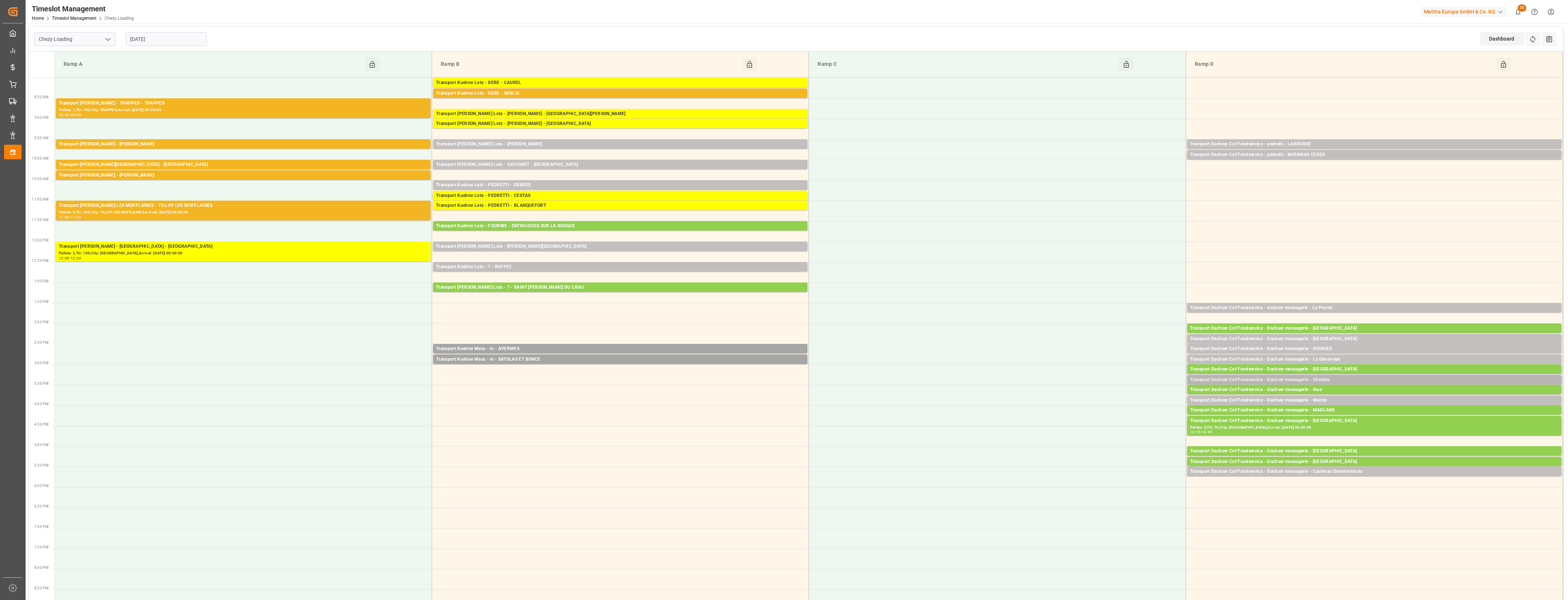
click div "Transport Dachser Cof Foodservice - Dachser messagerie - Vitrolles"
click button "Open"
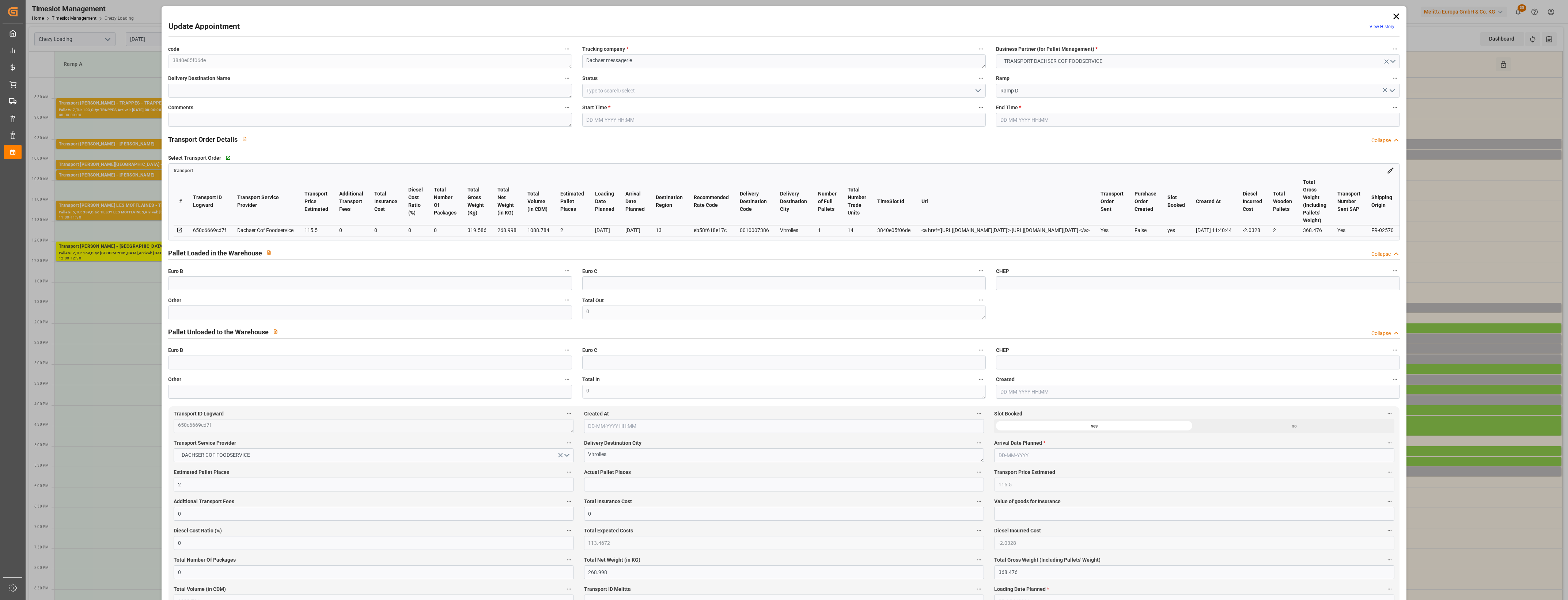
type input "[DATE] 15:15"
type input "[DATE] 15:30"
type input "[DATE] 11:59"
type input "[DATE] 11:40"
type input "[DATE]"
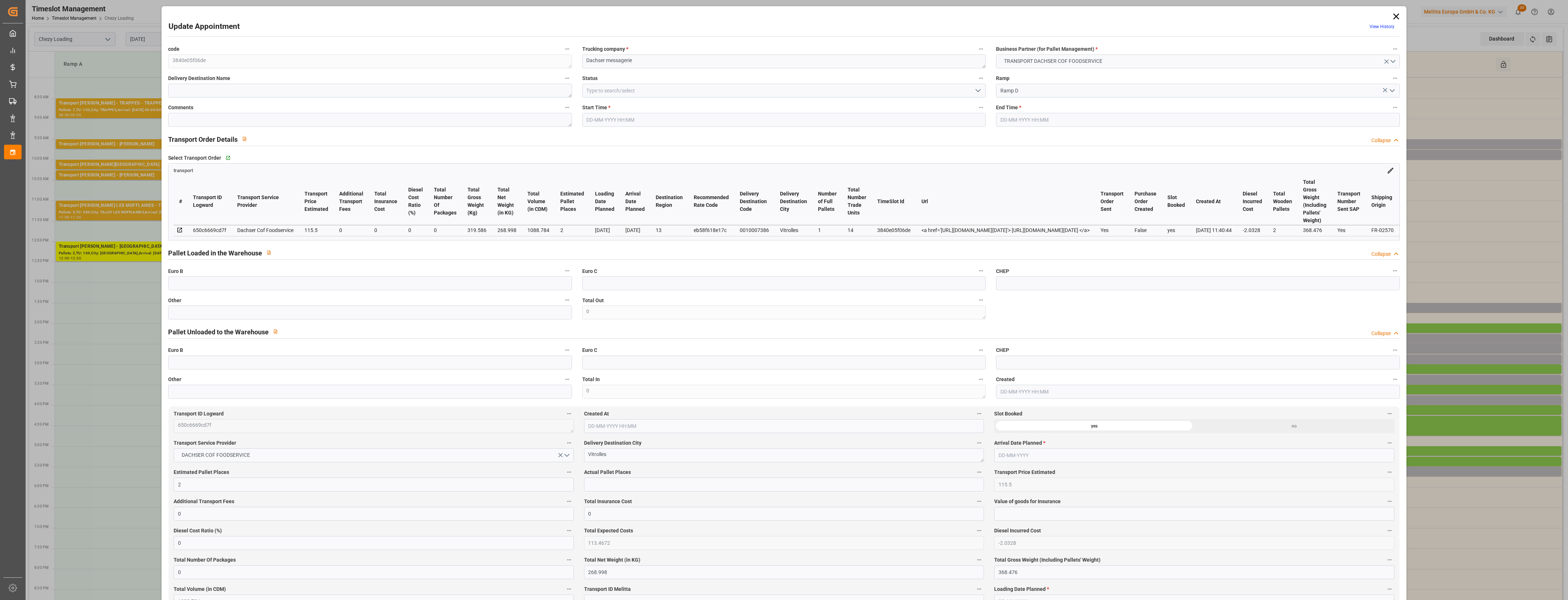
type input "[DATE]"
click polyline "open menu"
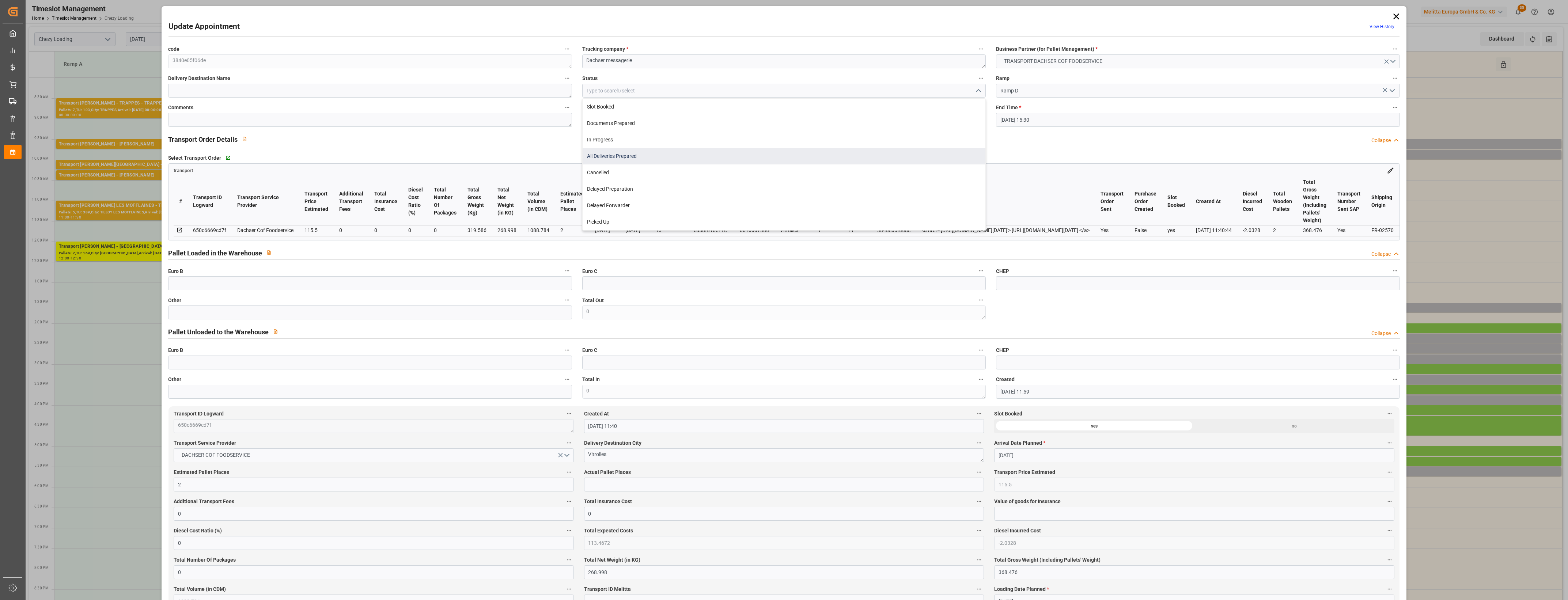
click div "All Deliveries Prepared"
type input "All Deliveries Prepared"
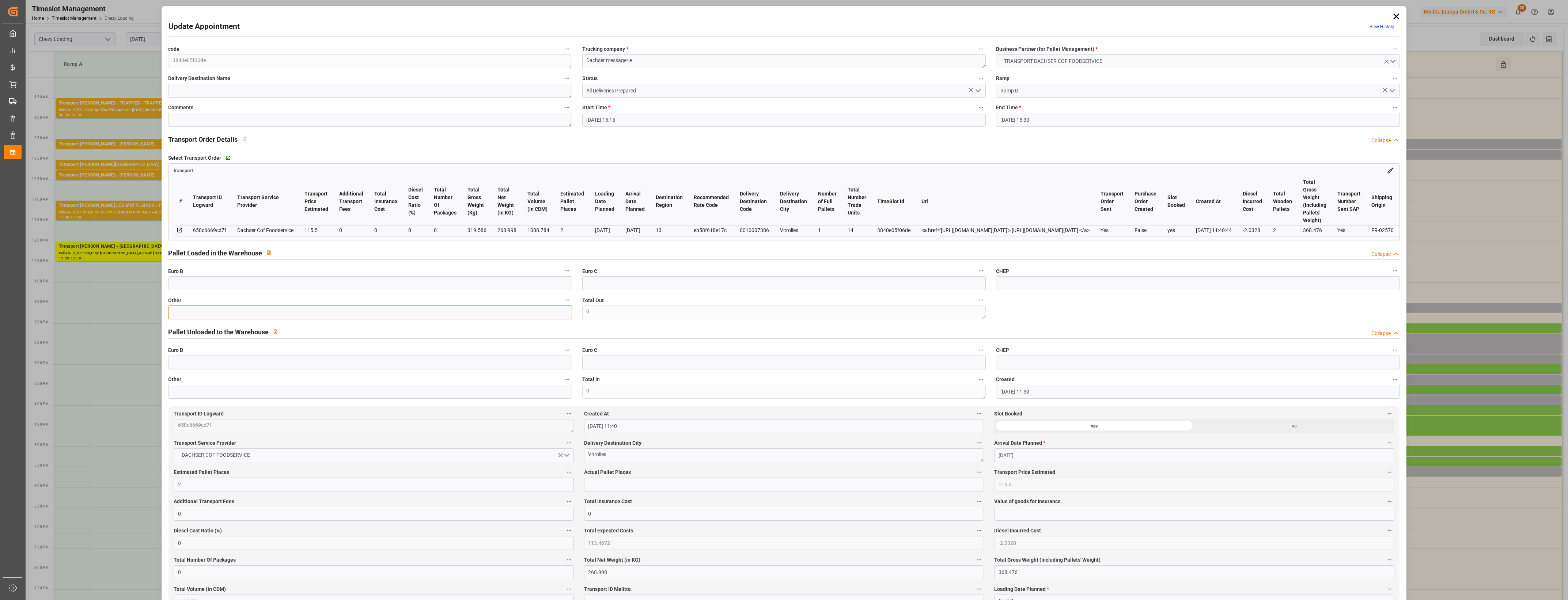
click input "text"
type input "1"
click input "text"
type input "1"
click label "Actual Pallet Places"
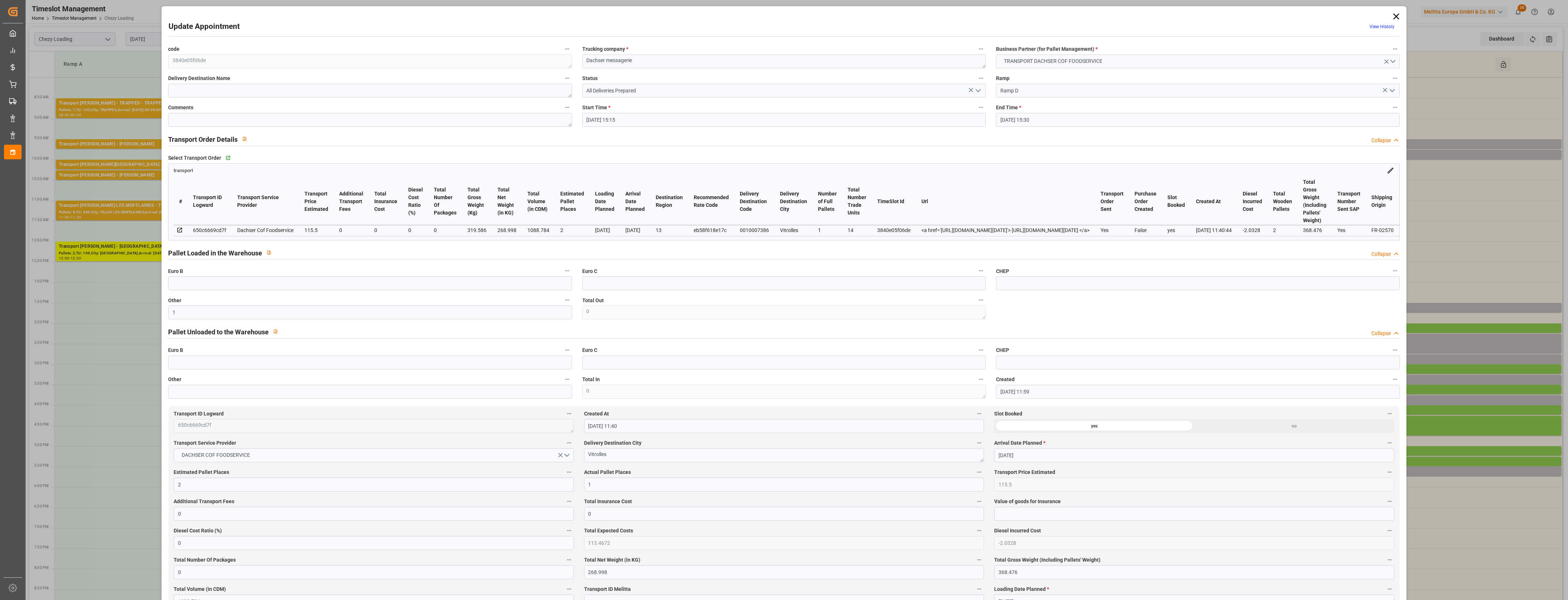
click button "Actual Pallet Places"
click div
click icon "open menu"
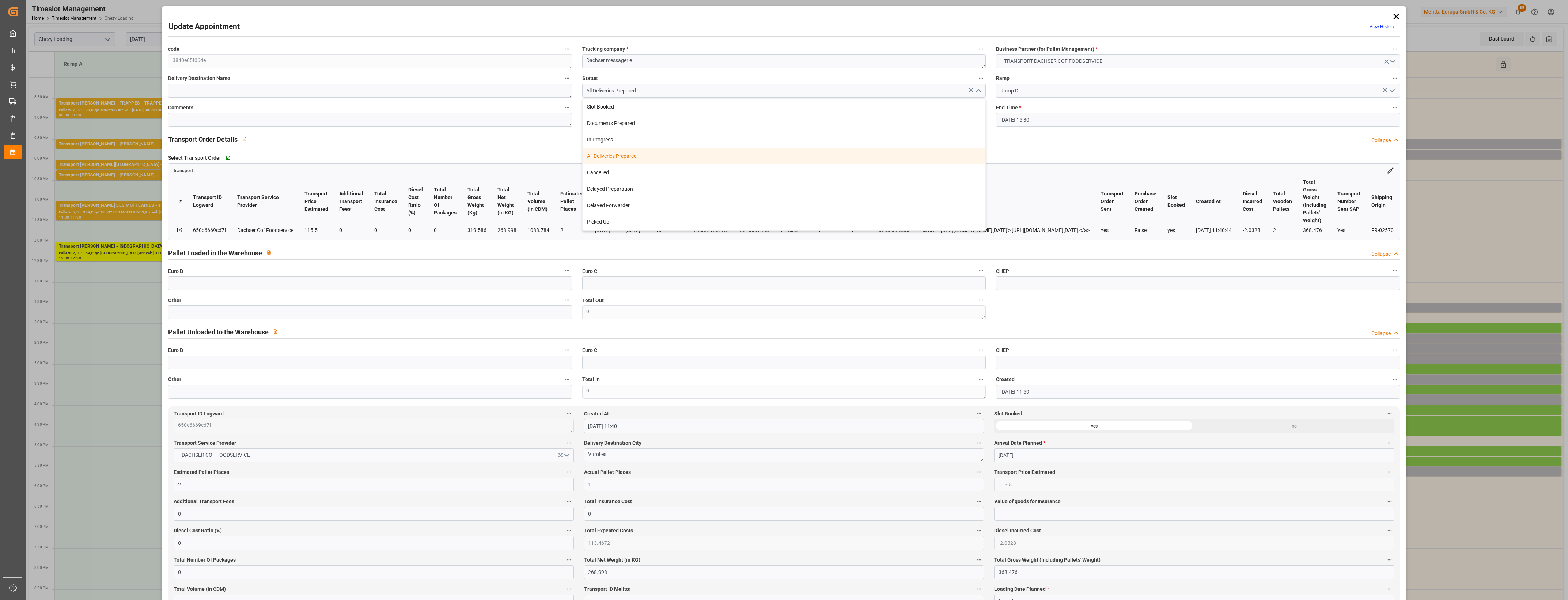
click div "All Deliveries Prepared"
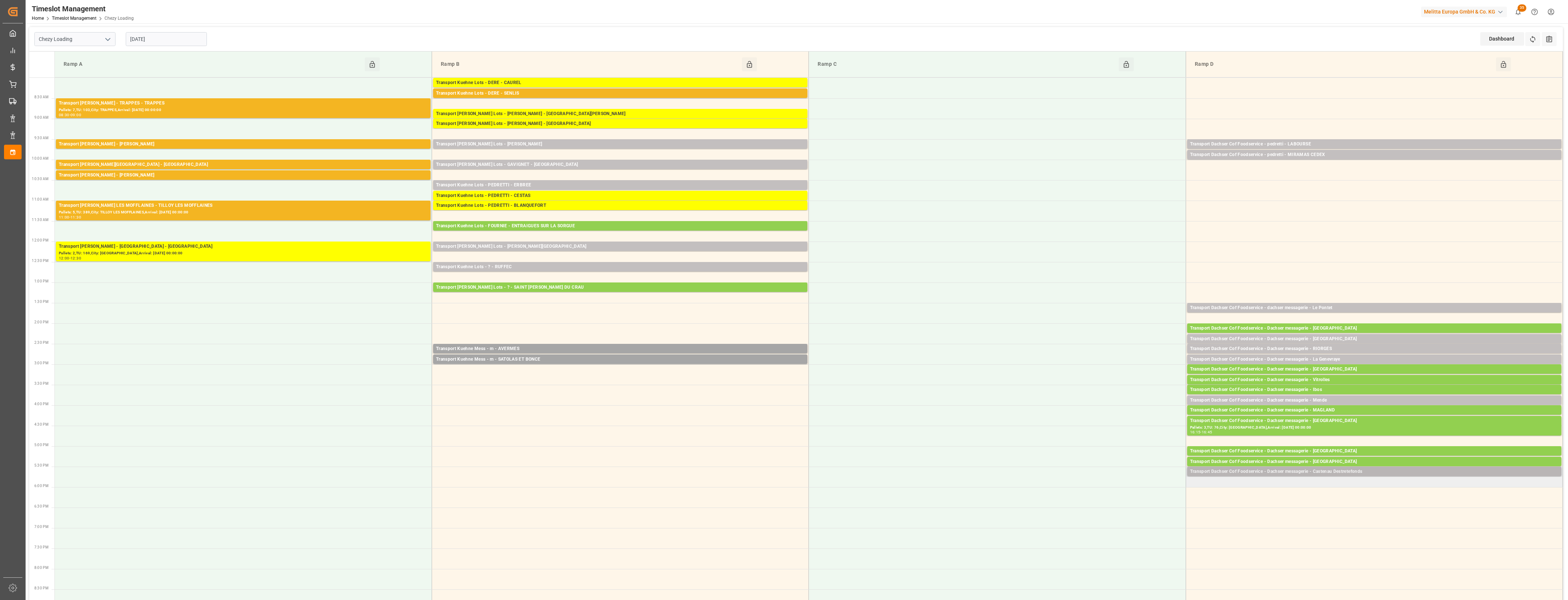
click div "Transport Dachser Cof Foodservice - Dachser messagerie - Castenau Destretefonds"
click button "Open"
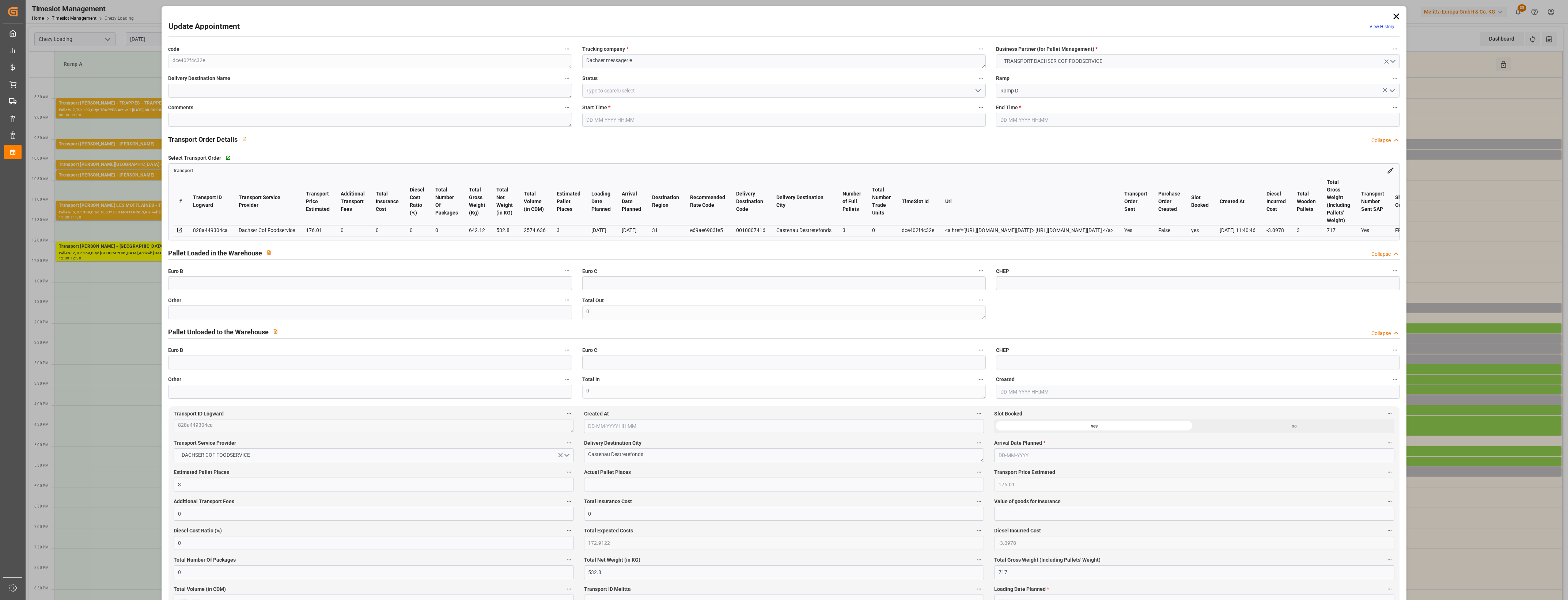
type input "[DATE] 17:30"
type input "[DATE] 17:45"
type input "[DATE] 12:11"
type input "[DATE] 11:40"
type input "[DATE]"
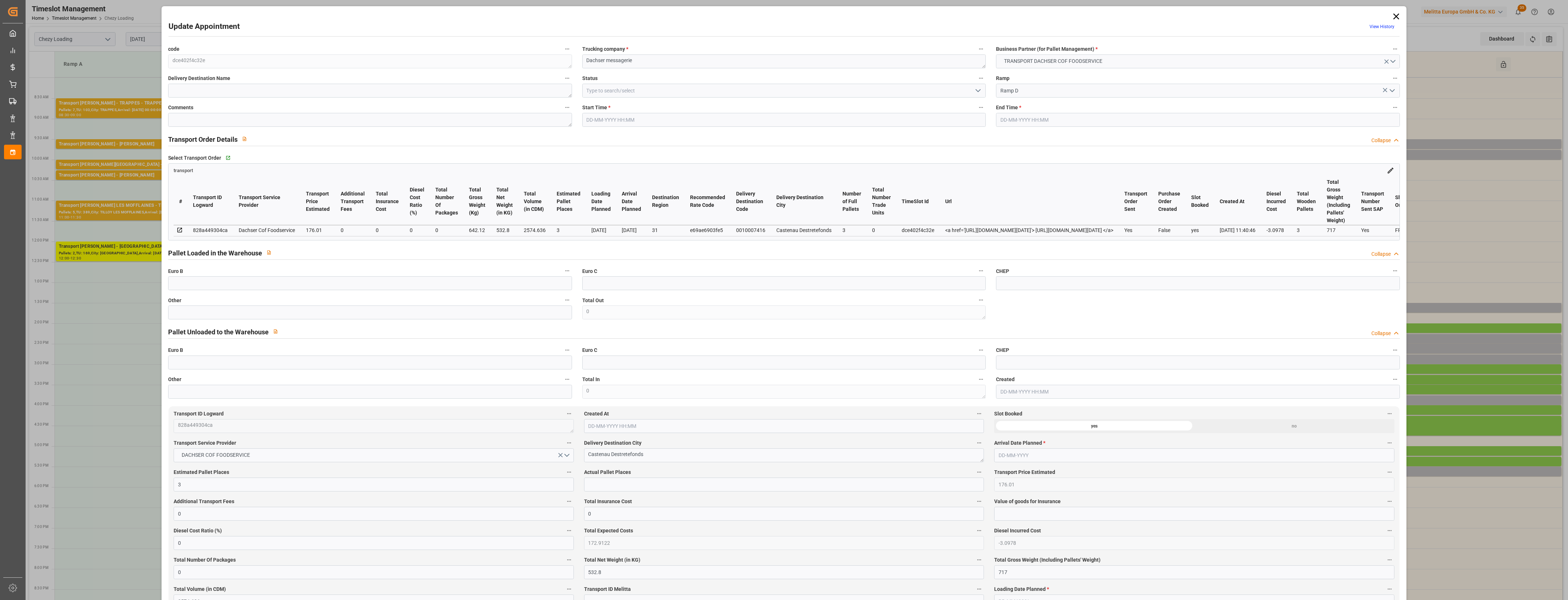
type input "[DATE]"
click icon
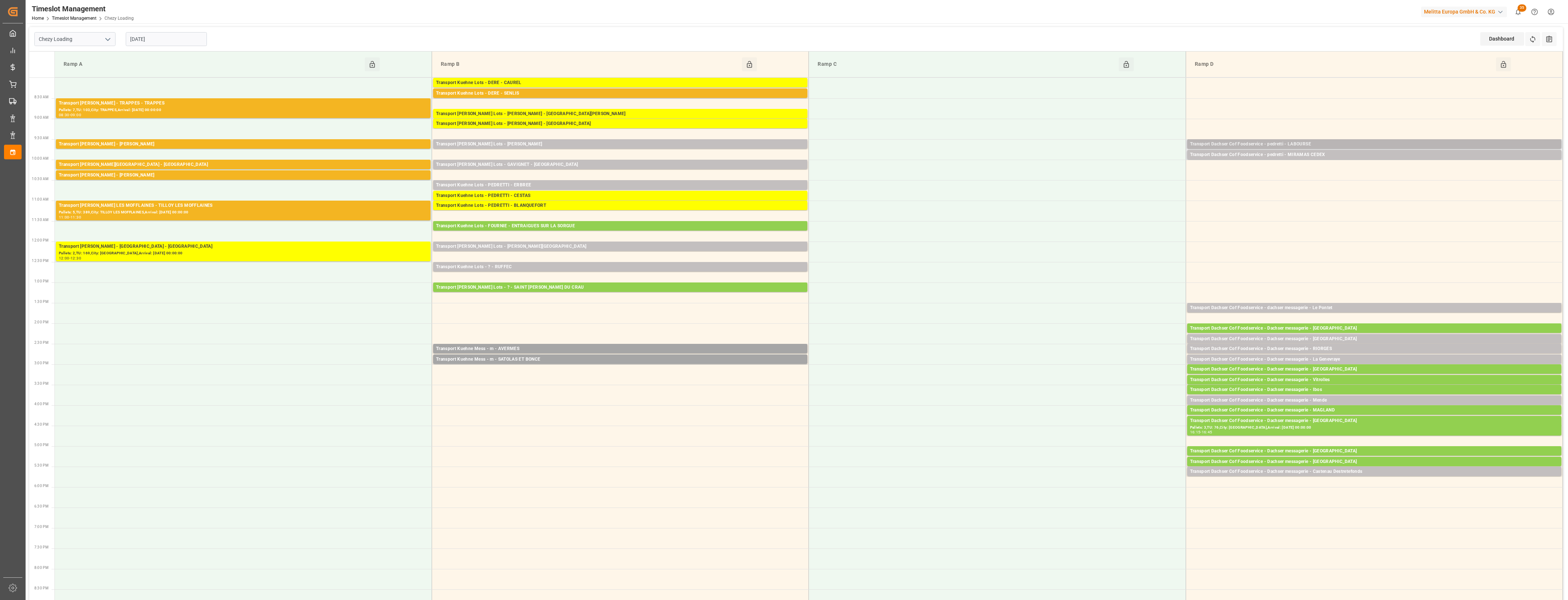
click div "Transport Dachser Cof Foodservice - pedretti - LABOURSE"
click button "Open"
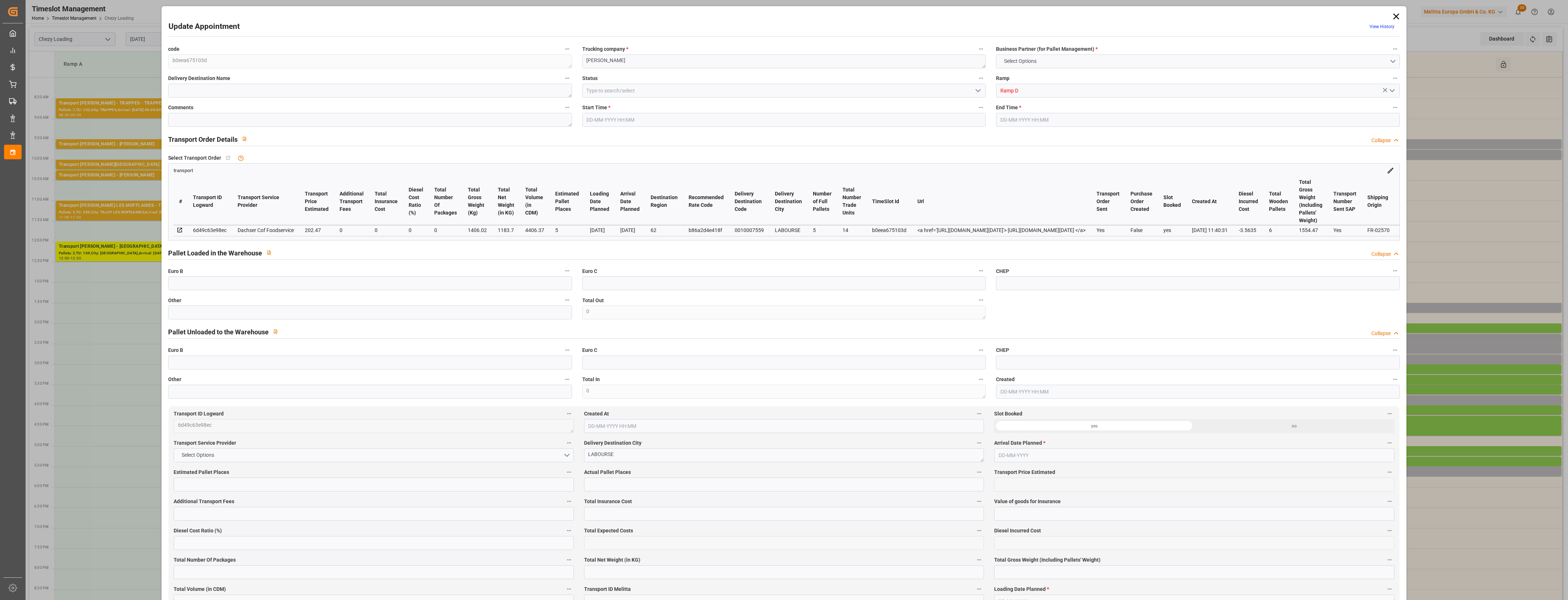
type input "5"
type input "202.47"
type input "0"
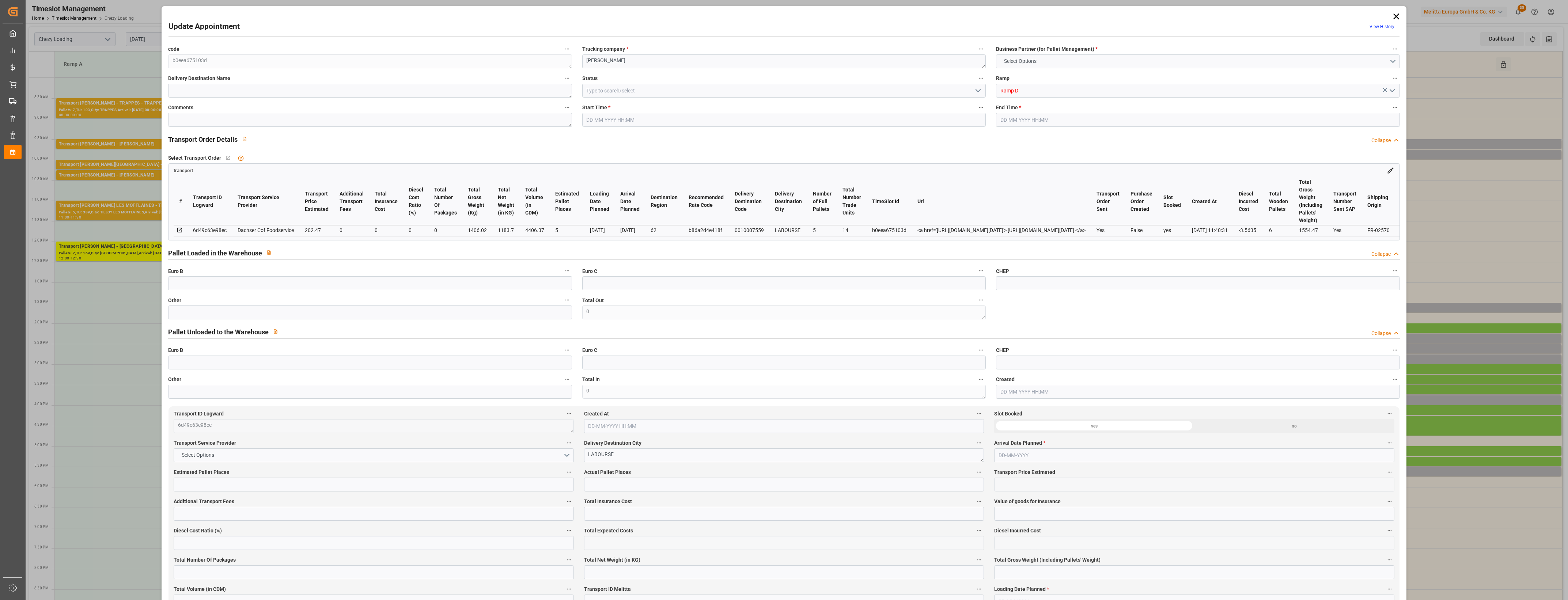
type input "198.9065"
type input "-3.5635"
type input "0"
type input "1183.7"
type input "1554.47"
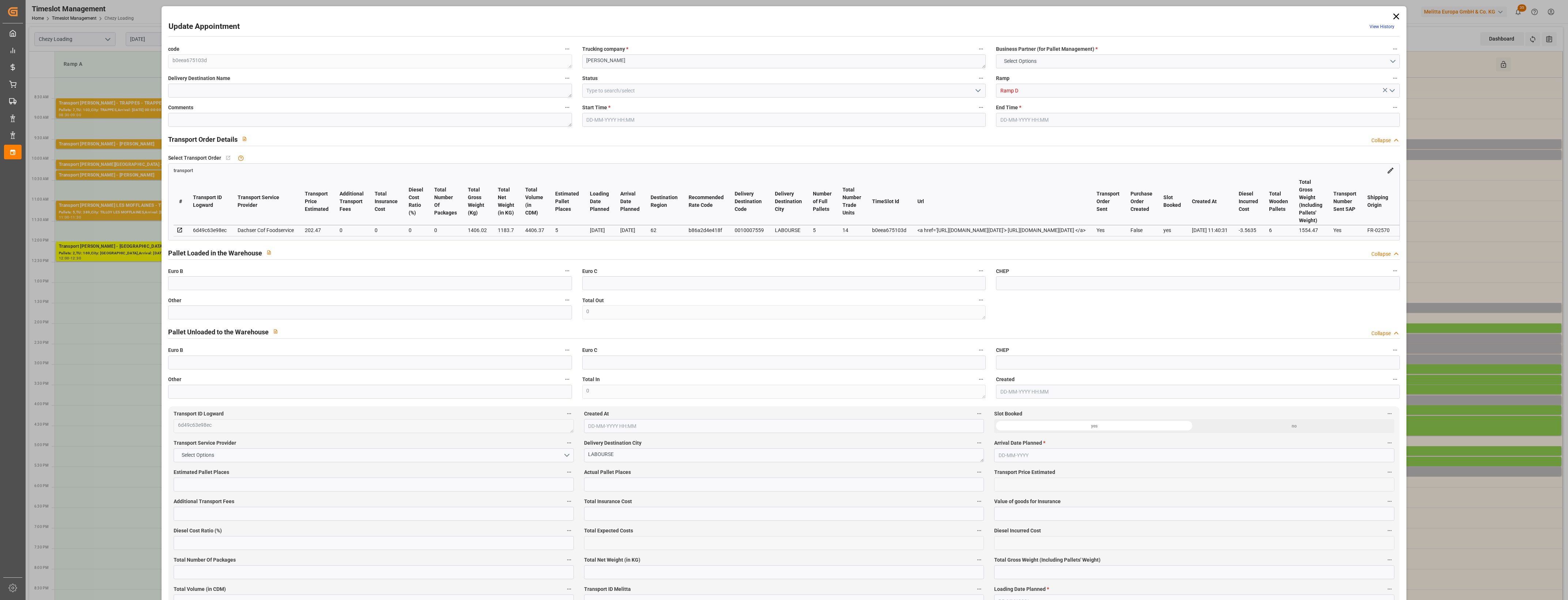
type input "4406.37"
type input "62"
type input "5"
type input "14"
type input "6"
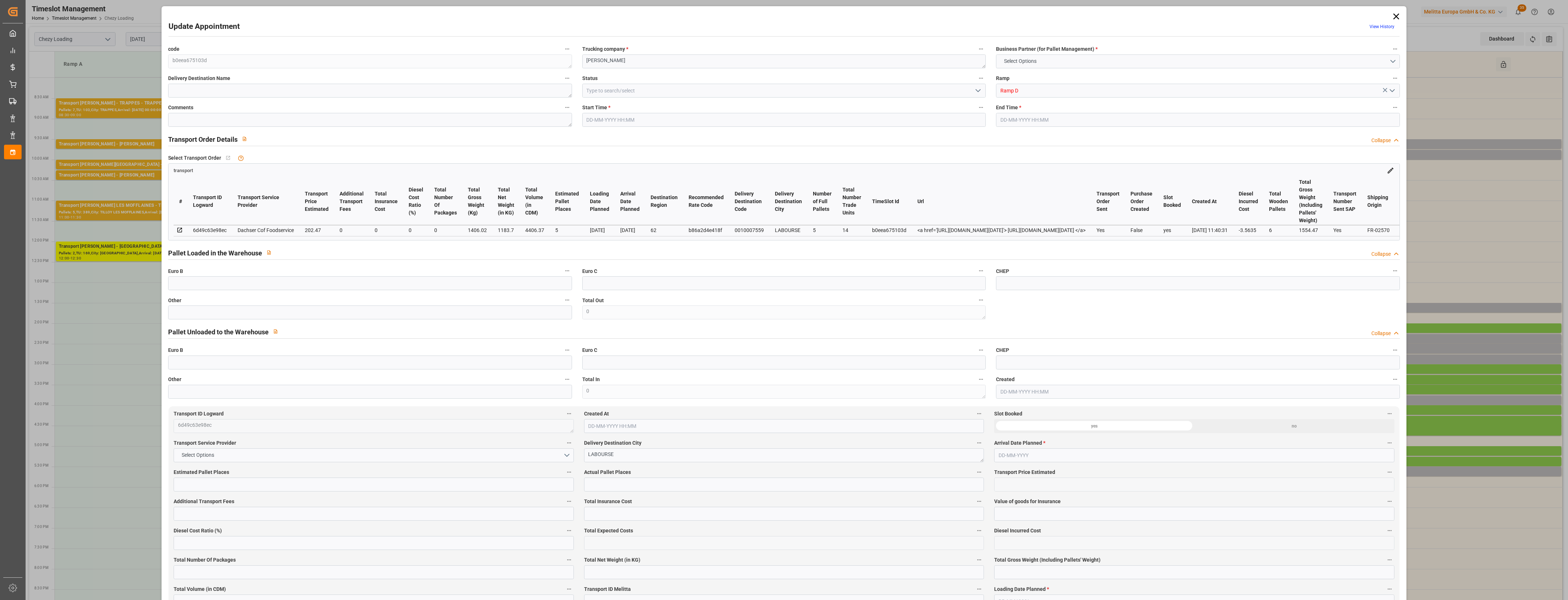
type input "101"
type input "1406.02"
type input "0"
type input "4710.8598"
click icon "open menu"
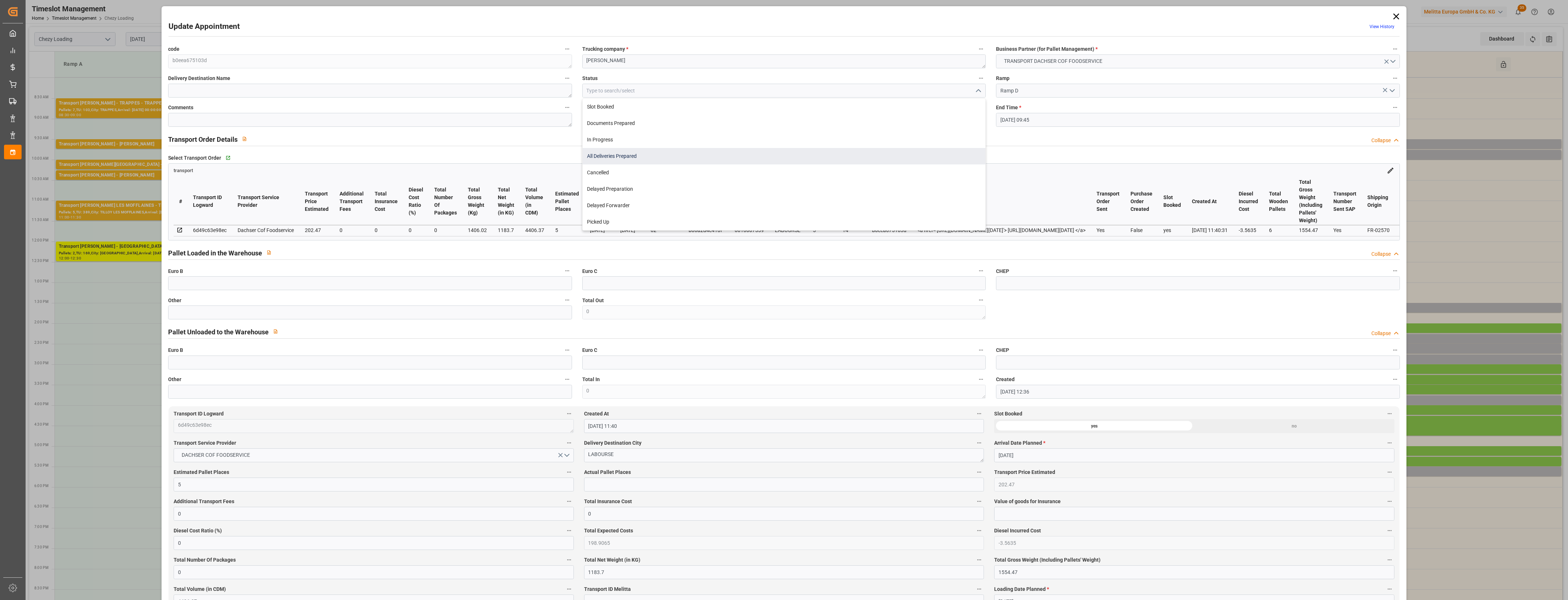
click div "All Deliveries Prepared"
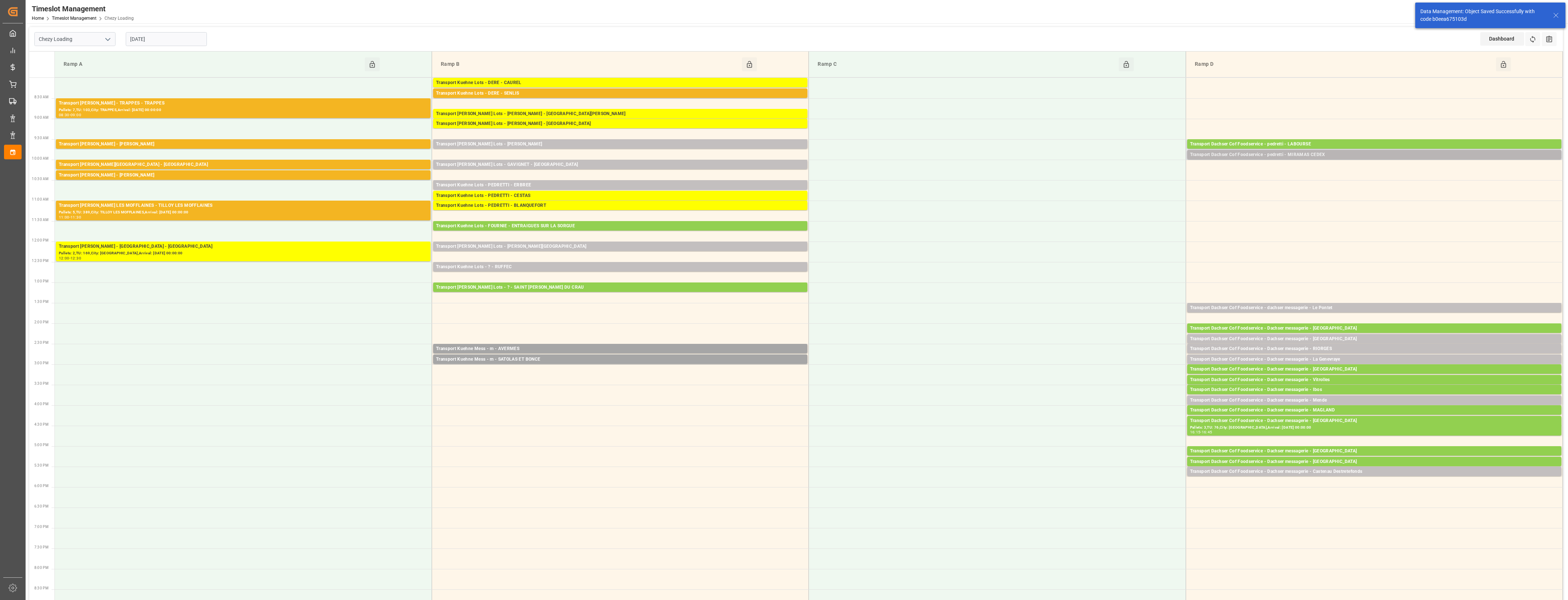
click div "Transport Dachser Cof Foodservice - pedretti - MIRAMAS CEDEX"
click button "Open"
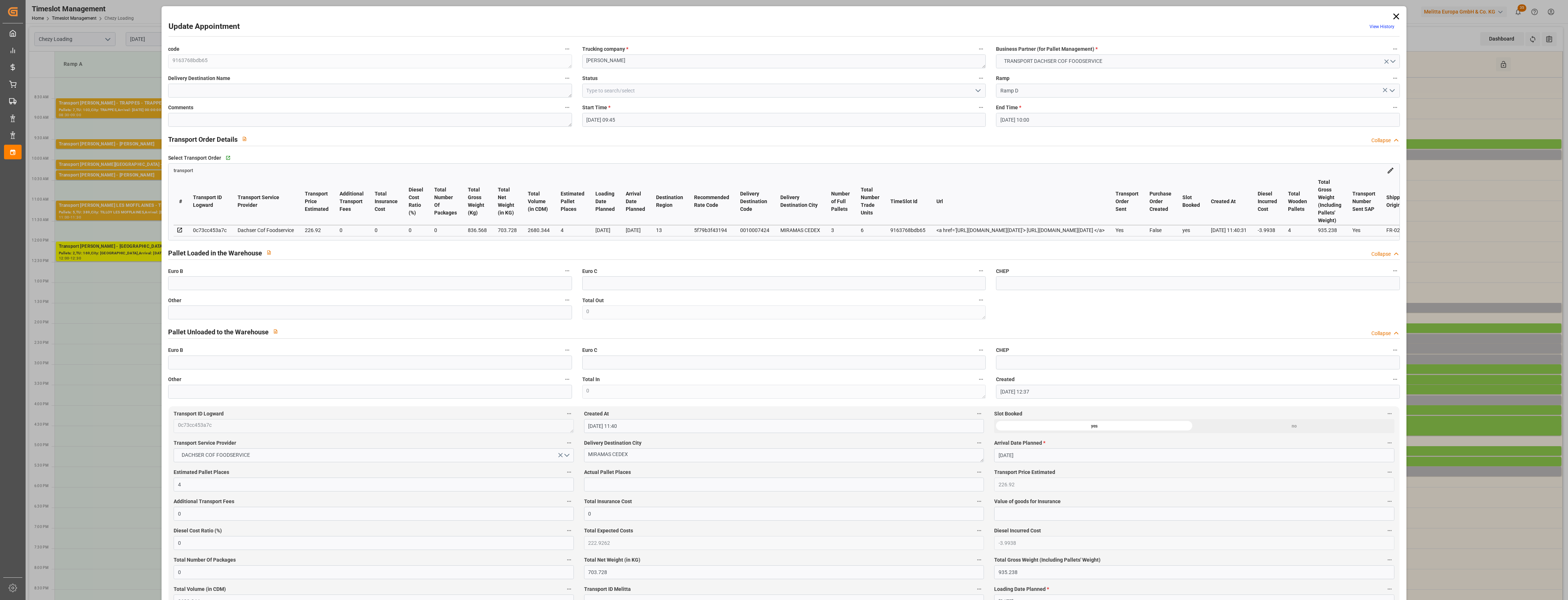
click icon "open menu"
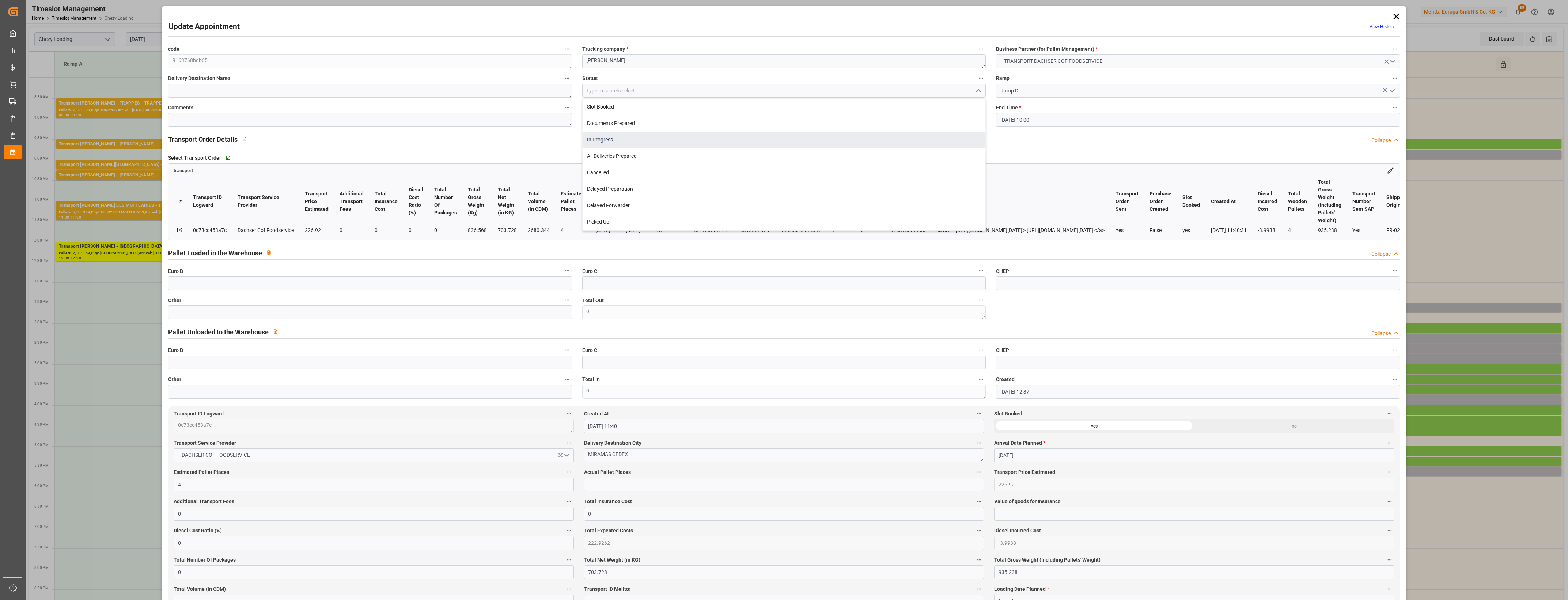
click div "In Progress"
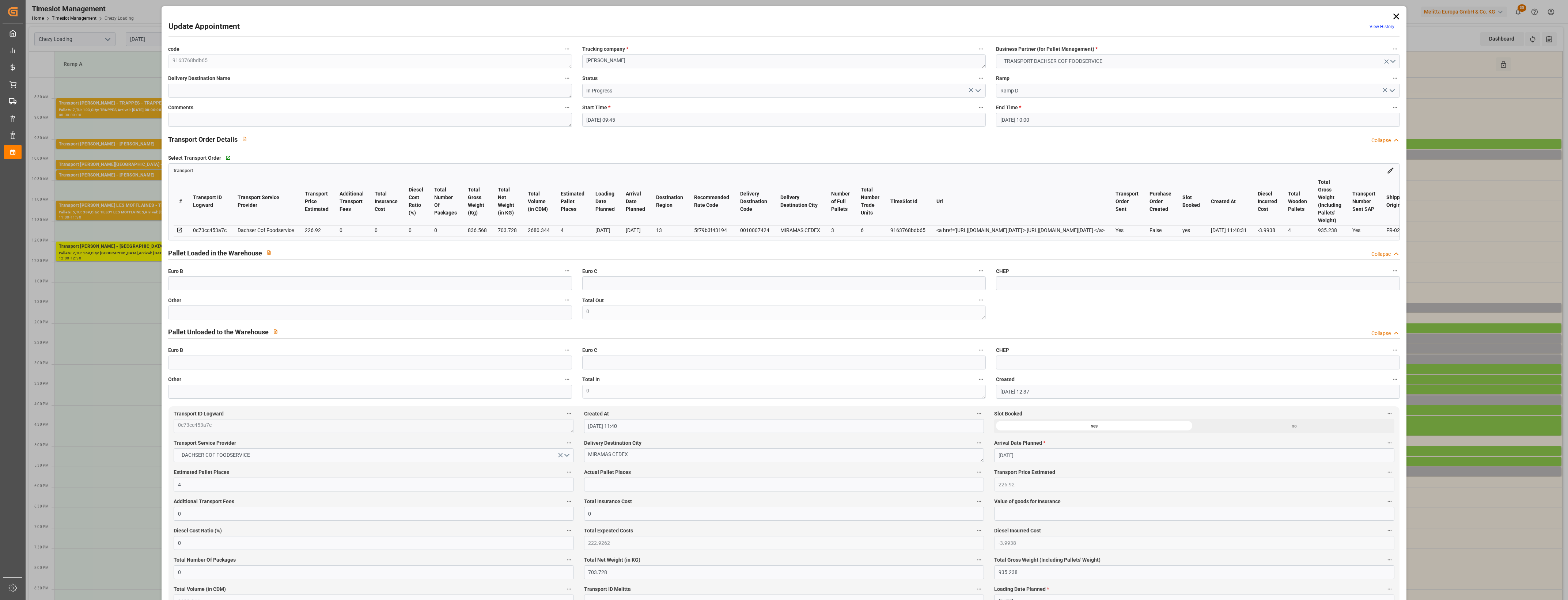
click polyline "open menu"
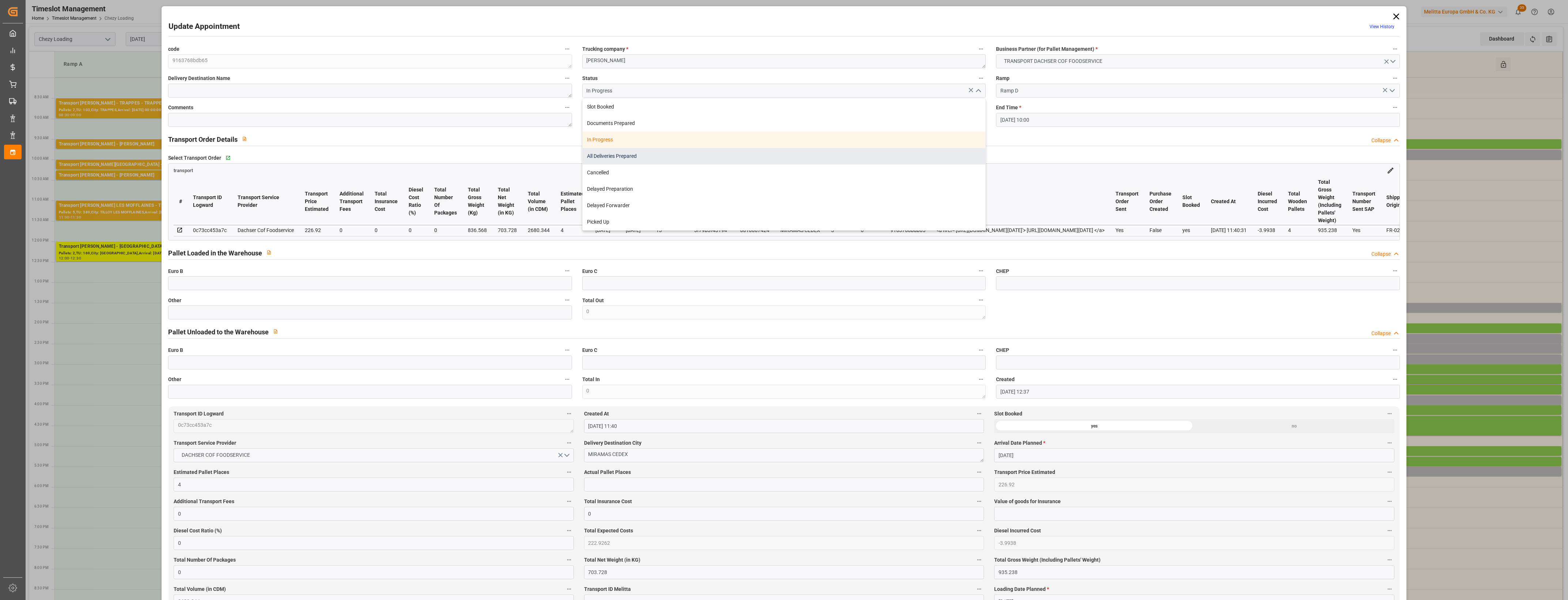
click div "All Deliveries Prepared"
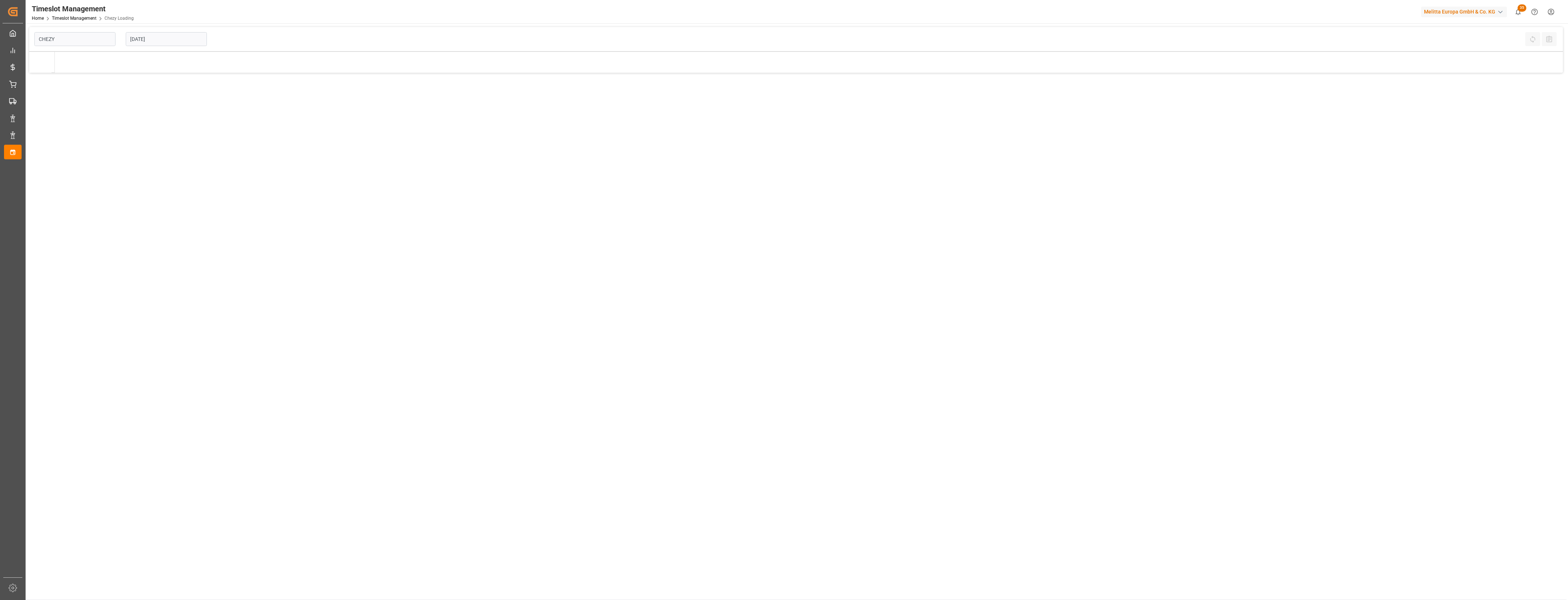
type input "Chezy Loading"
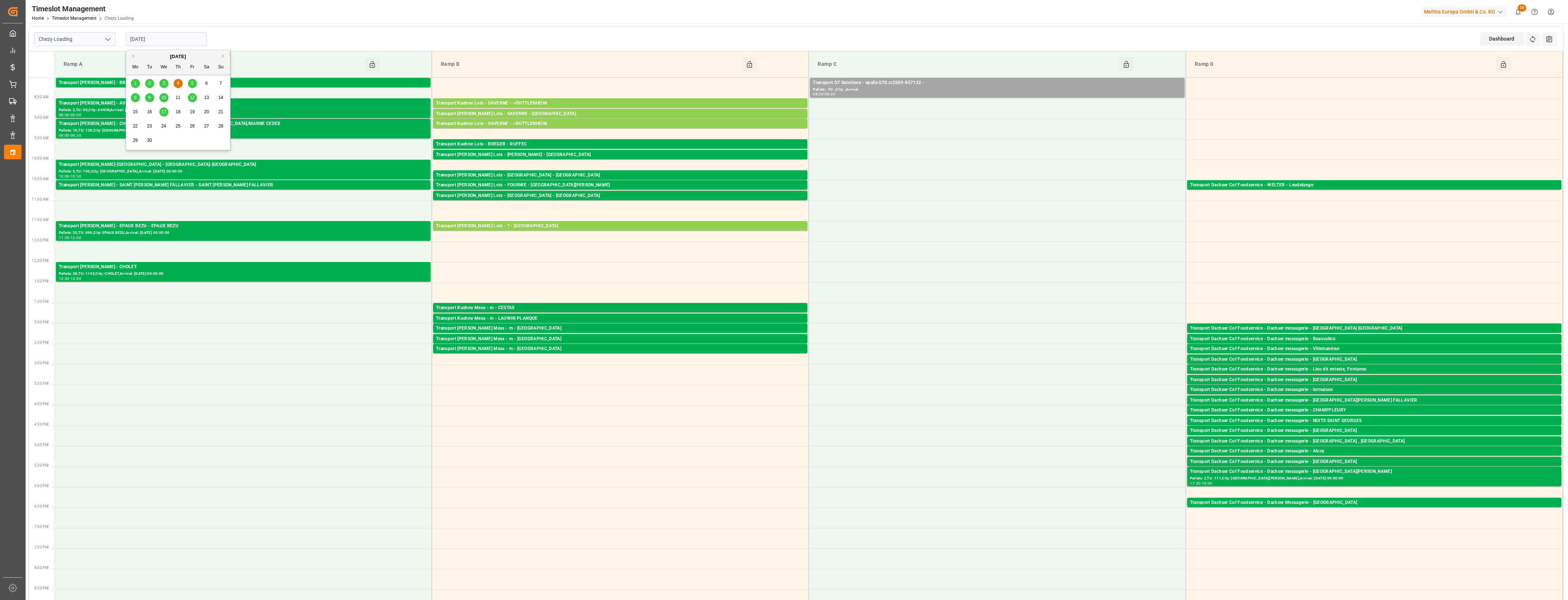
click at [179, 37] on input "[DATE]" at bounding box center [166, 39] width 81 height 14
click at [193, 86] on span "5" at bounding box center [192, 83] width 2 height 5
type input "[DATE]"
